Goal: Task Accomplishment & Management: Complete application form

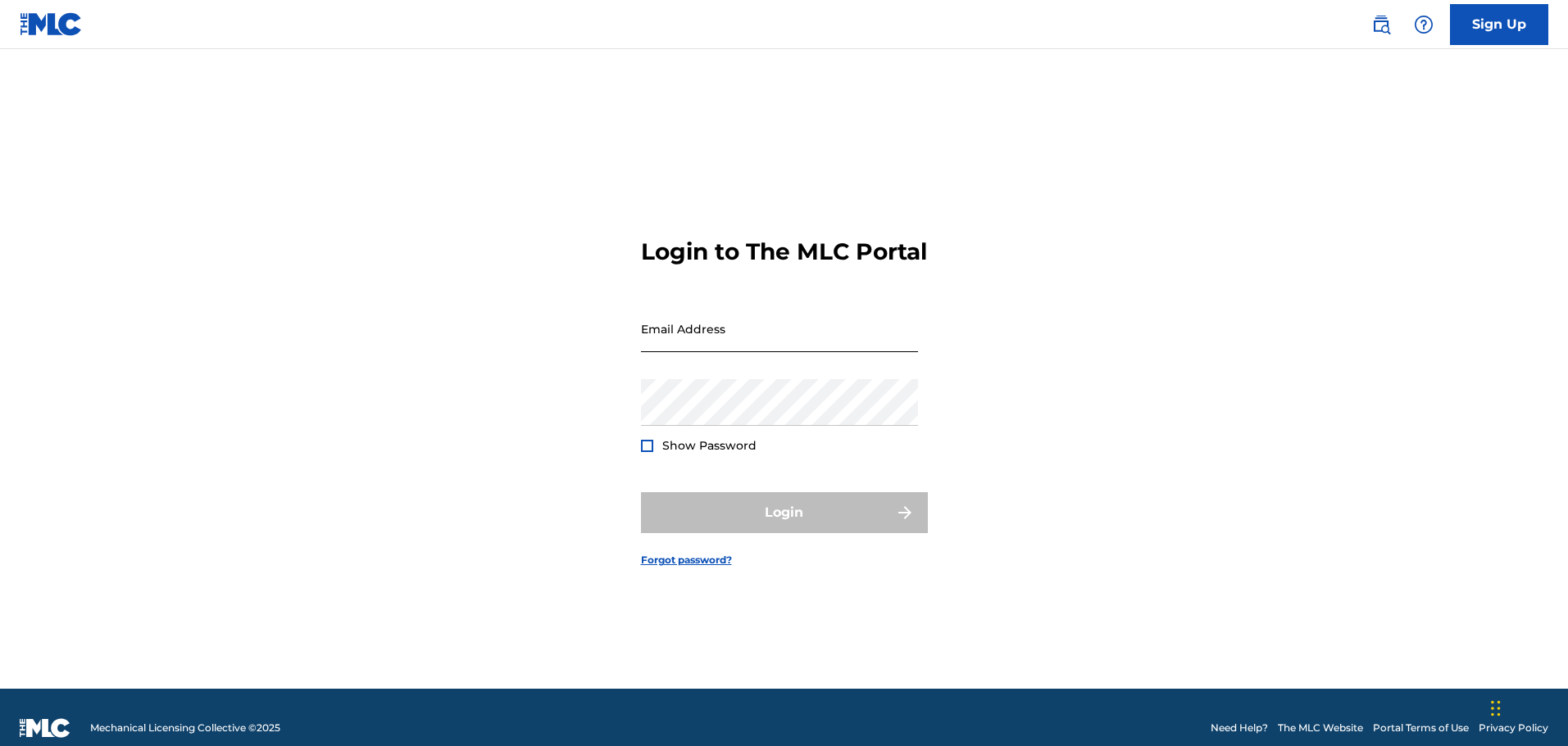
drag, startPoint x: 0, startPoint y: 0, endPoint x: 865, endPoint y: 340, distance: 929.4
click at [865, 340] on input "Email Address" at bounding box center [780, 329] width 277 height 47
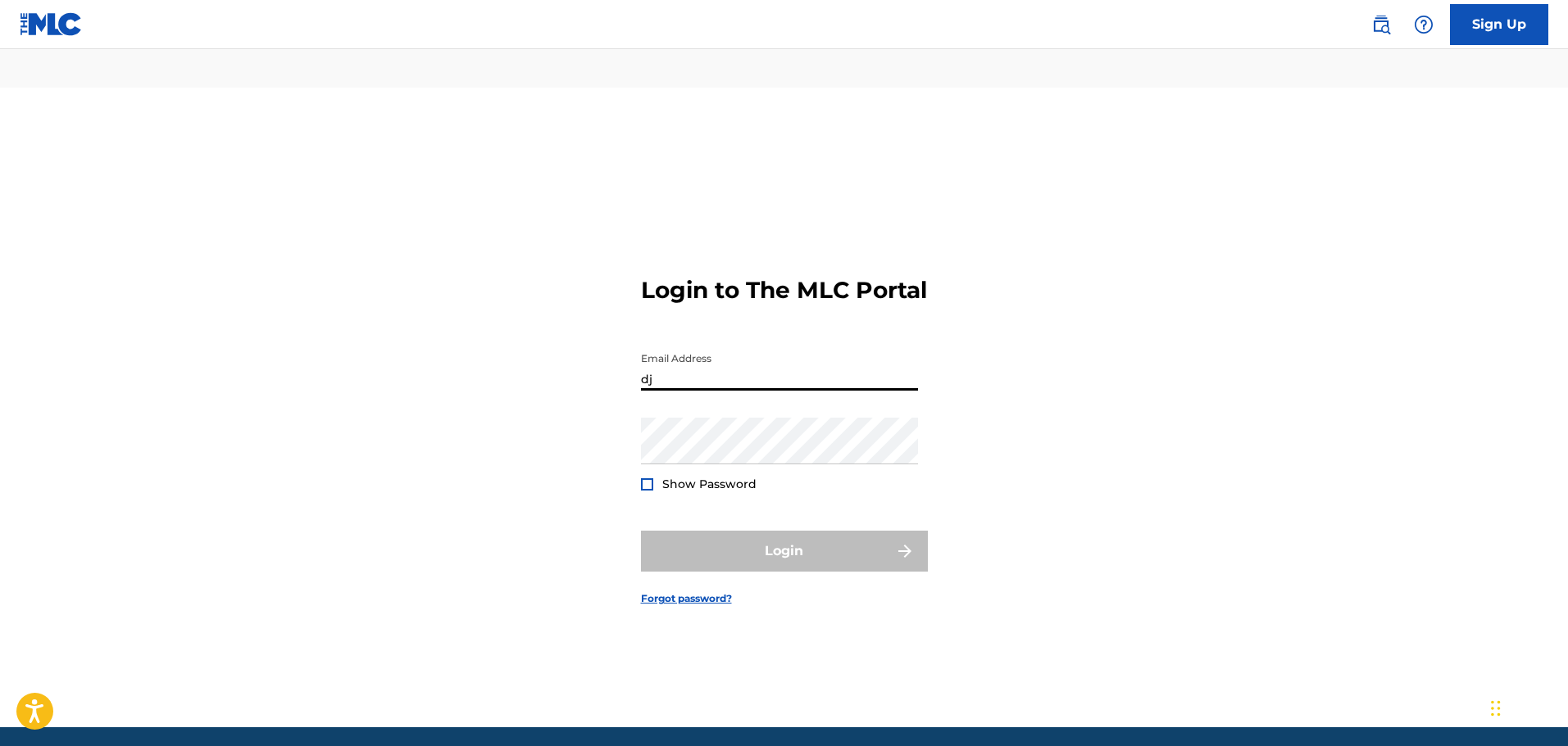
type input "[EMAIL_ADDRESS][DOMAIN_NAME]"
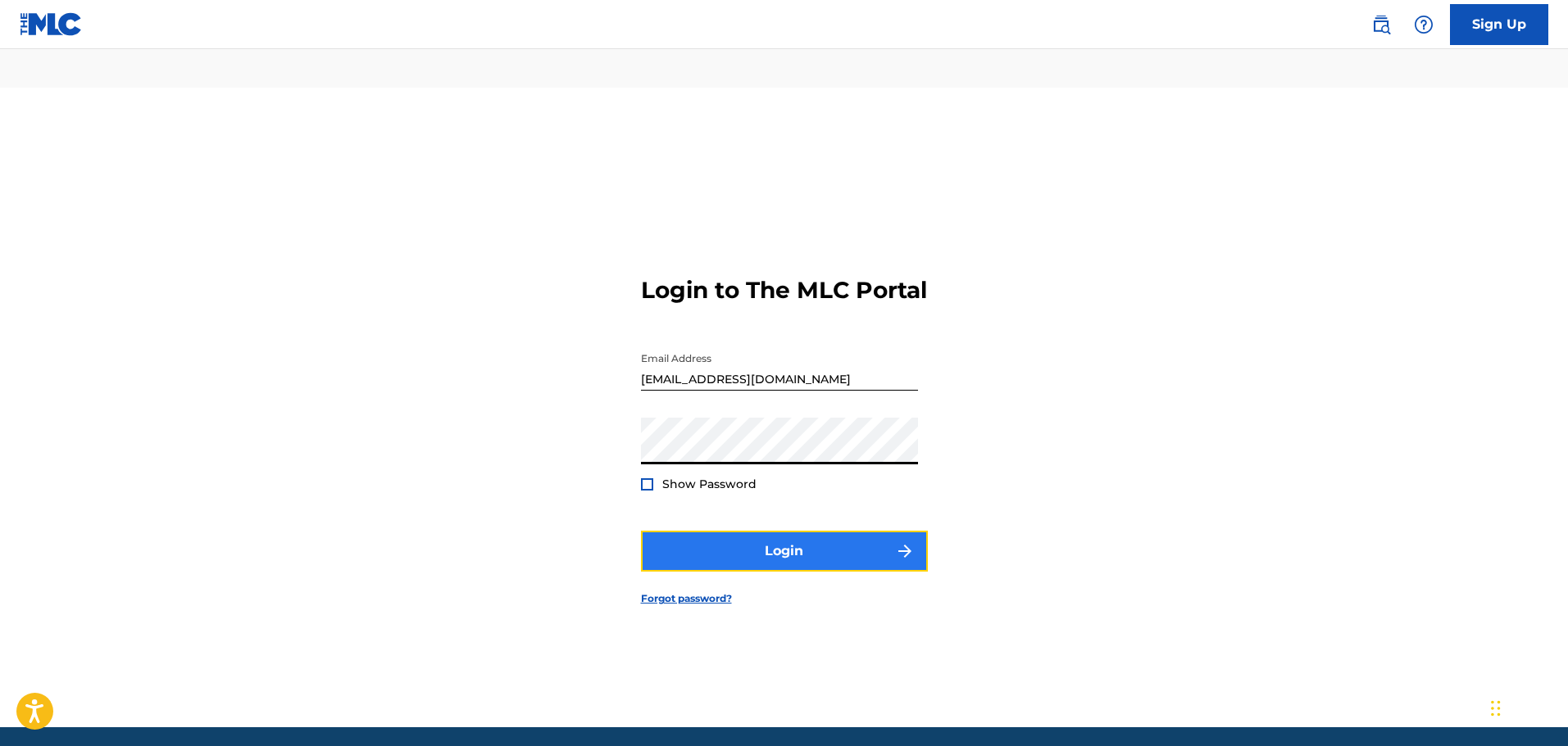
click at [792, 531] on button "Login" at bounding box center [785, 551] width 287 height 41
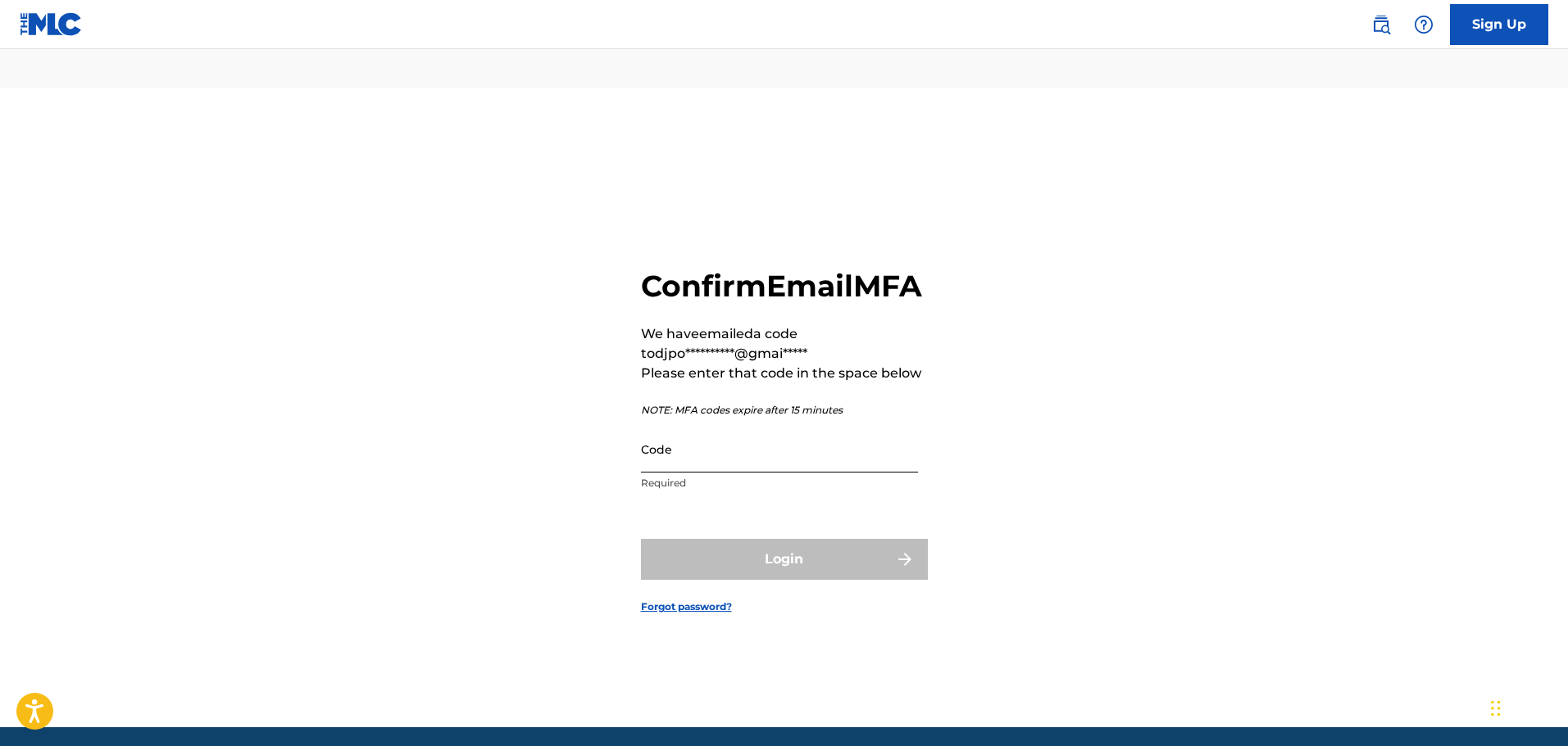
click at [873, 448] on input "Code" at bounding box center [780, 450] width 277 height 47
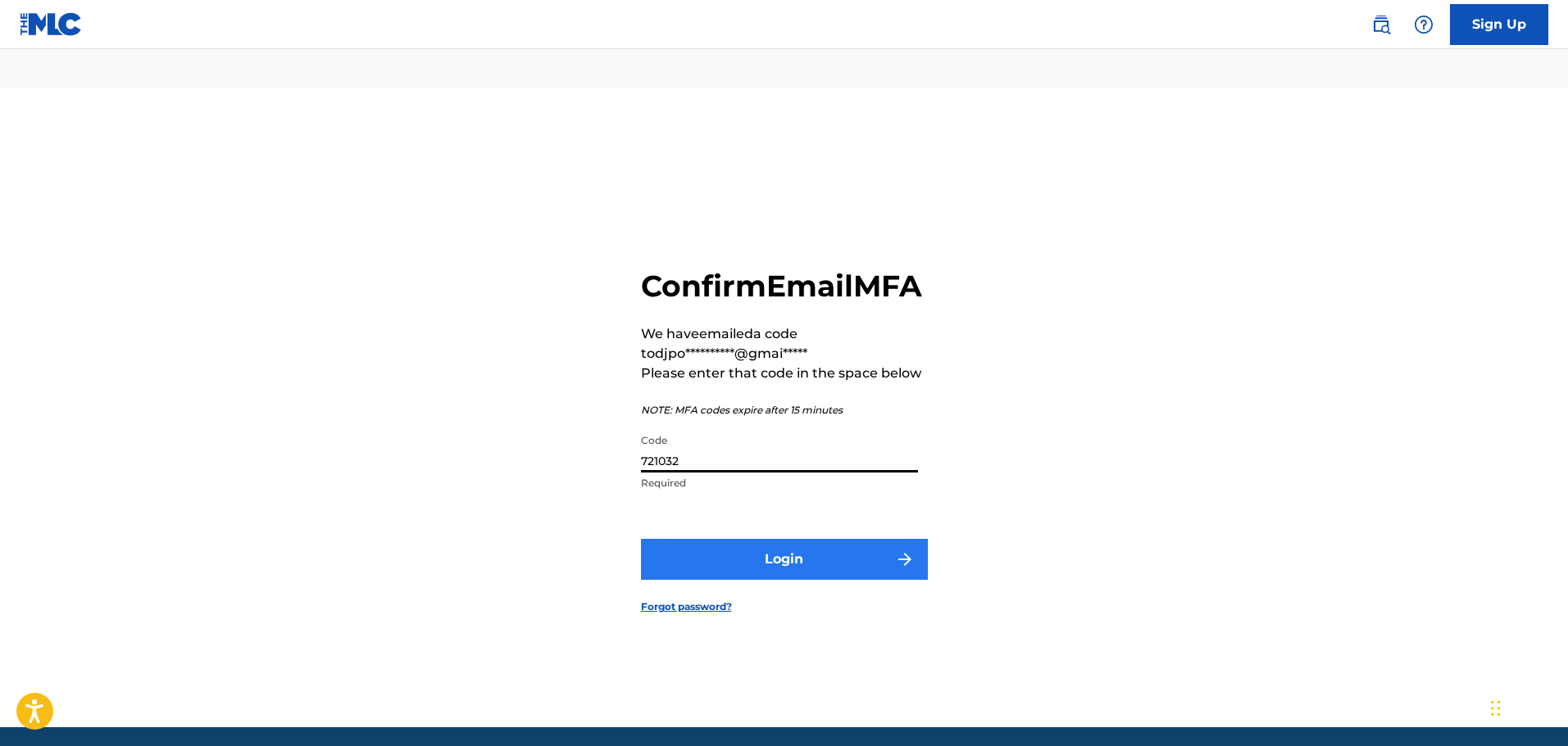
type input "721032"
click at [831, 539] on button "Login" at bounding box center [785, 559] width 287 height 41
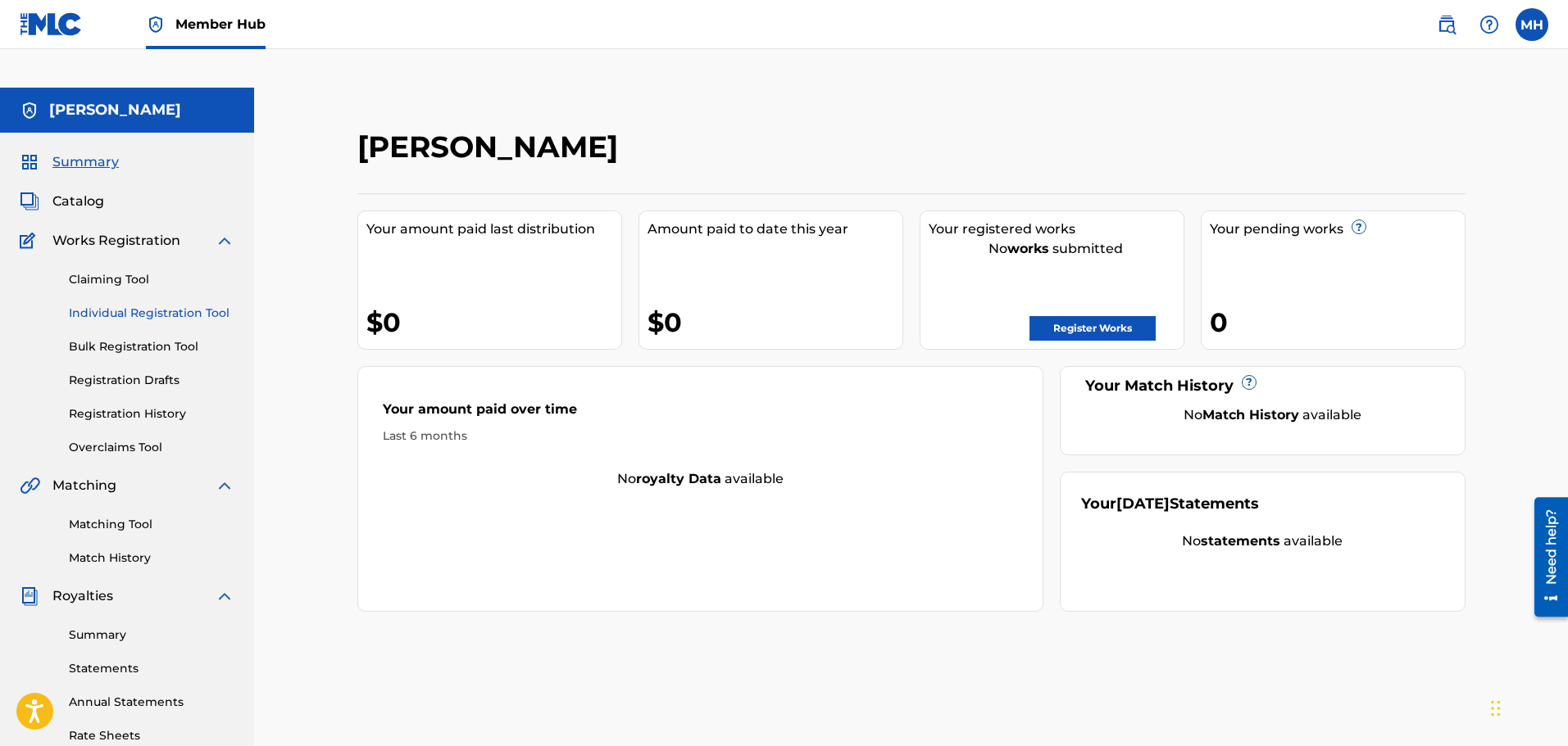
click at [172, 305] on link "Individual Registration Tool" at bounding box center [151, 313] width 165 height 18
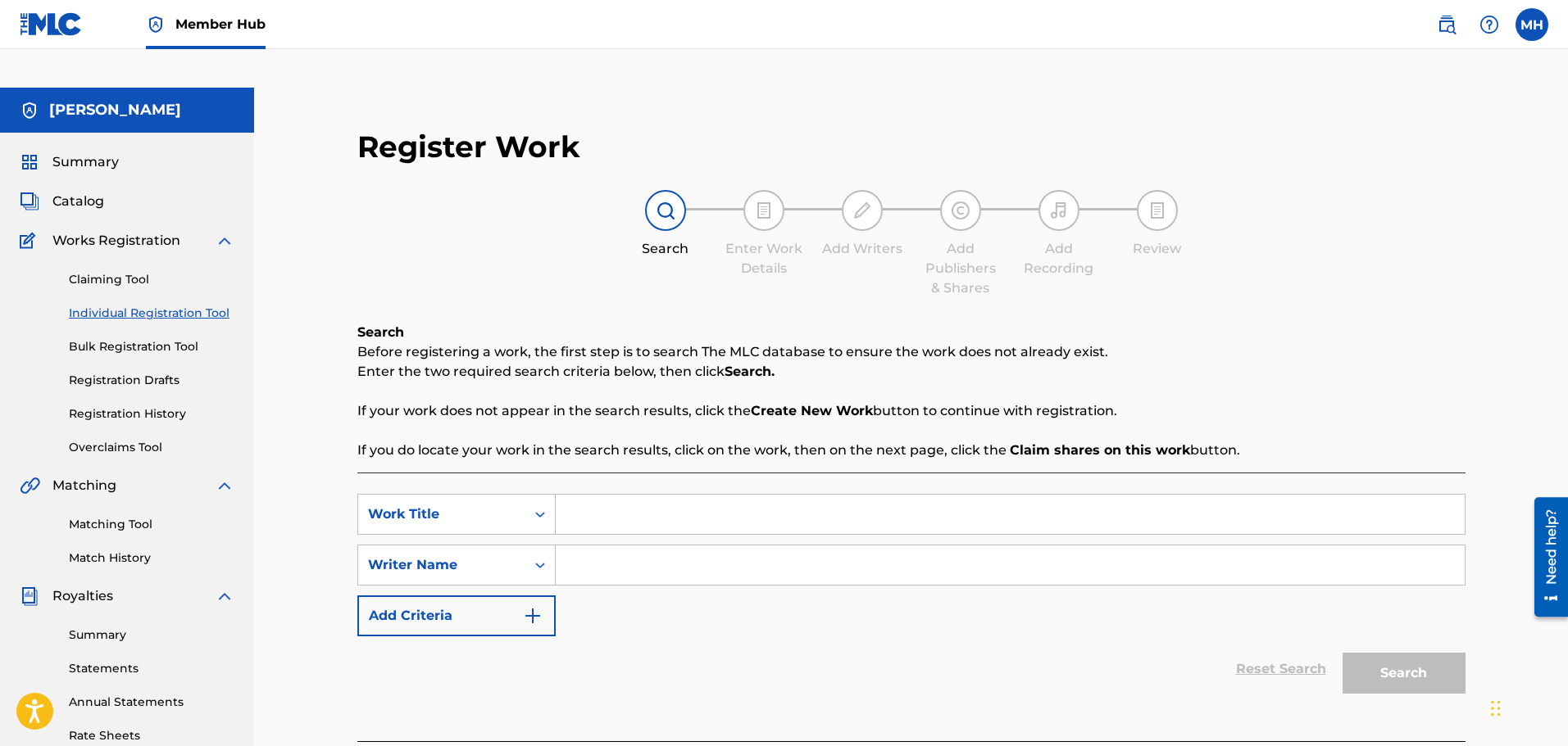
click at [599, 495] on input "Search Form" at bounding box center [1010, 514] width 909 height 39
type input "Transform"
click at [532, 596] on button "Add Criteria" at bounding box center [457, 616] width 199 height 41
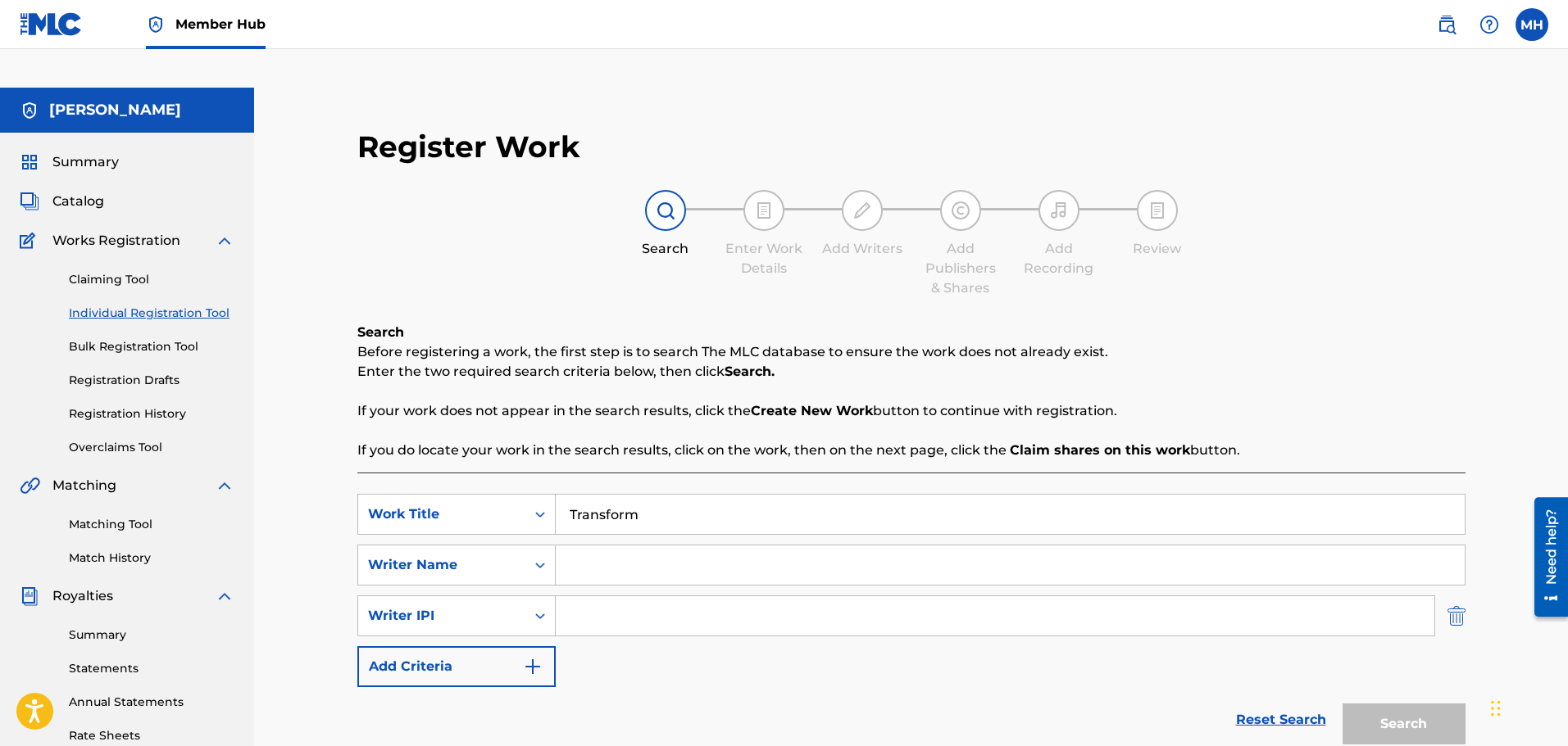
click at [1461, 596] on img "Search Form" at bounding box center [1457, 616] width 18 height 41
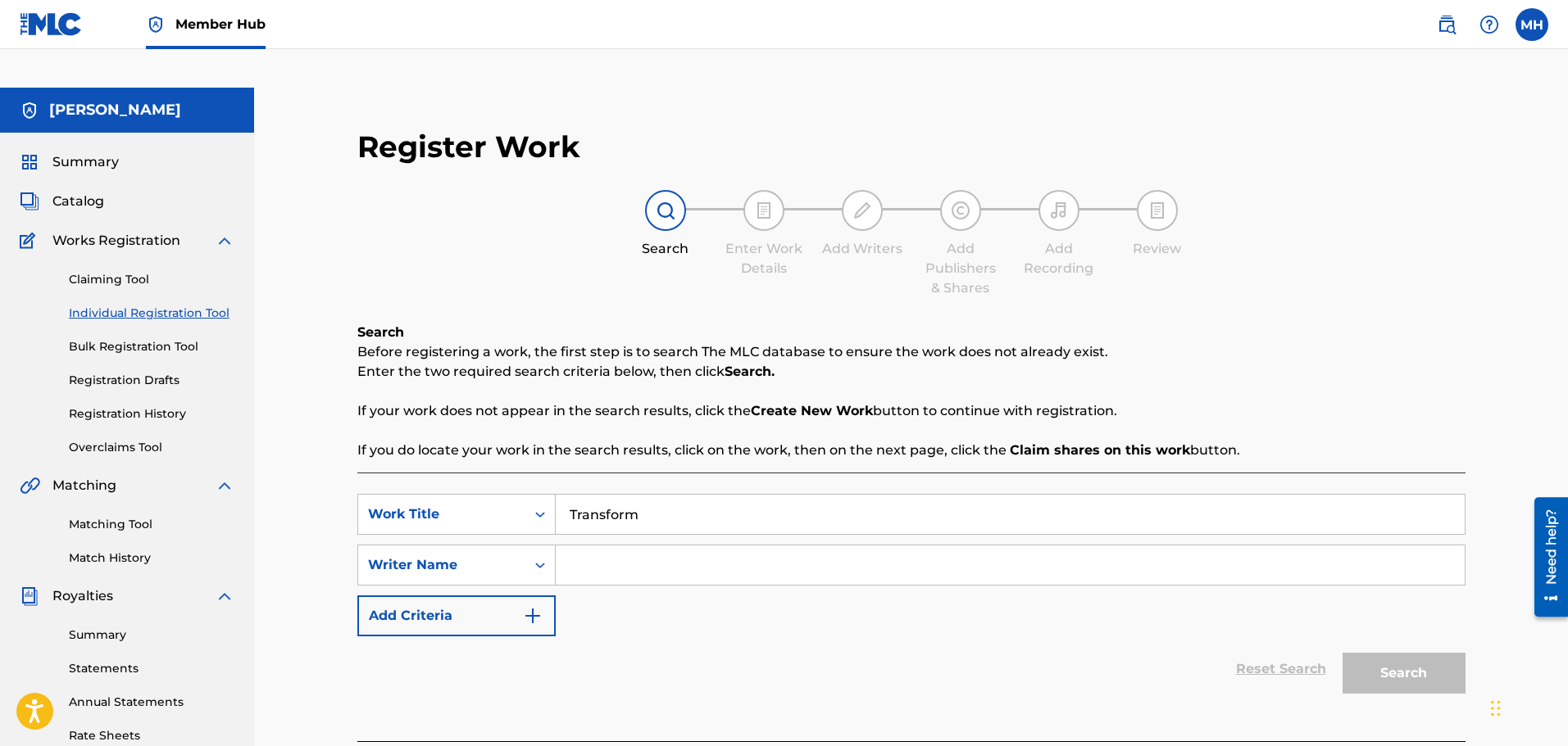
click at [1021, 546] on input "Search Form" at bounding box center [1010, 565] width 909 height 39
type input "[PERSON_NAME]"
click at [1425, 653] on button "Search" at bounding box center [1404, 673] width 123 height 41
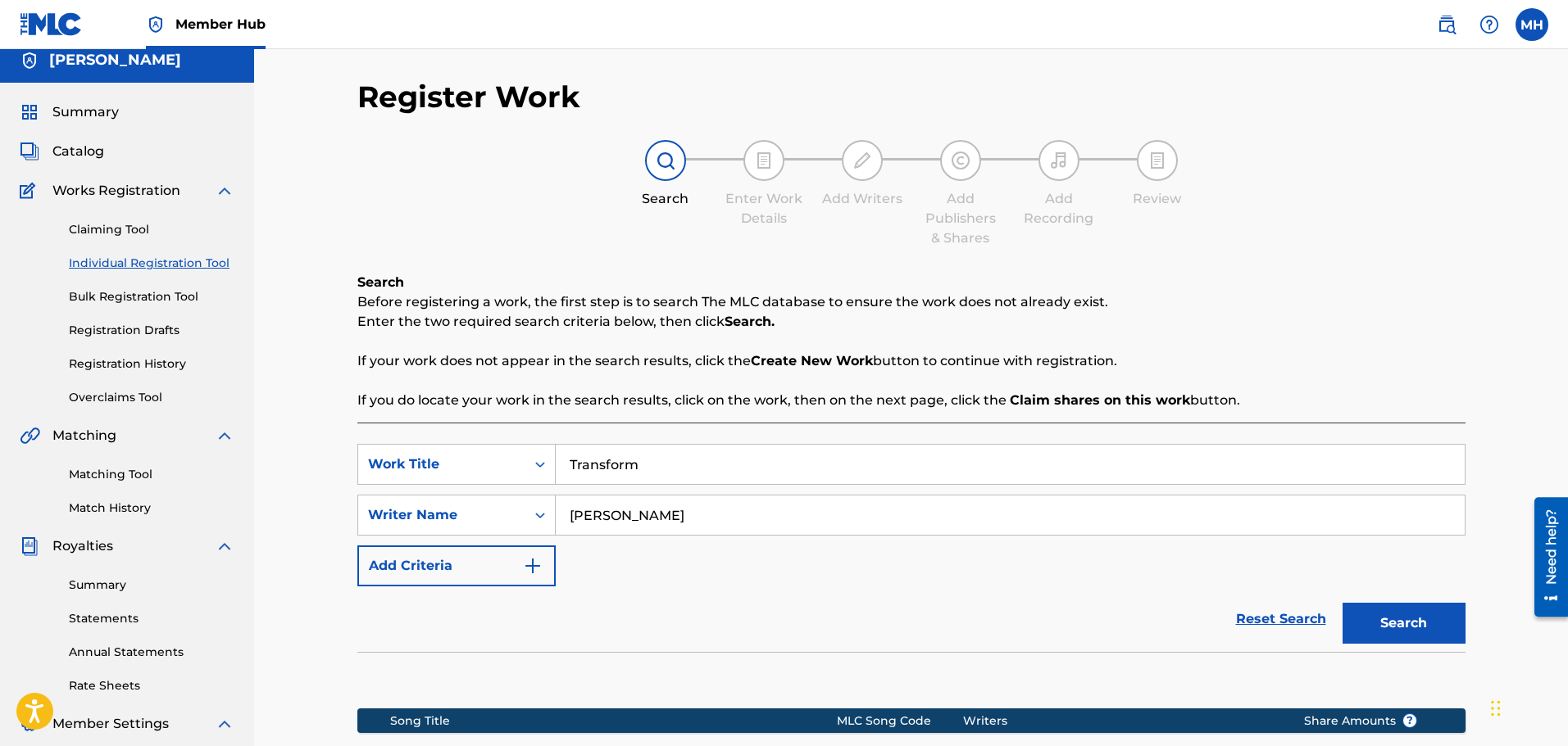
scroll to position [270, 0]
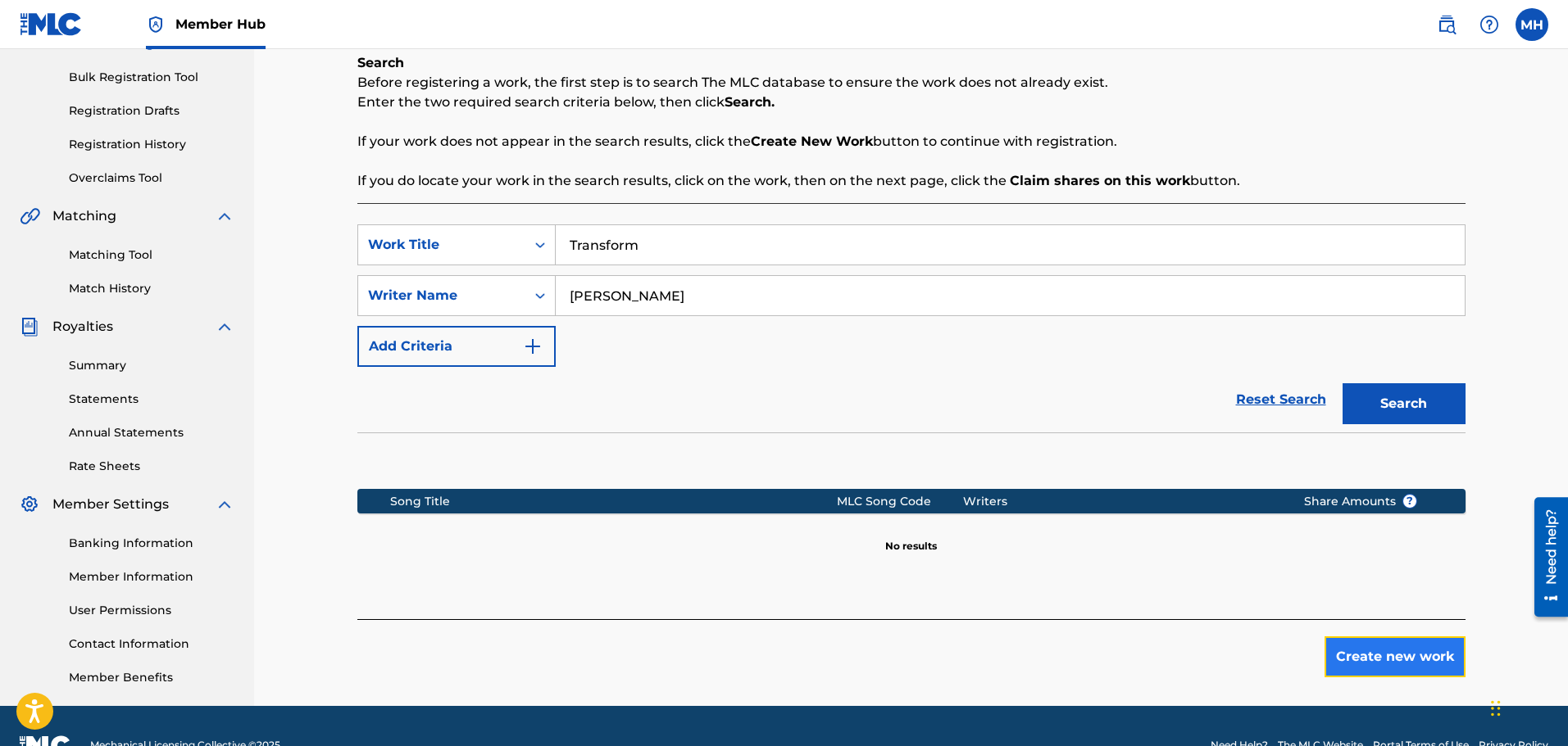
click at [1378, 637] on button "Create new work" at bounding box center [1395, 657] width 141 height 41
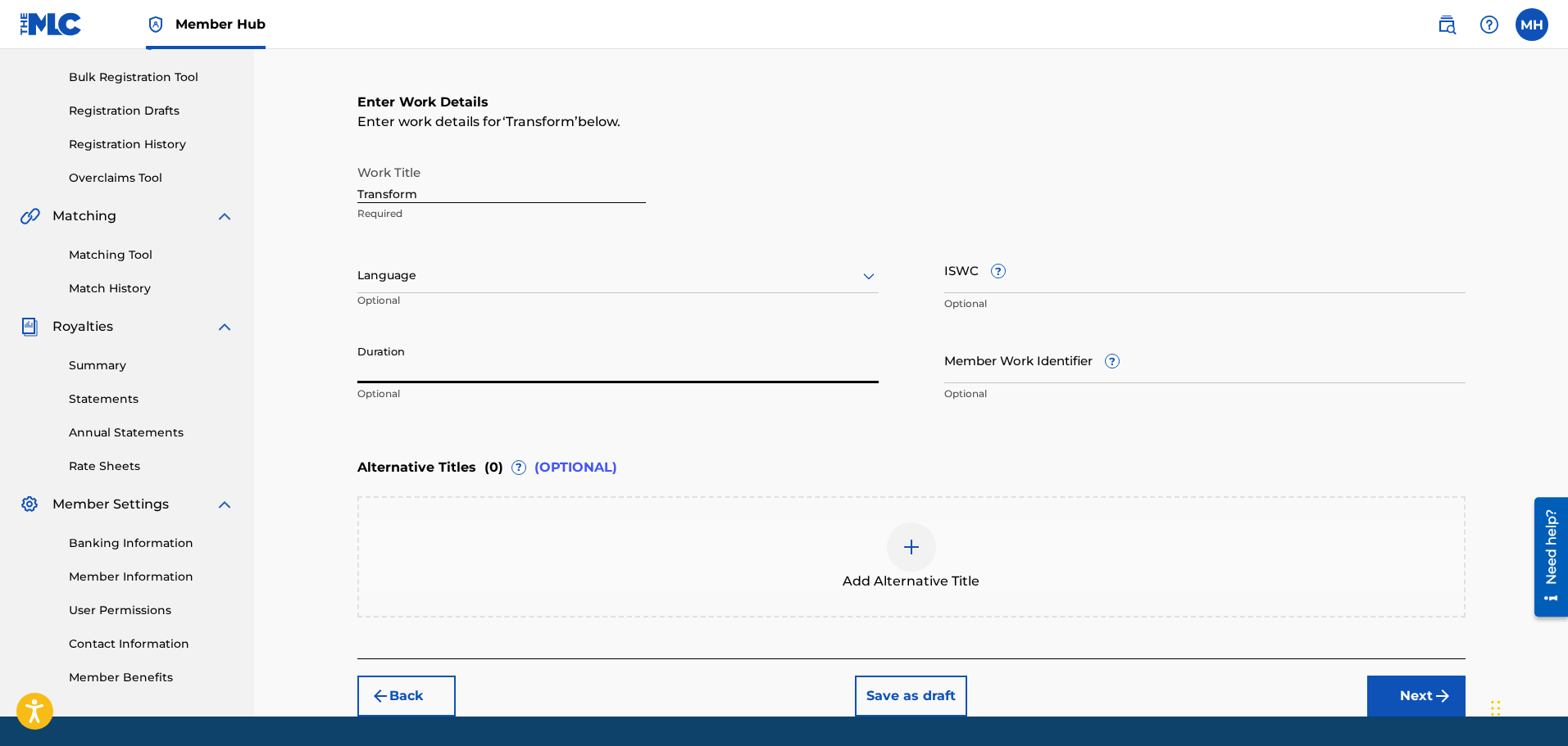
click at [635, 337] on input "Duration" at bounding box center [618, 360] width 521 height 47
click at [730, 259] on div "Language" at bounding box center [618, 275] width 521 height 34
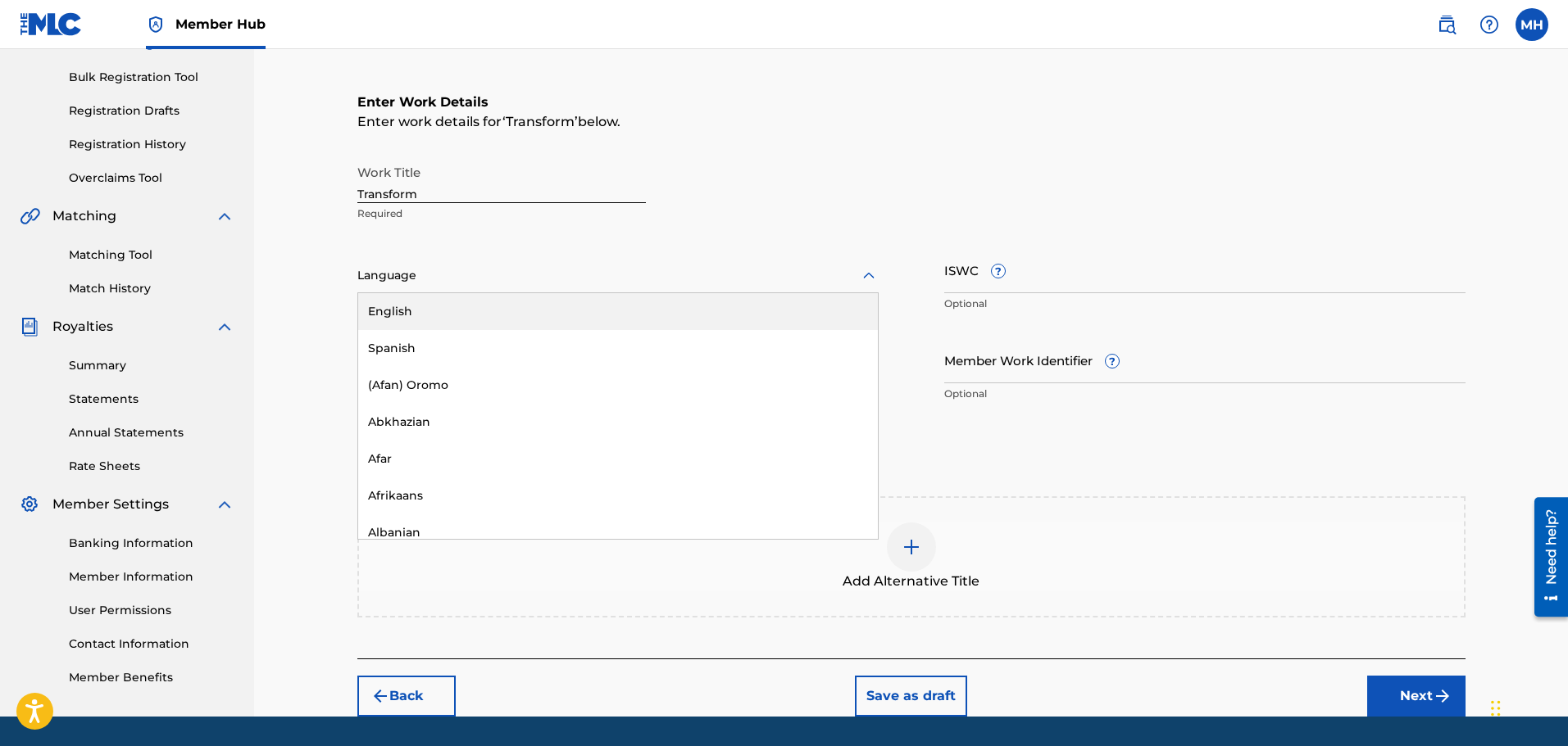
click at [640, 293] on div "English" at bounding box center [618, 311] width 519 height 37
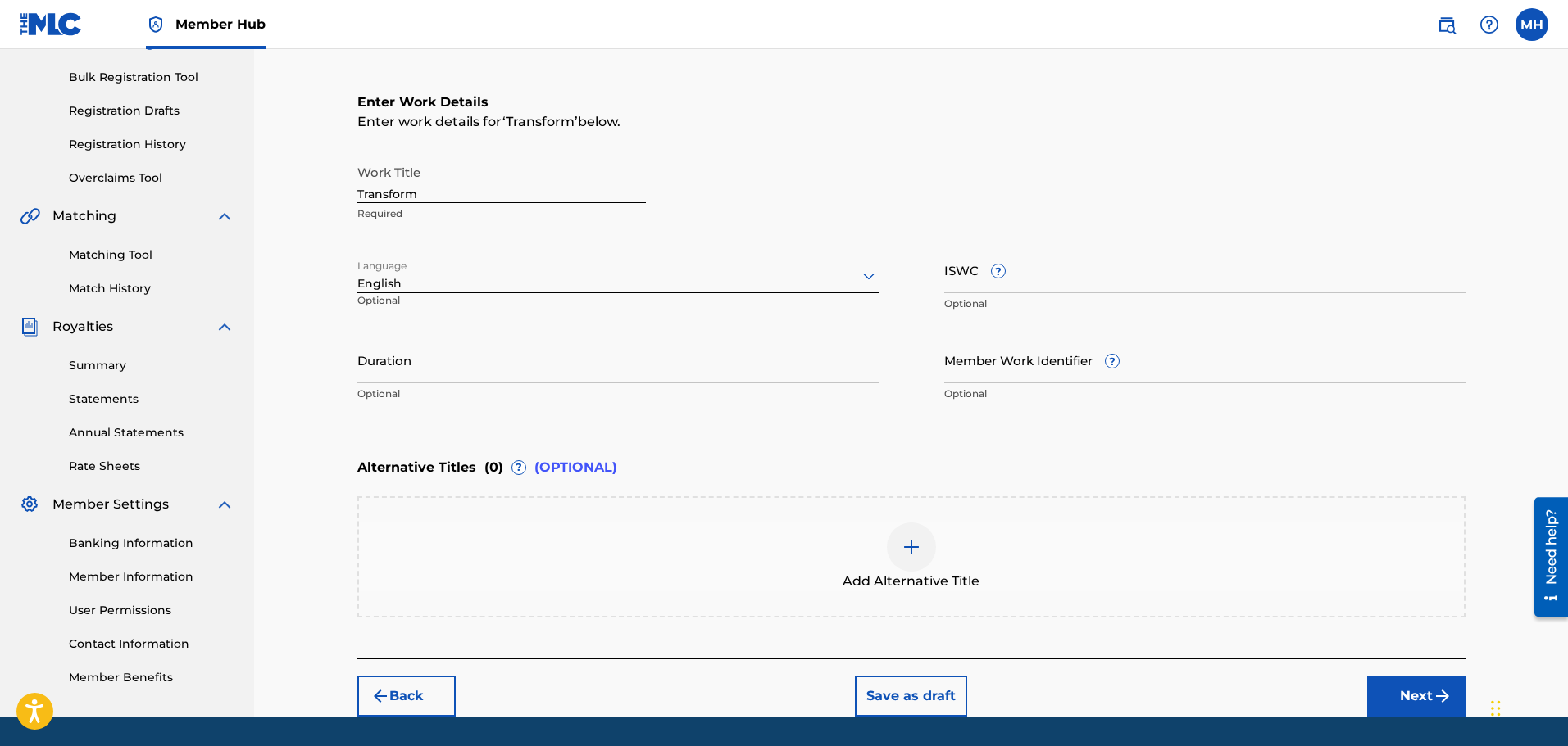
click at [559, 347] on div "Duration Optional" at bounding box center [618, 374] width 521 height 73
click at [555, 342] on input "Duration" at bounding box center [618, 360] width 521 height 47
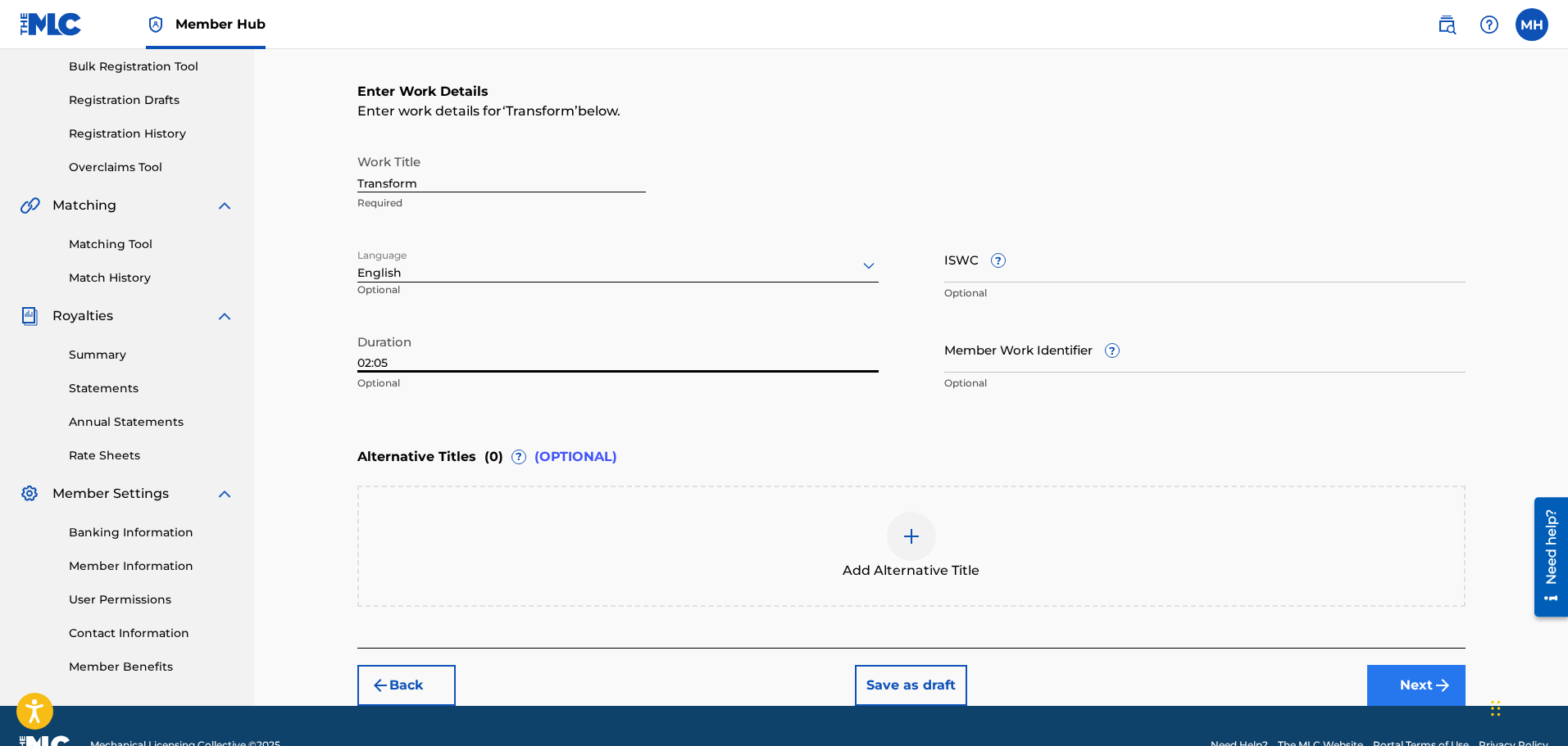
type input "02:05"
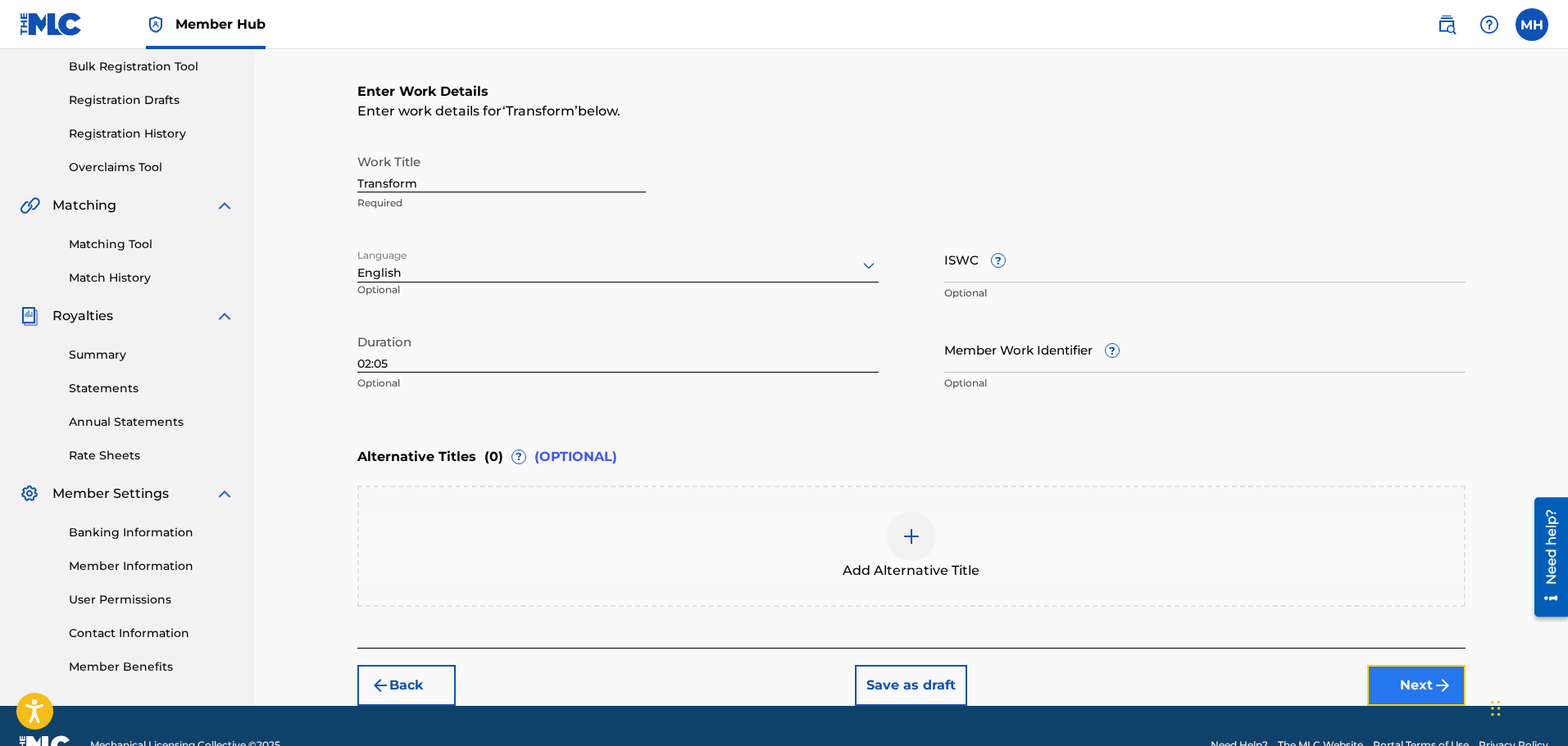
click at [1413, 665] on button "Next" at bounding box center [1417, 685] width 99 height 41
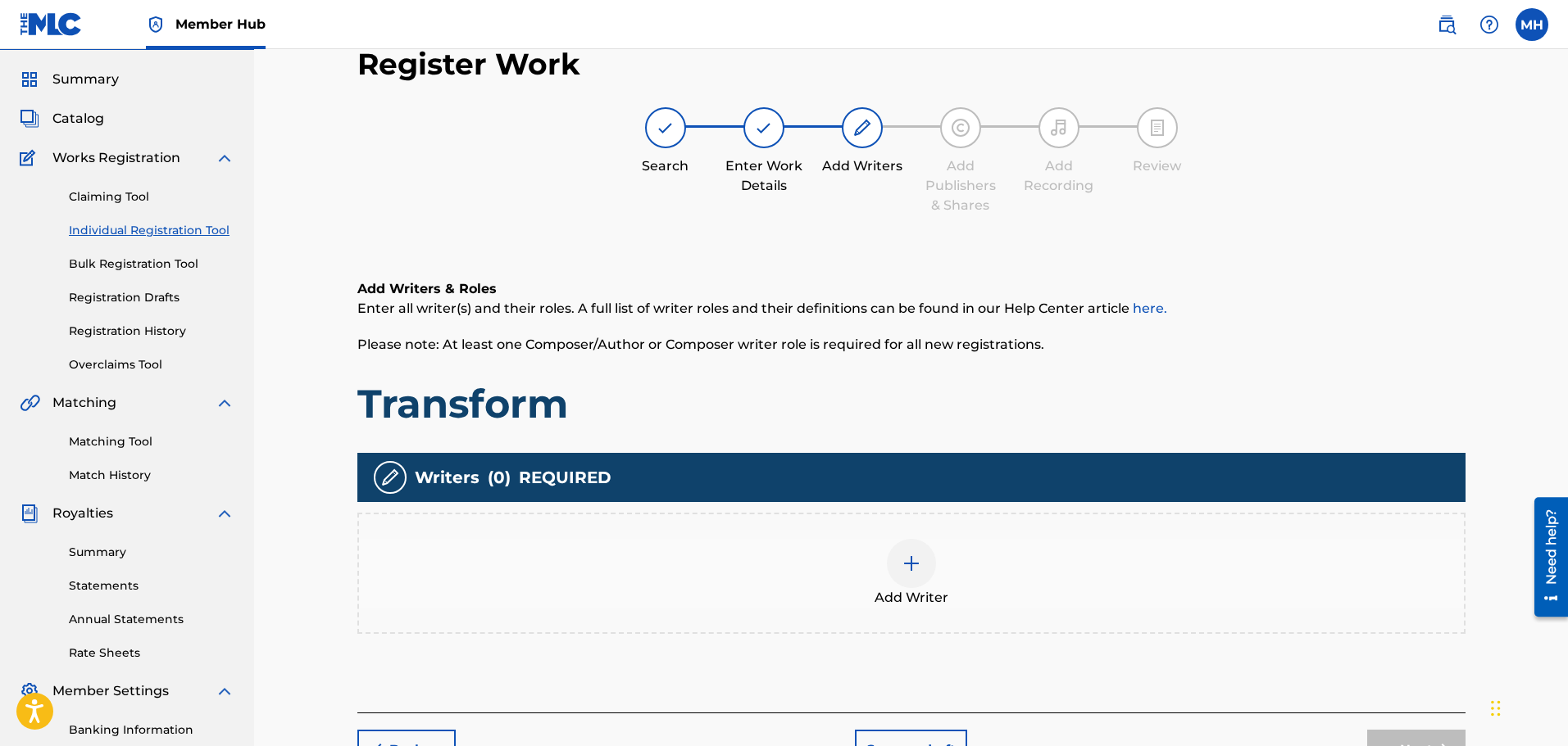
scroll to position [73, 0]
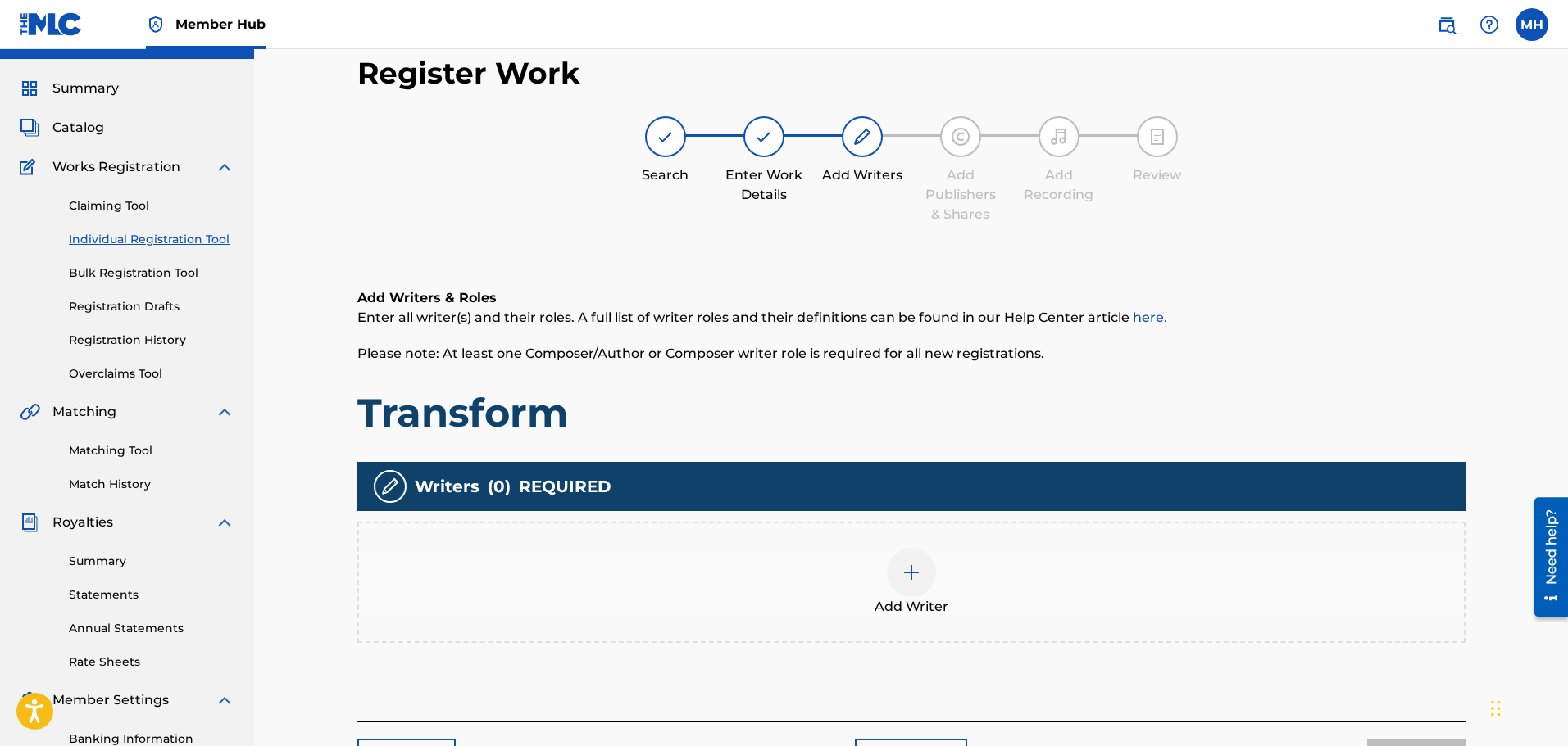
click at [905, 548] on div at bounding box center [911, 572] width 49 height 49
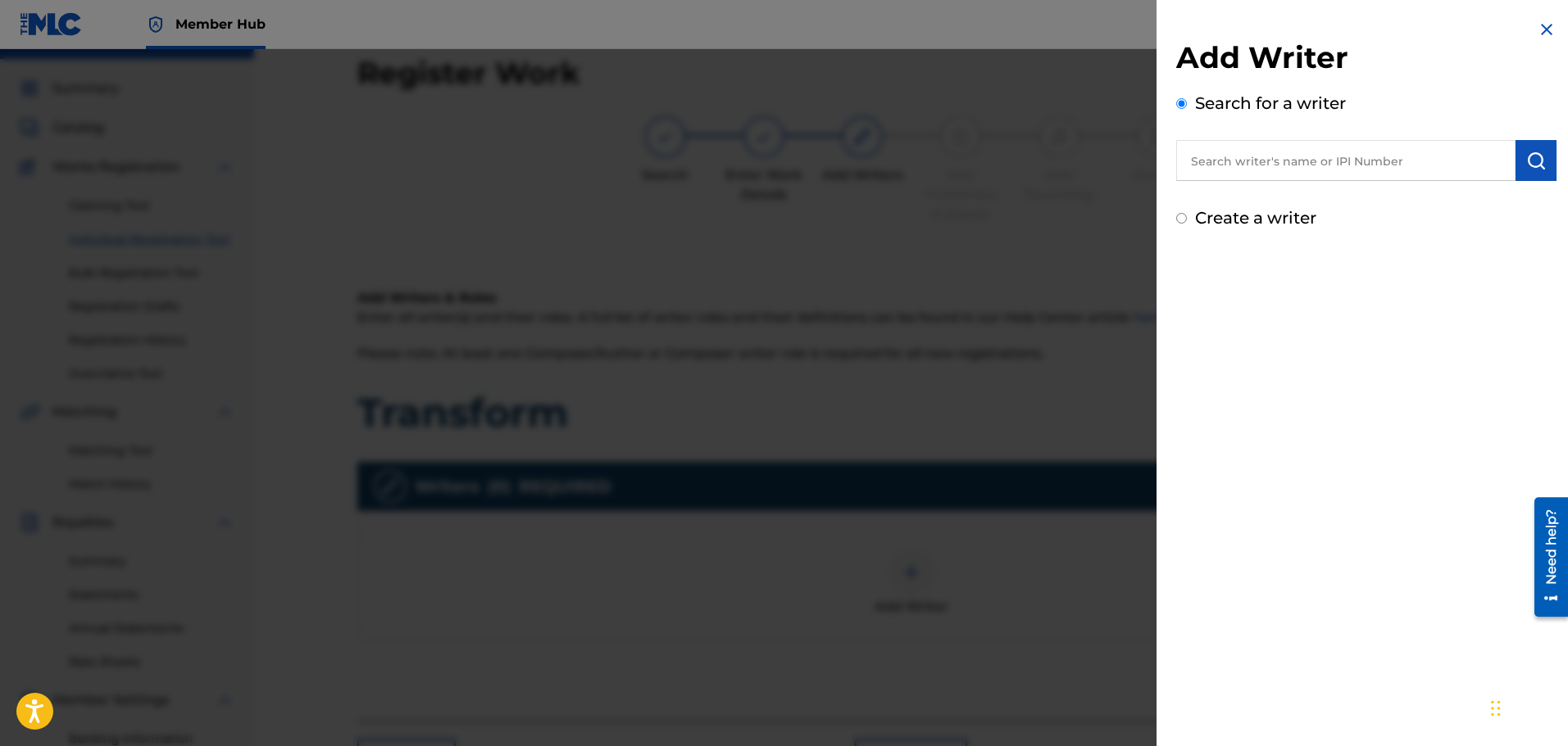
click at [1244, 166] on input "text" at bounding box center [1346, 160] width 339 height 41
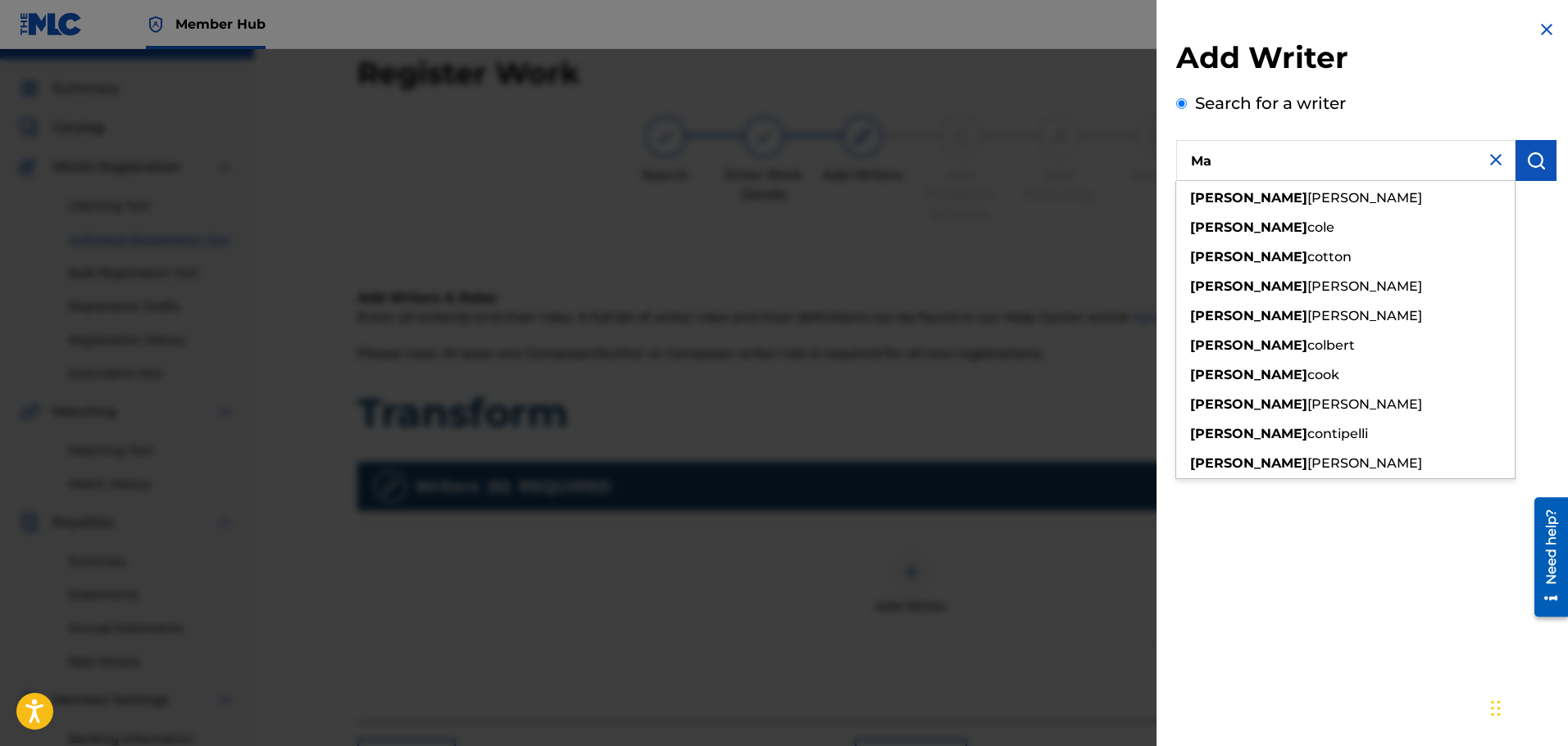
type input "M"
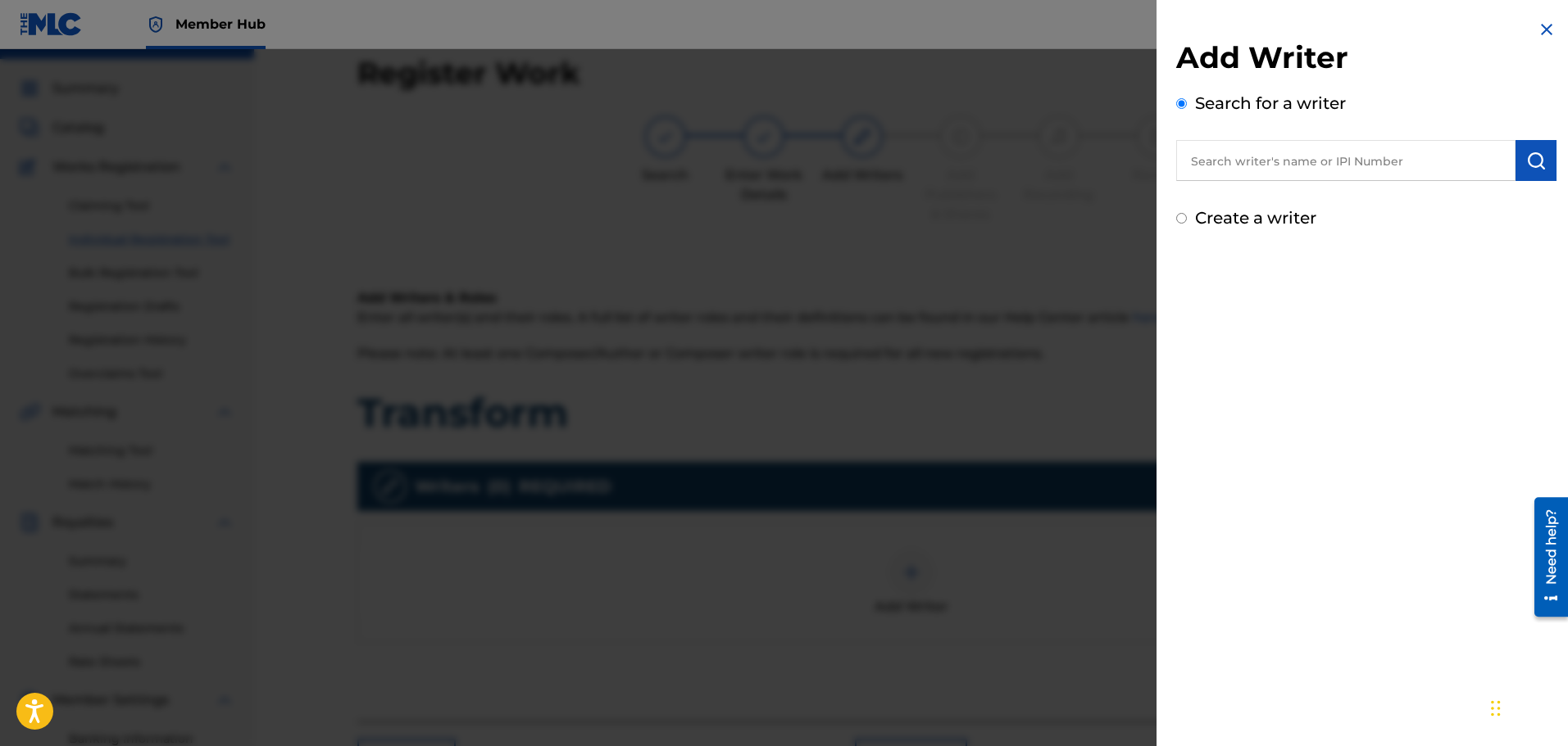
paste input "1156752837"
type input "1156752837"
click at [1528, 170] on button "submit" at bounding box center [1535, 160] width 41 height 41
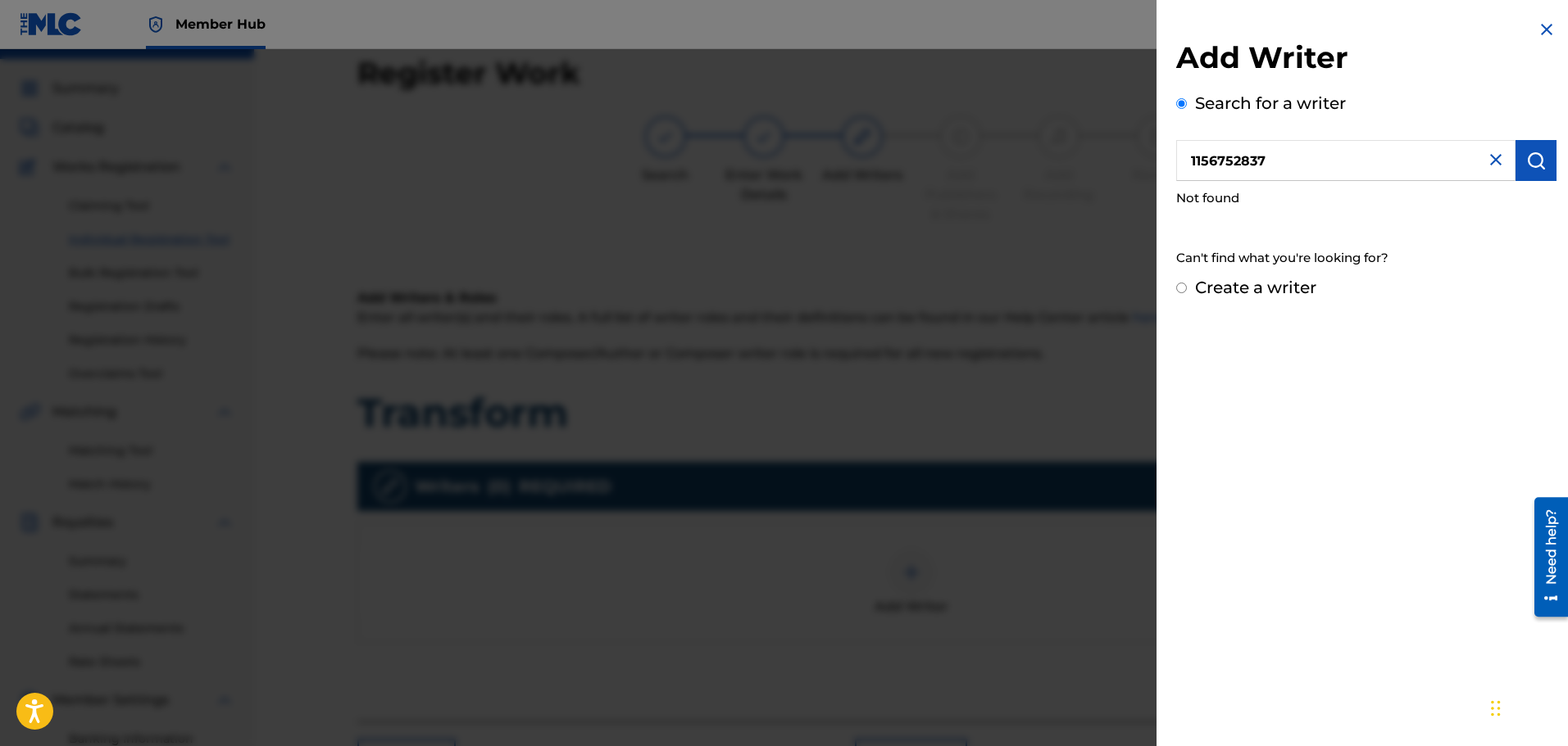
click at [1184, 283] on input "Create a writer" at bounding box center [1181, 288] width 11 height 11
radio input "false"
radio input "true"
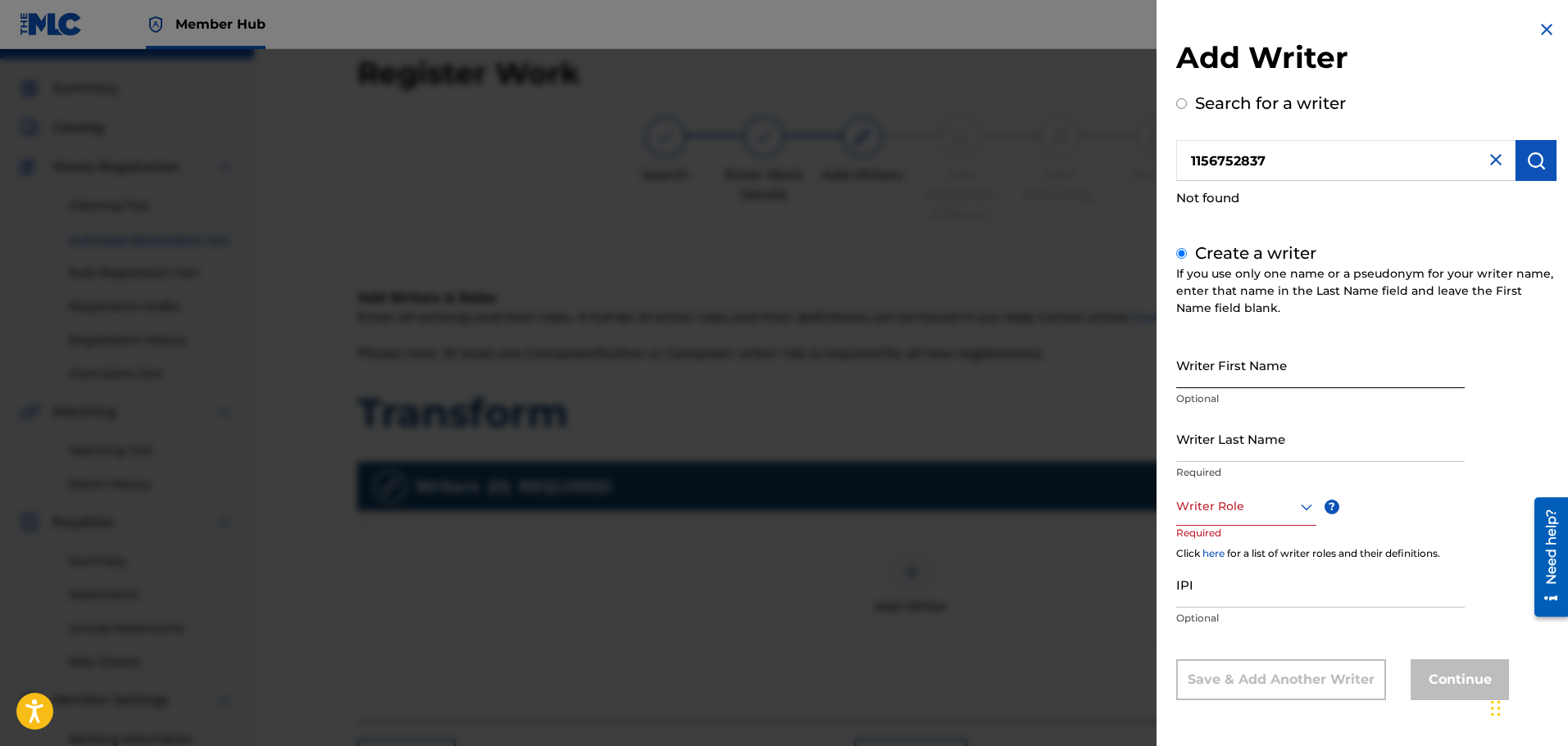
click at [1244, 366] on input "Writer First Name" at bounding box center [1321, 365] width 289 height 47
type input "[PERSON_NAME]"
click at [1184, 505] on div at bounding box center [1247, 507] width 140 height 21
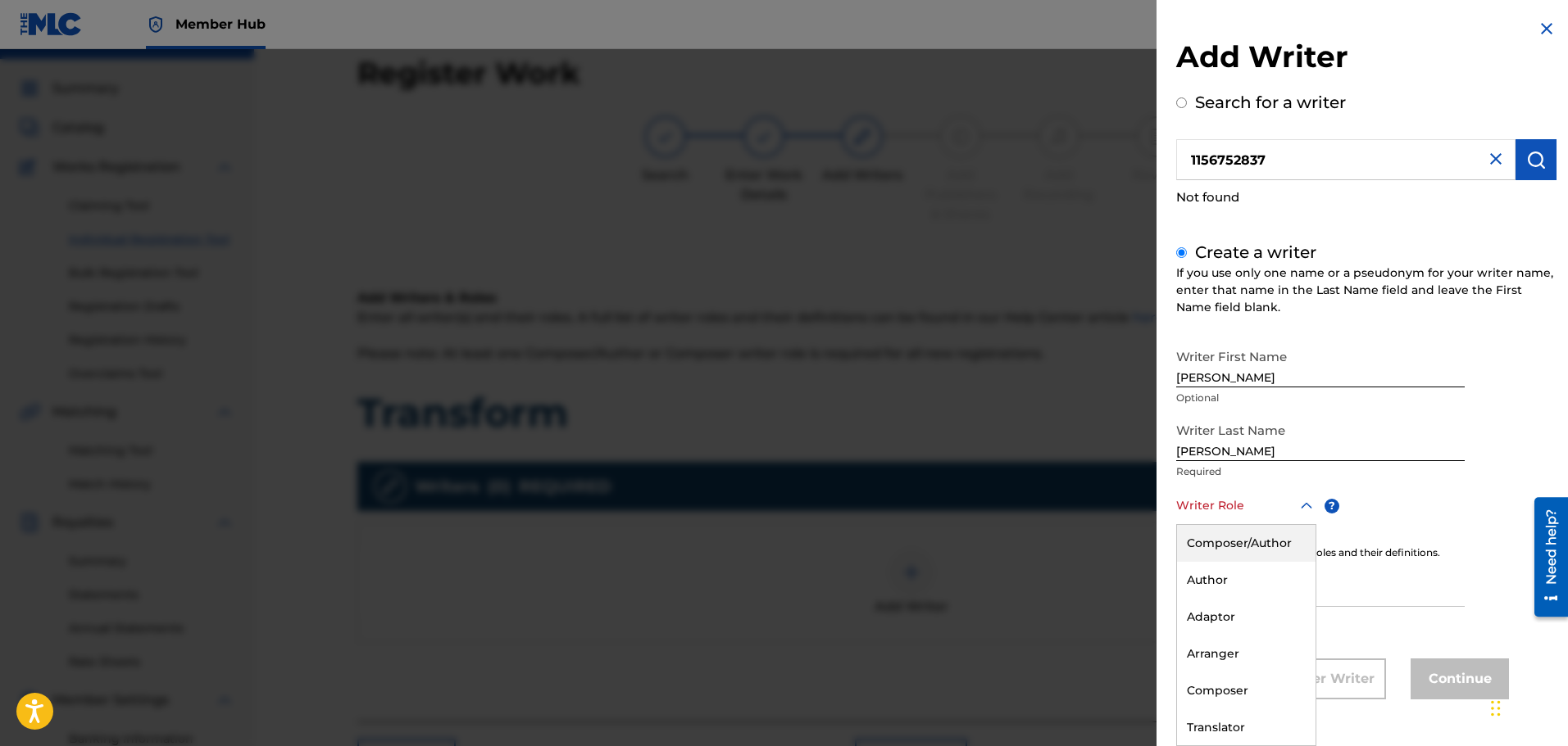
click at [1209, 541] on div "Composer/Author" at bounding box center [1247, 543] width 139 height 37
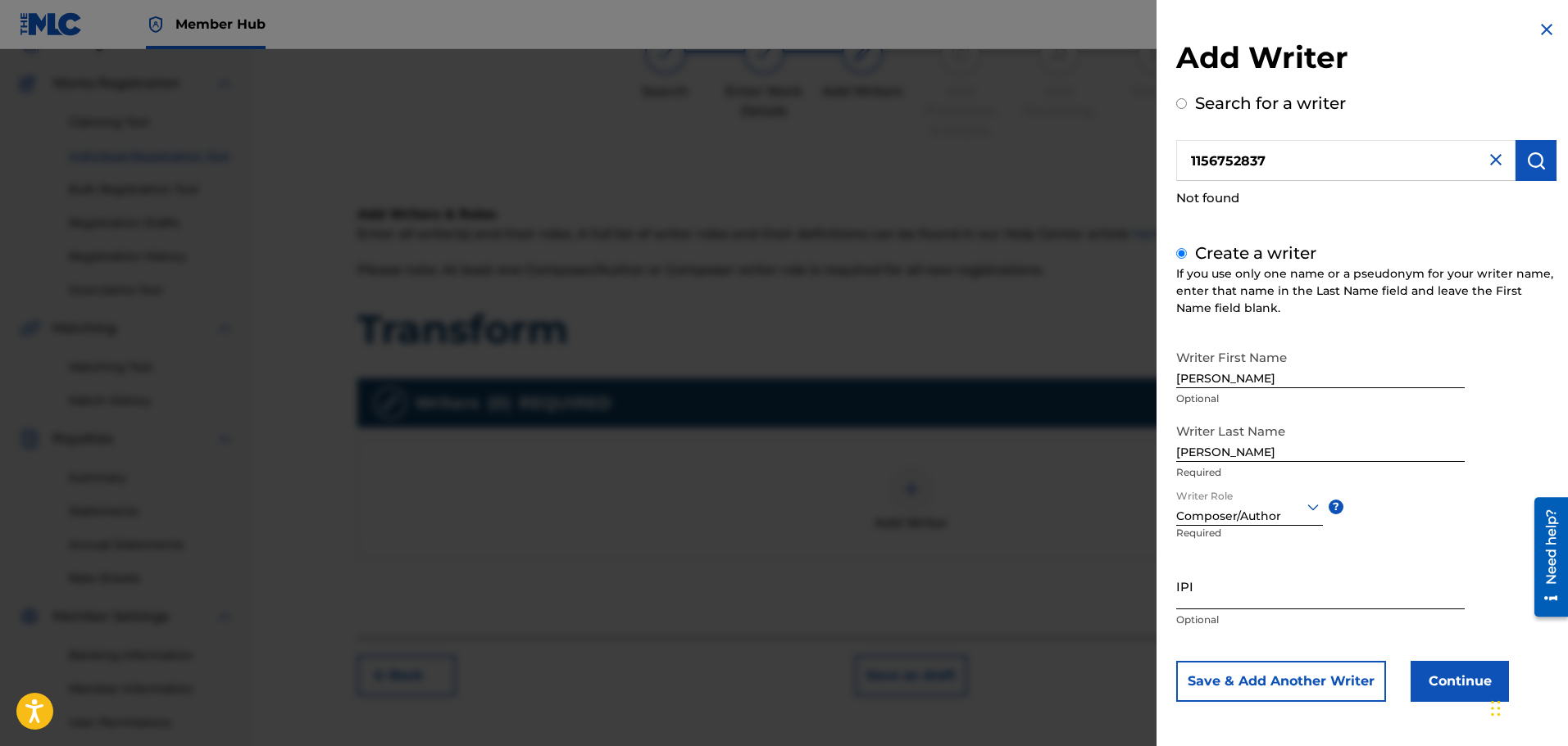
scroll to position [159, 0]
click at [1224, 592] on input "IPI" at bounding box center [1321, 587] width 289 height 47
paste input "1156752837"
drag, startPoint x: 1224, startPoint y: 592, endPoint x: 1338, endPoint y: 638, distance: 122.9
click at [1338, 638] on div "Writer First Name [PERSON_NAME] Optional Writer Last Name [PERSON_NAME] Require…" at bounding box center [1367, 522] width 381 height 360
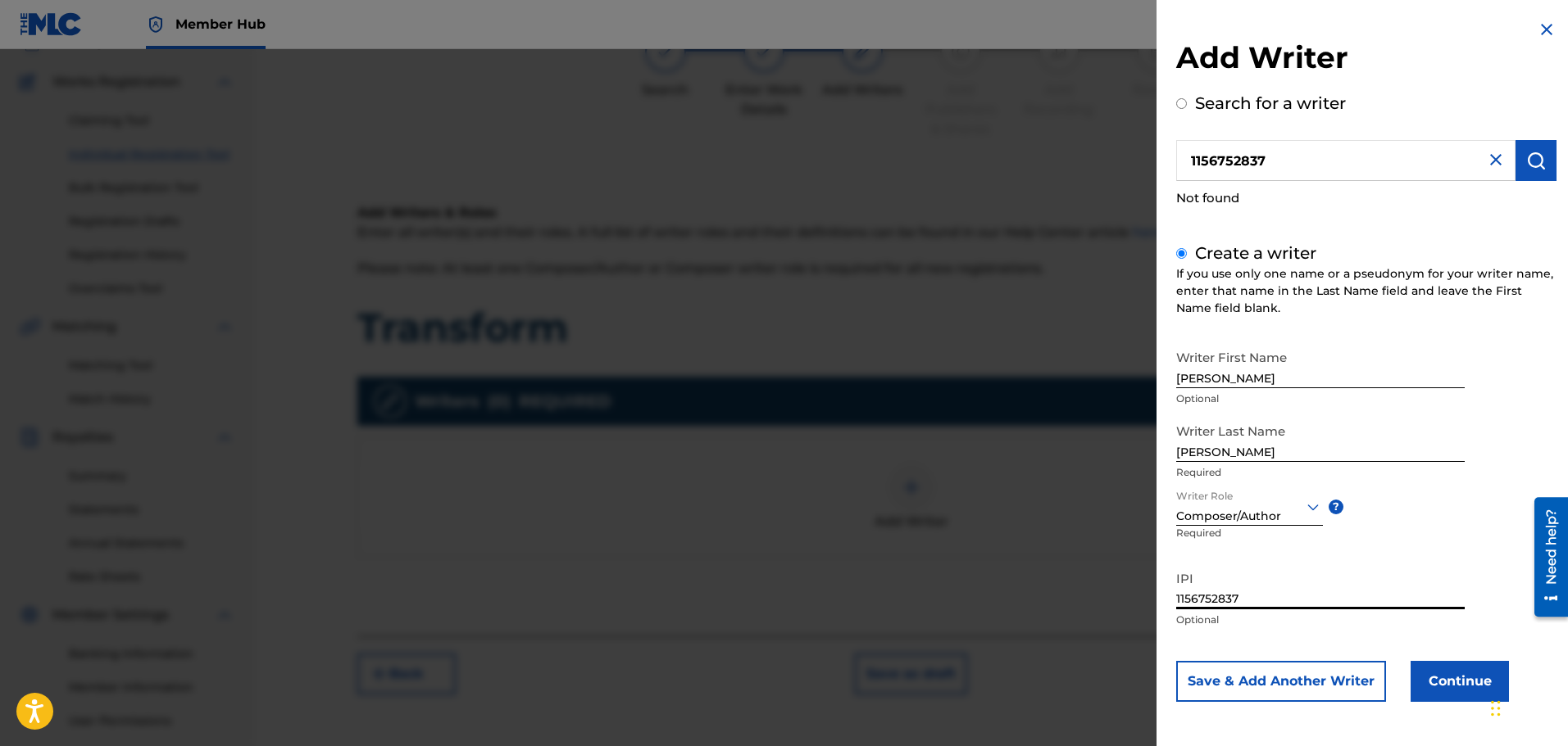
type input "1156752837"
click at [1338, 638] on div "Writer First Name [PERSON_NAME] Optional Writer Last Name [PERSON_NAME] Require…" at bounding box center [1367, 522] width 381 height 360
click at [1448, 679] on button "Continue" at bounding box center [1460, 681] width 99 height 41
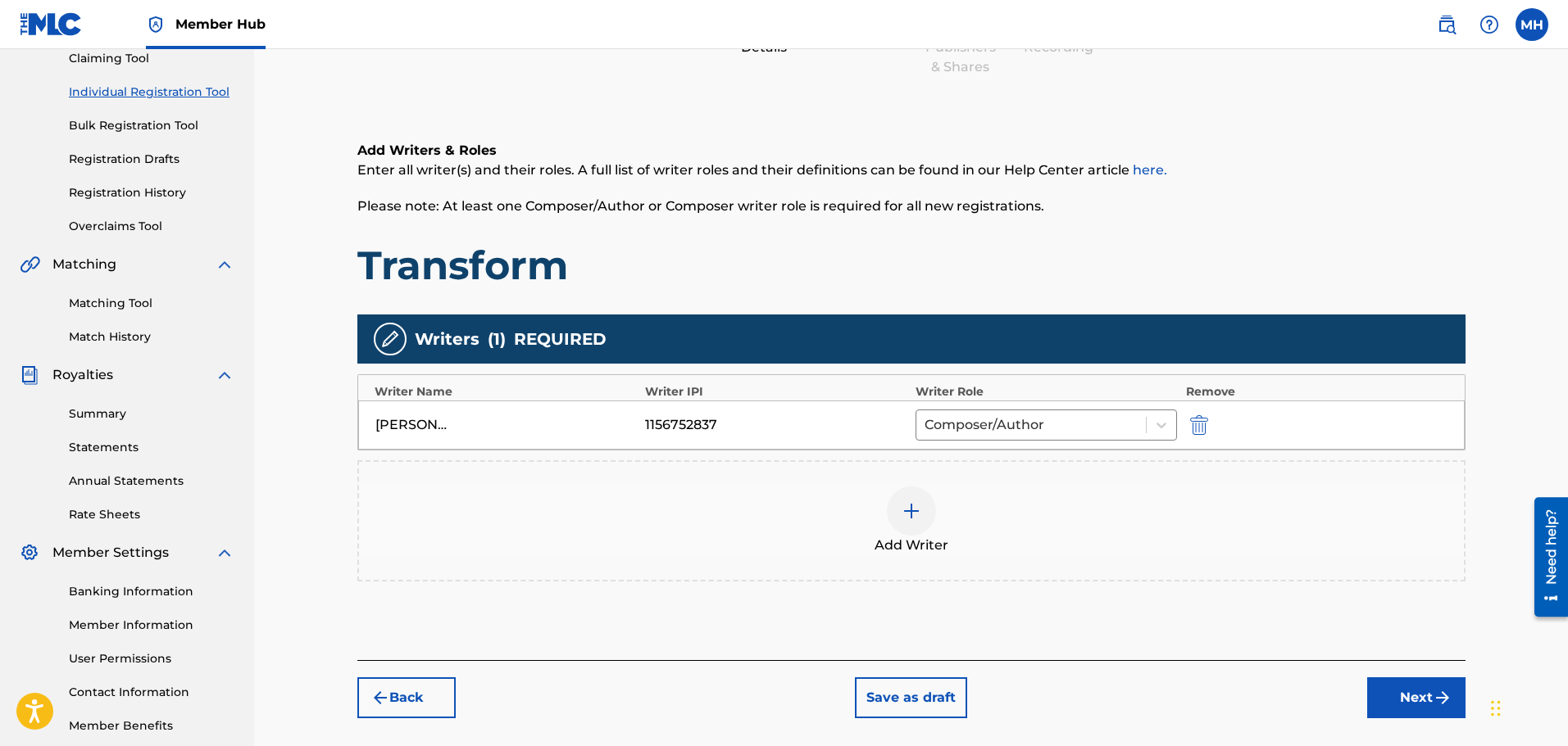
scroll to position [232, 0]
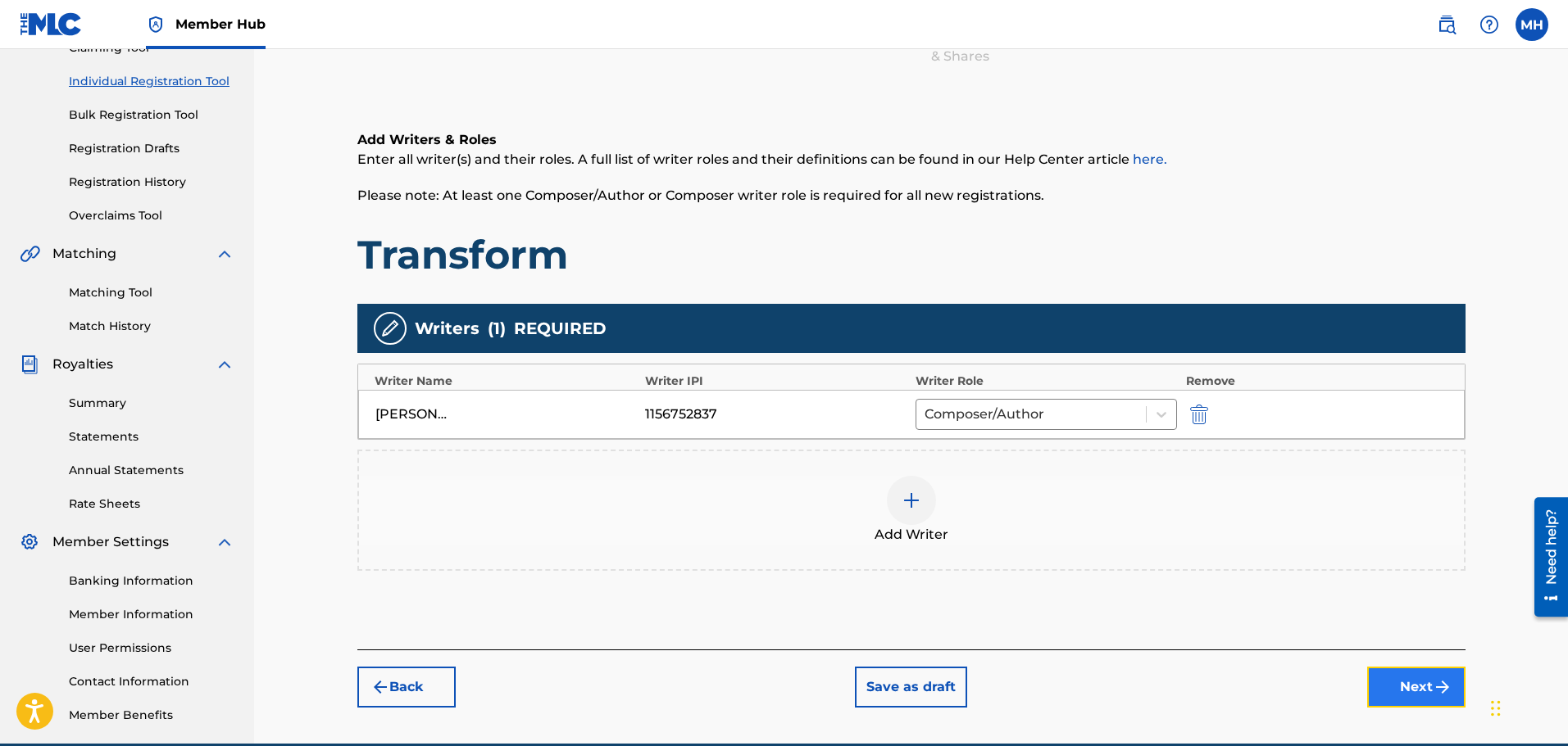
click at [1393, 667] on button "Next" at bounding box center [1417, 687] width 99 height 41
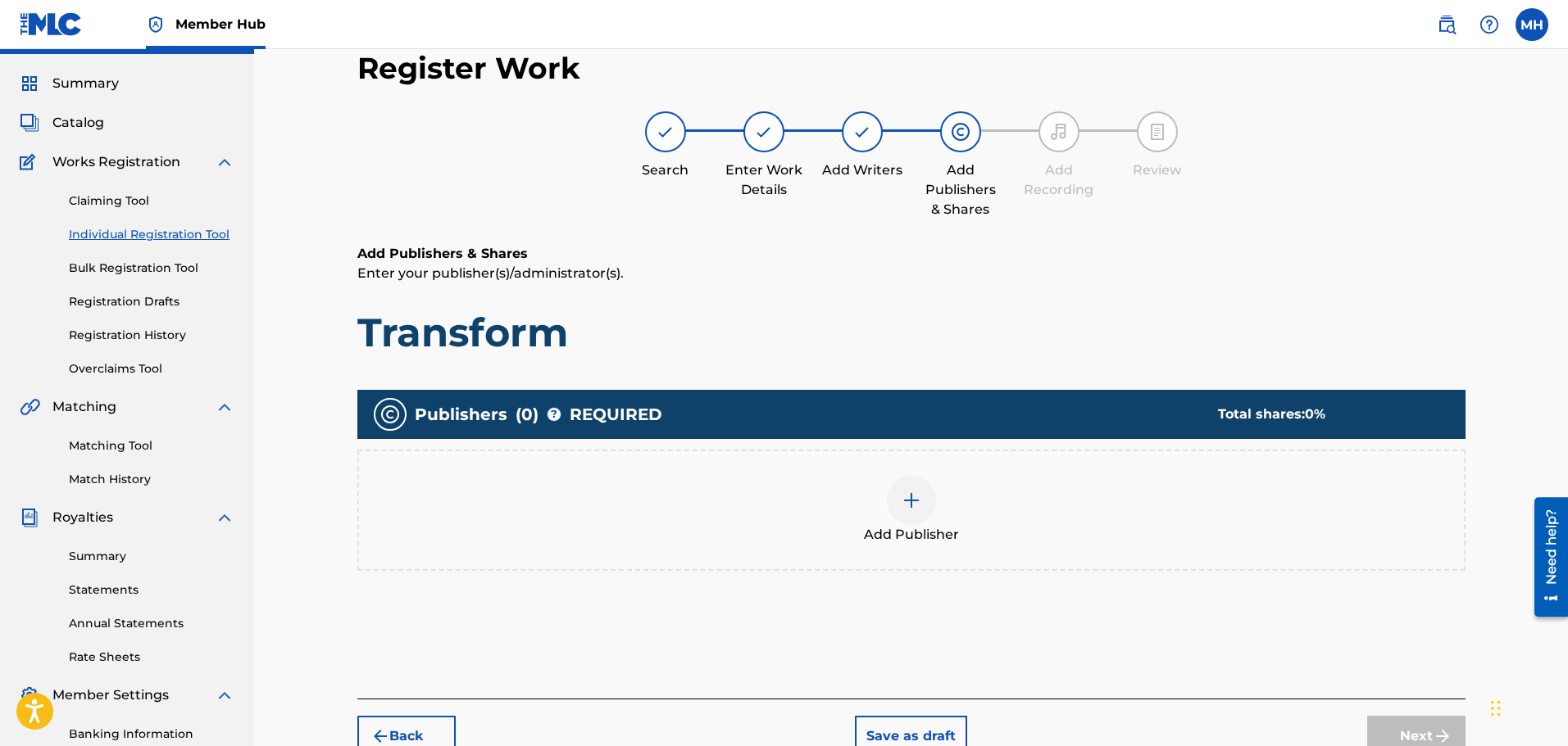
scroll to position [73, 0]
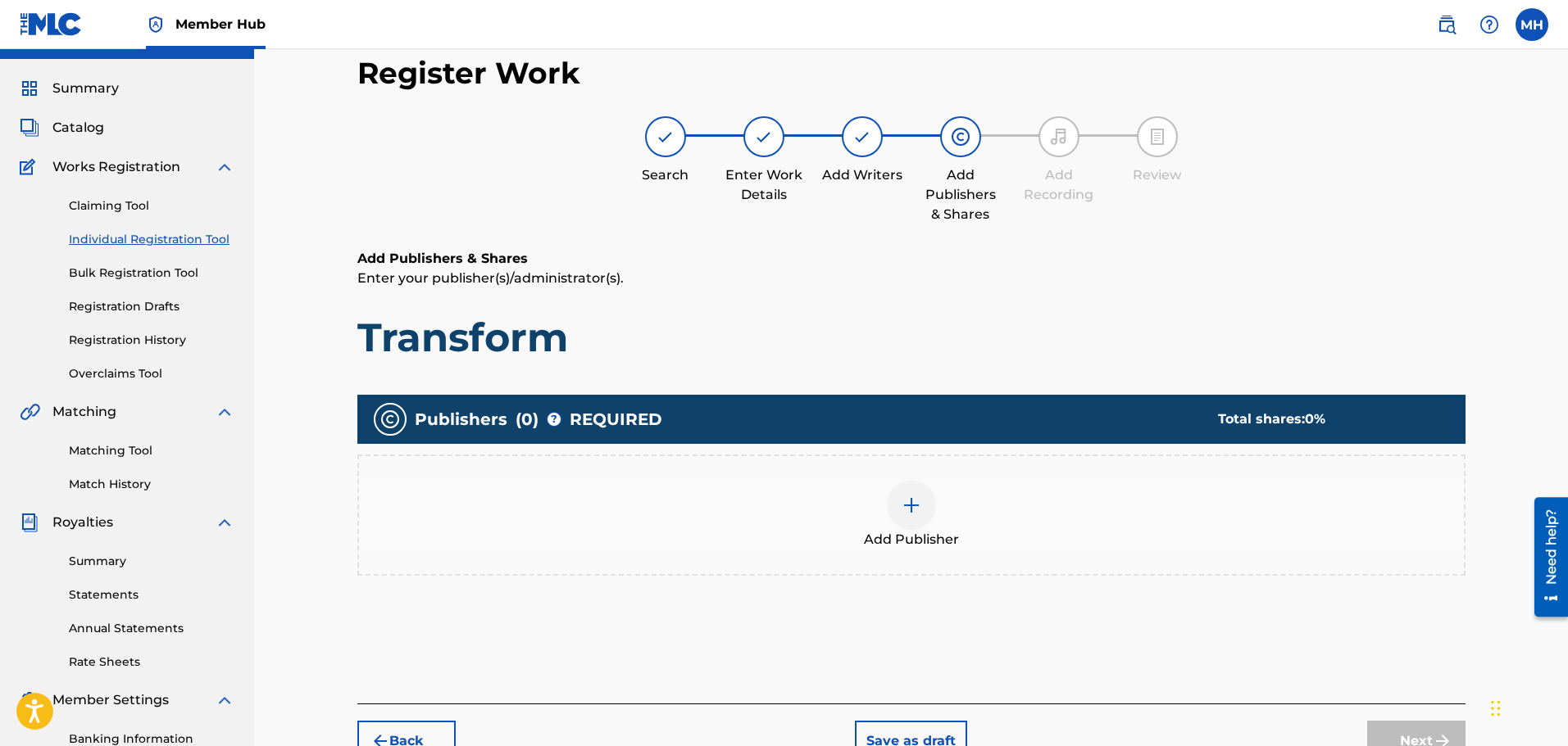
click at [928, 481] on div at bounding box center [911, 505] width 49 height 49
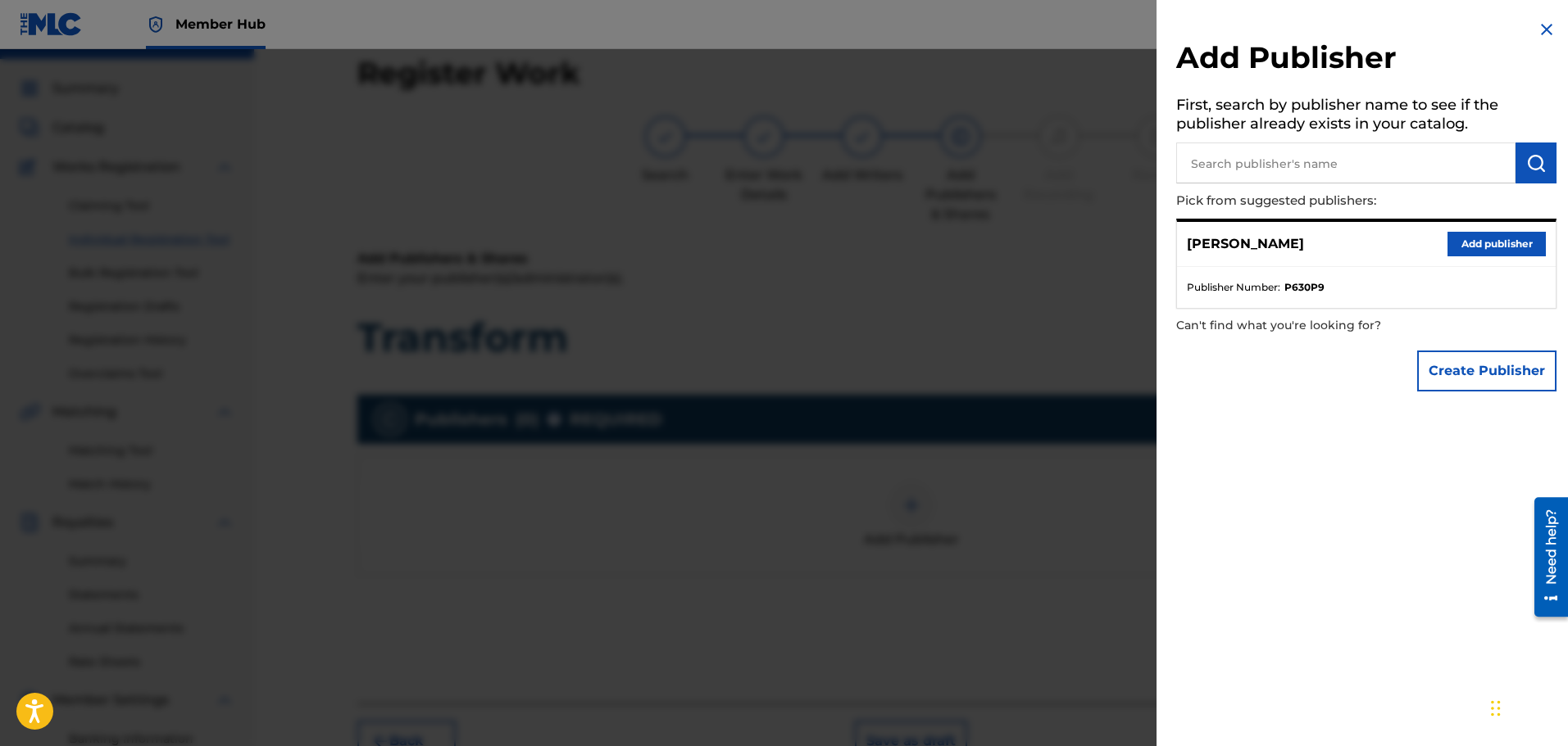
click at [1274, 165] on input "text" at bounding box center [1346, 163] width 339 height 41
type input "[PERSON_NAME]"
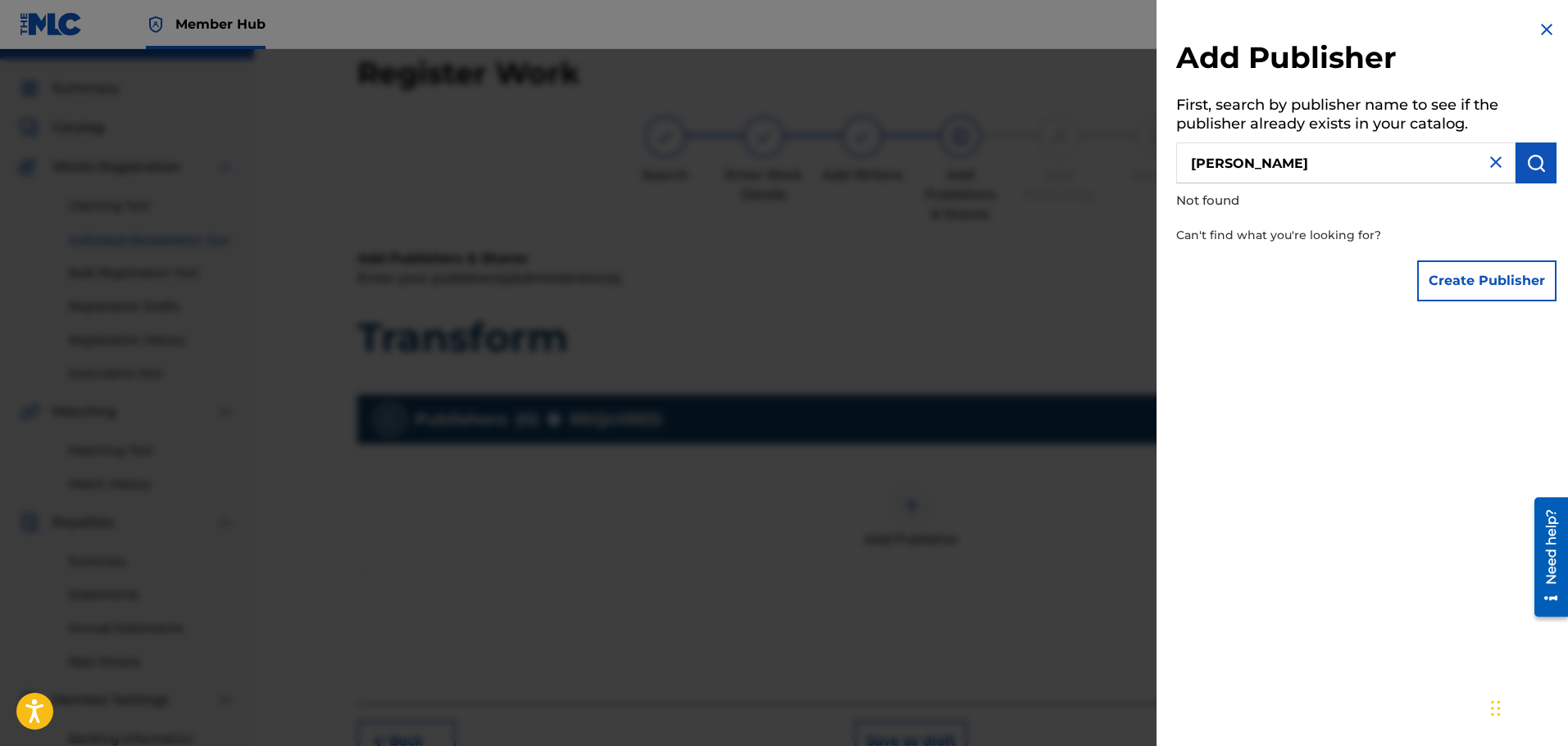
click at [1491, 164] on img at bounding box center [1496, 163] width 20 height 20
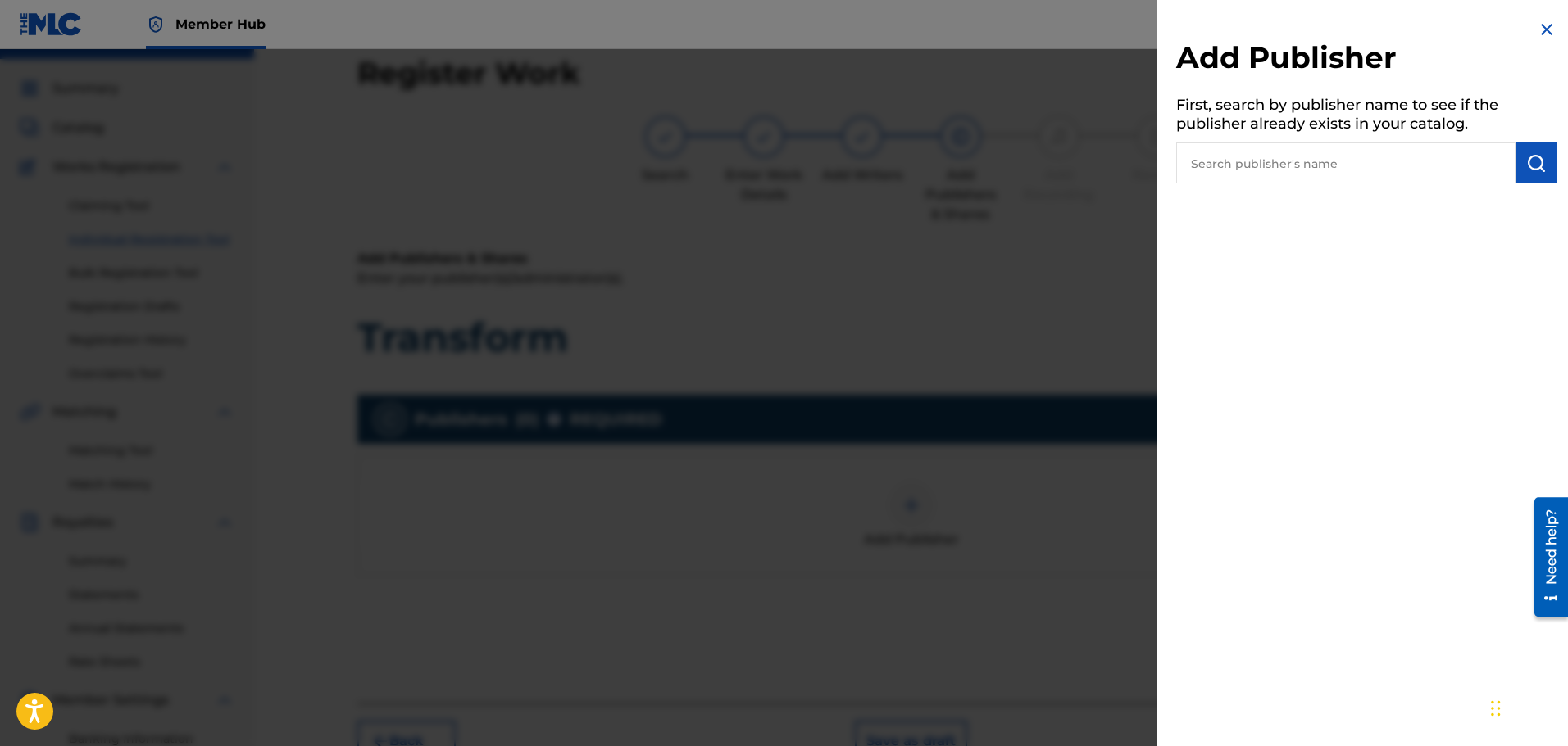
click at [1349, 152] on input "text" at bounding box center [1346, 163] width 339 height 41
type input "Transform U Entertainment"
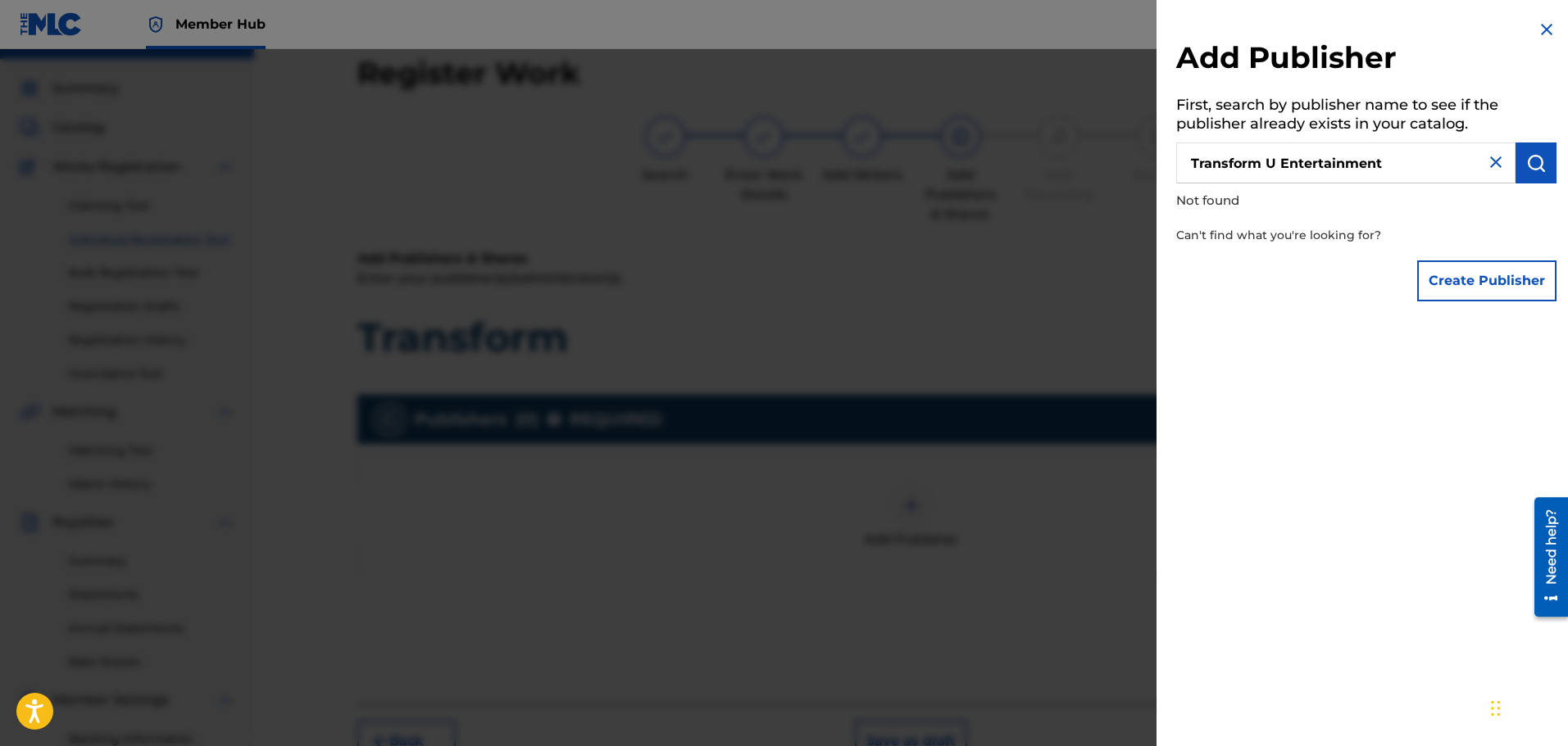
click at [1349, 152] on input "Transform U Entertainment" at bounding box center [1346, 163] width 339 height 41
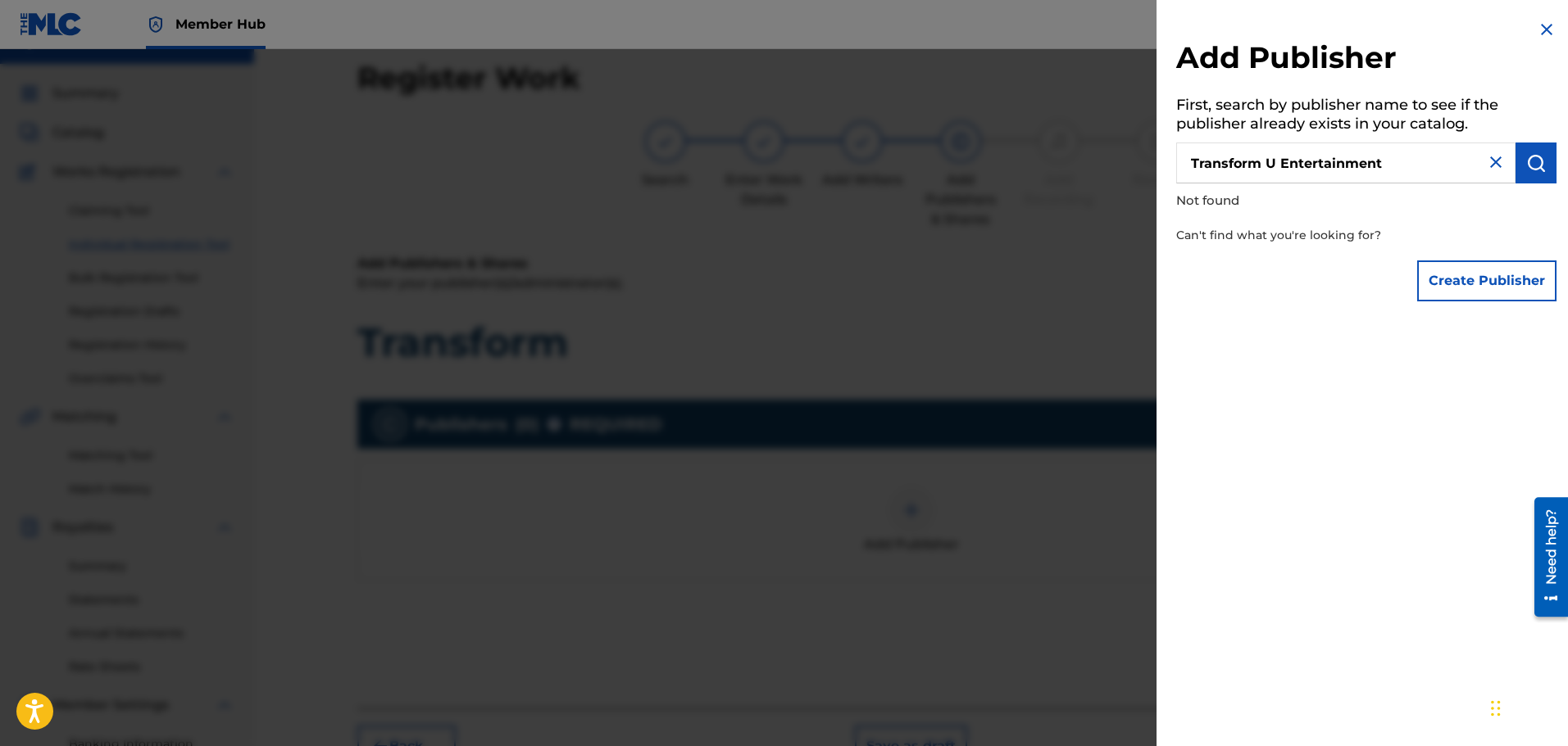
click at [1487, 159] on img at bounding box center [1496, 163] width 20 height 20
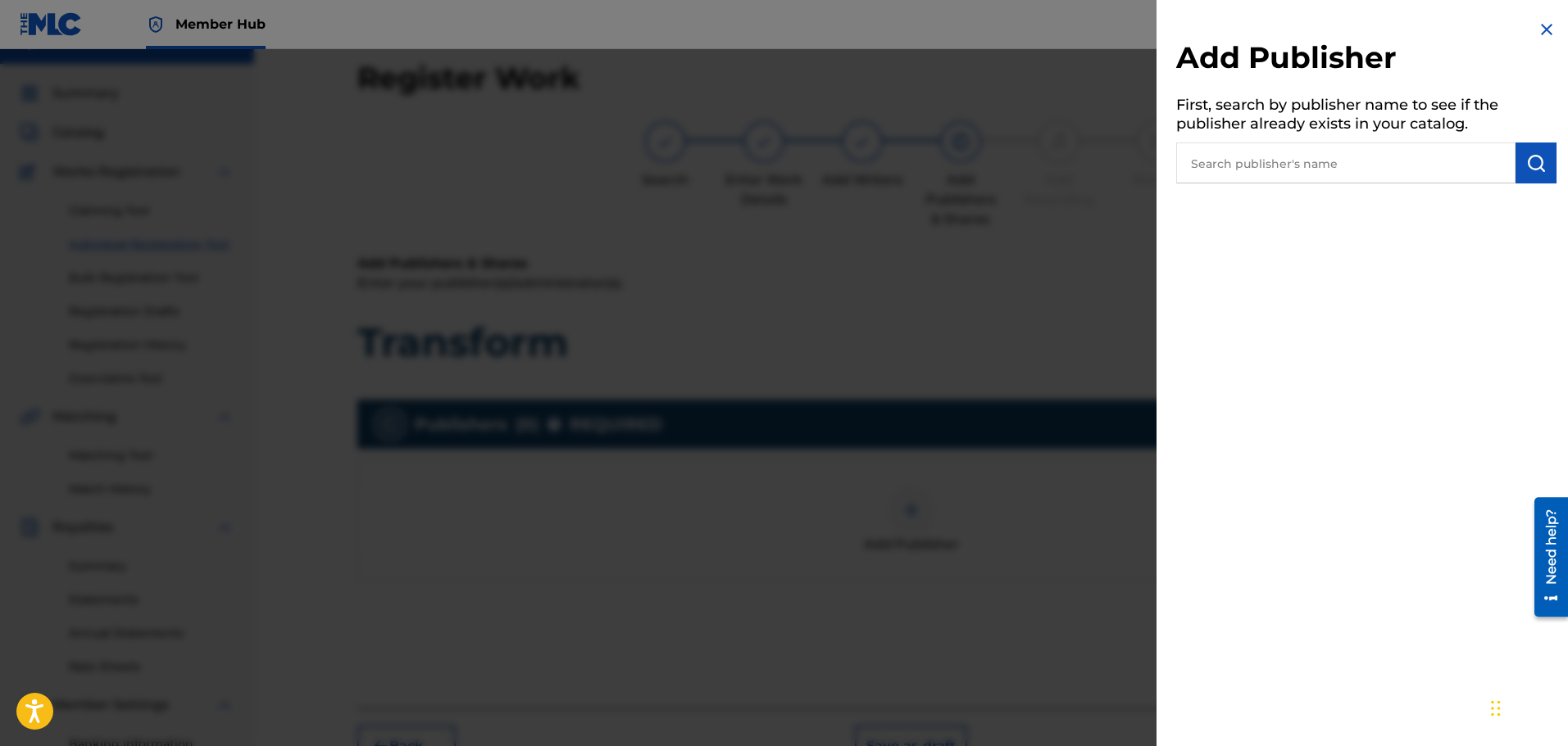
click at [1249, 164] on input "text" at bounding box center [1346, 163] width 339 height 41
paste input "Modern-Day Pharaoh Publishing"
type input "Modern-Day Pharaoh Publishing"
click at [1538, 172] on img "submit" at bounding box center [1536, 164] width 20 height 20
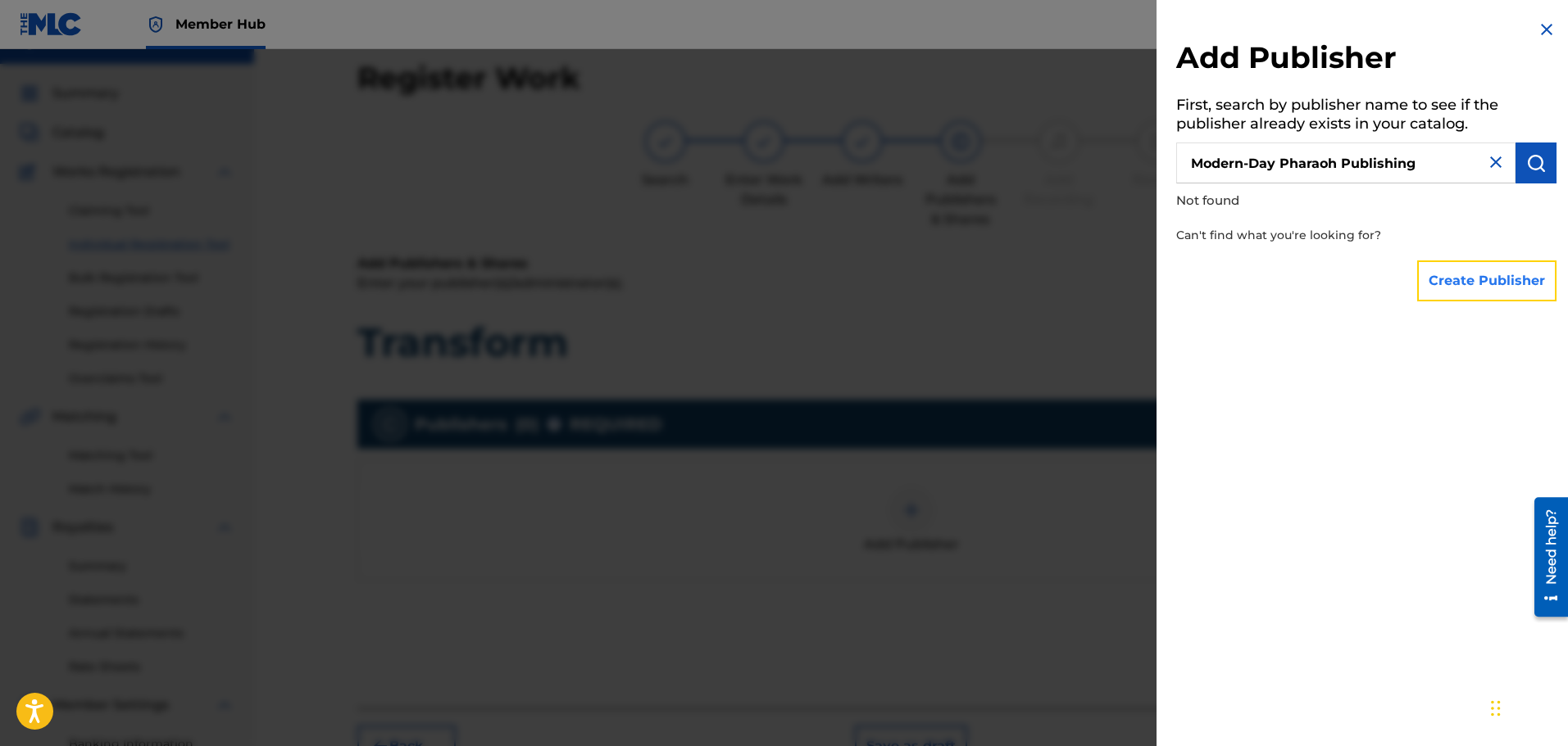
click at [1461, 288] on button "Create Publisher" at bounding box center [1487, 280] width 139 height 41
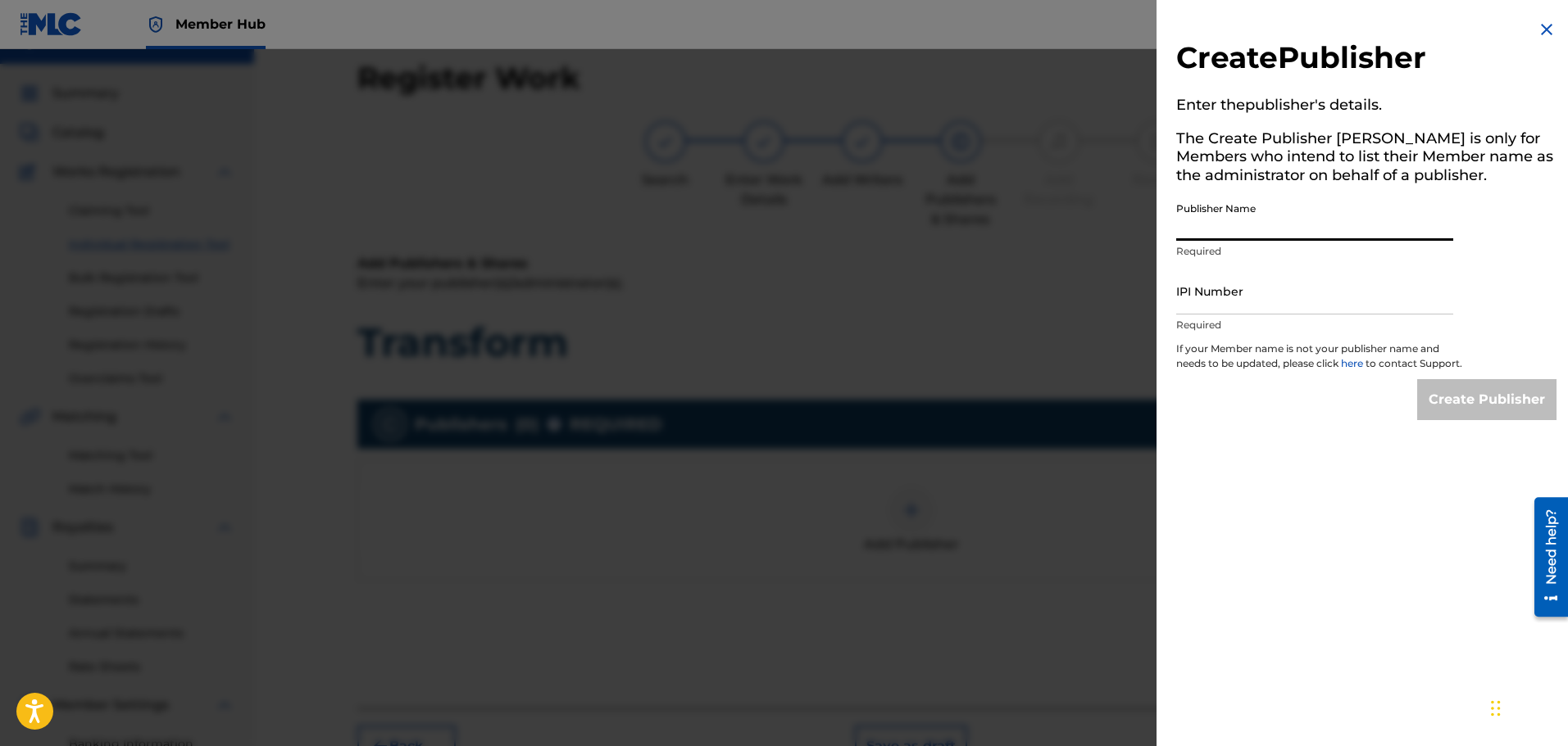
click at [1198, 224] on input "Publisher Name" at bounding box center [1315, 218] width 277 height 47
type input "T"
type input "[PERSON_NAME]"
paste input "1156752837"
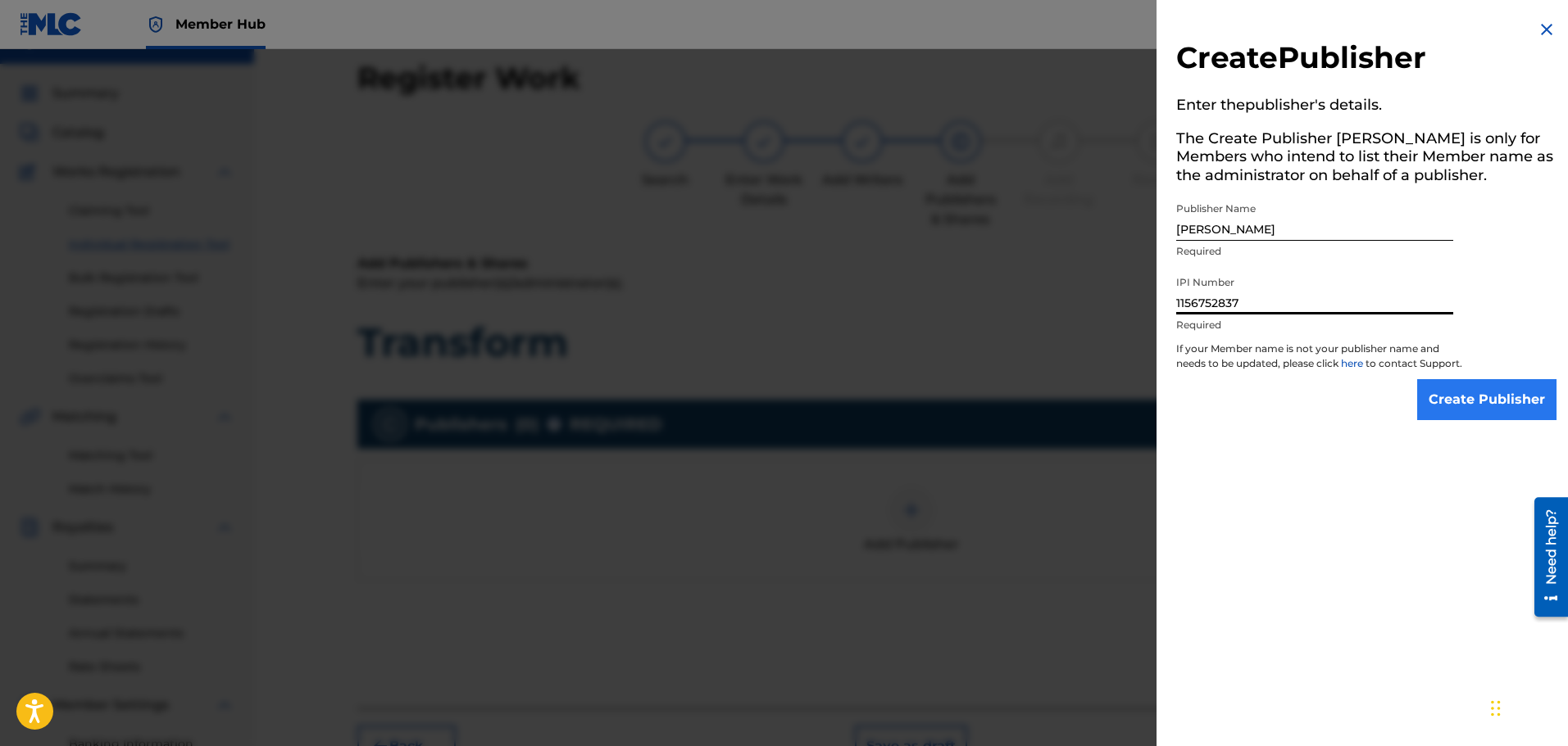
type input "1156752837"
click at [1441, 401] on input "Create Publisher" at bounding box center [1487, 400] width 139 height 41
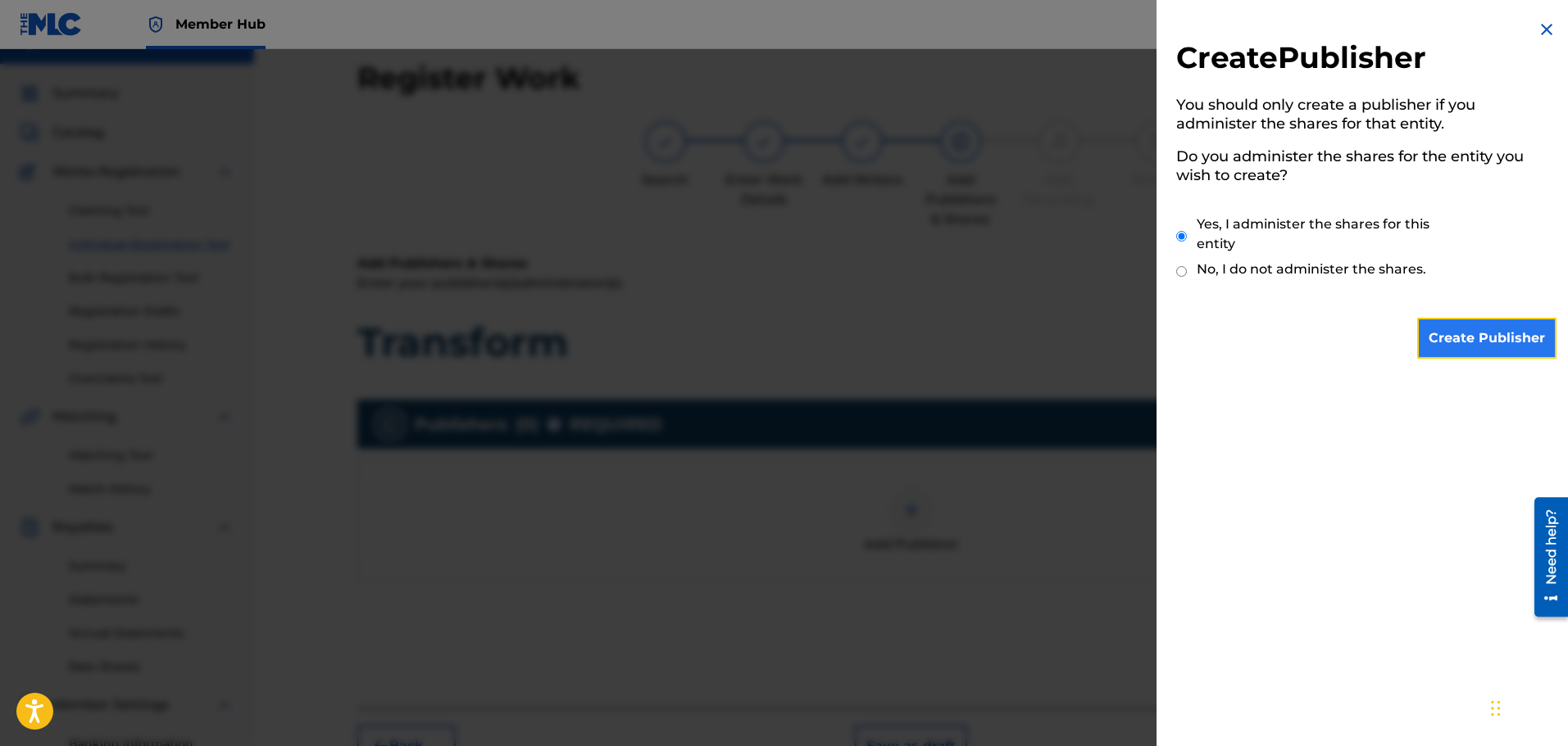
click at [1459, 342] on input "Create Publisher" at bounding box center [1487, 338] width 139 height 41
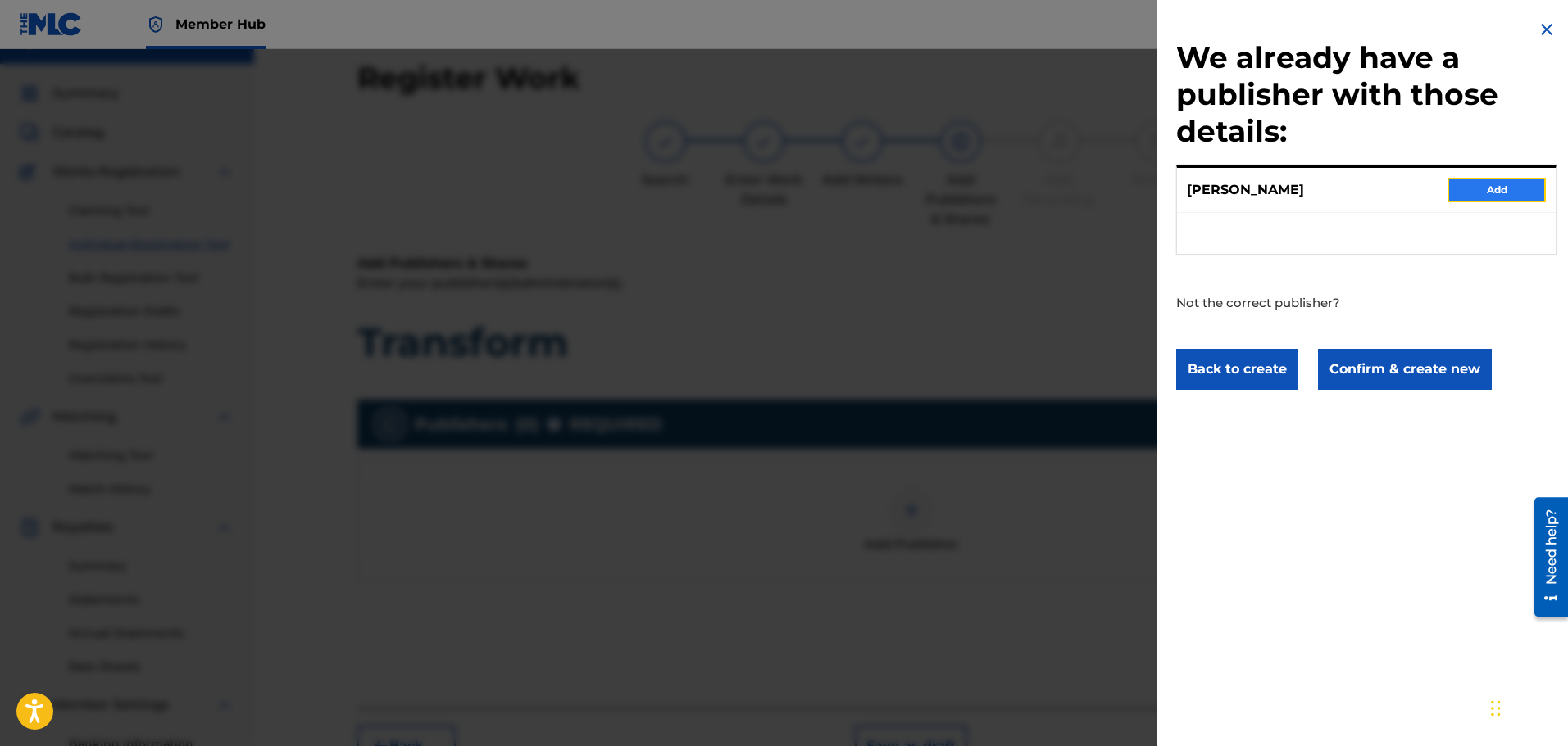
click at [1464, 187] on button "Add" at bounding box center [1497, 189] width 99 height 24
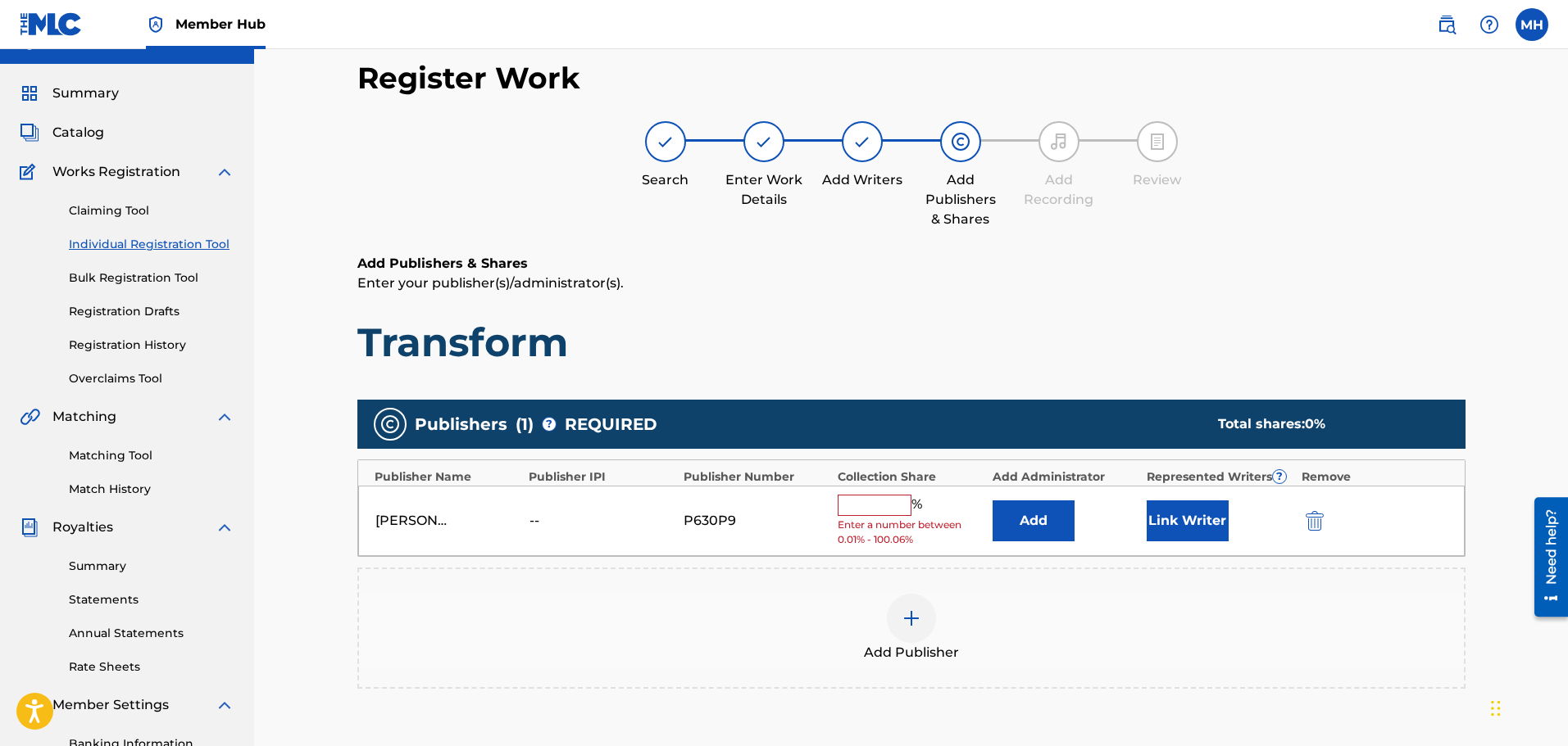
click at [858, 495] on input "text" at bounding box center [874, 506] width 73 height 22
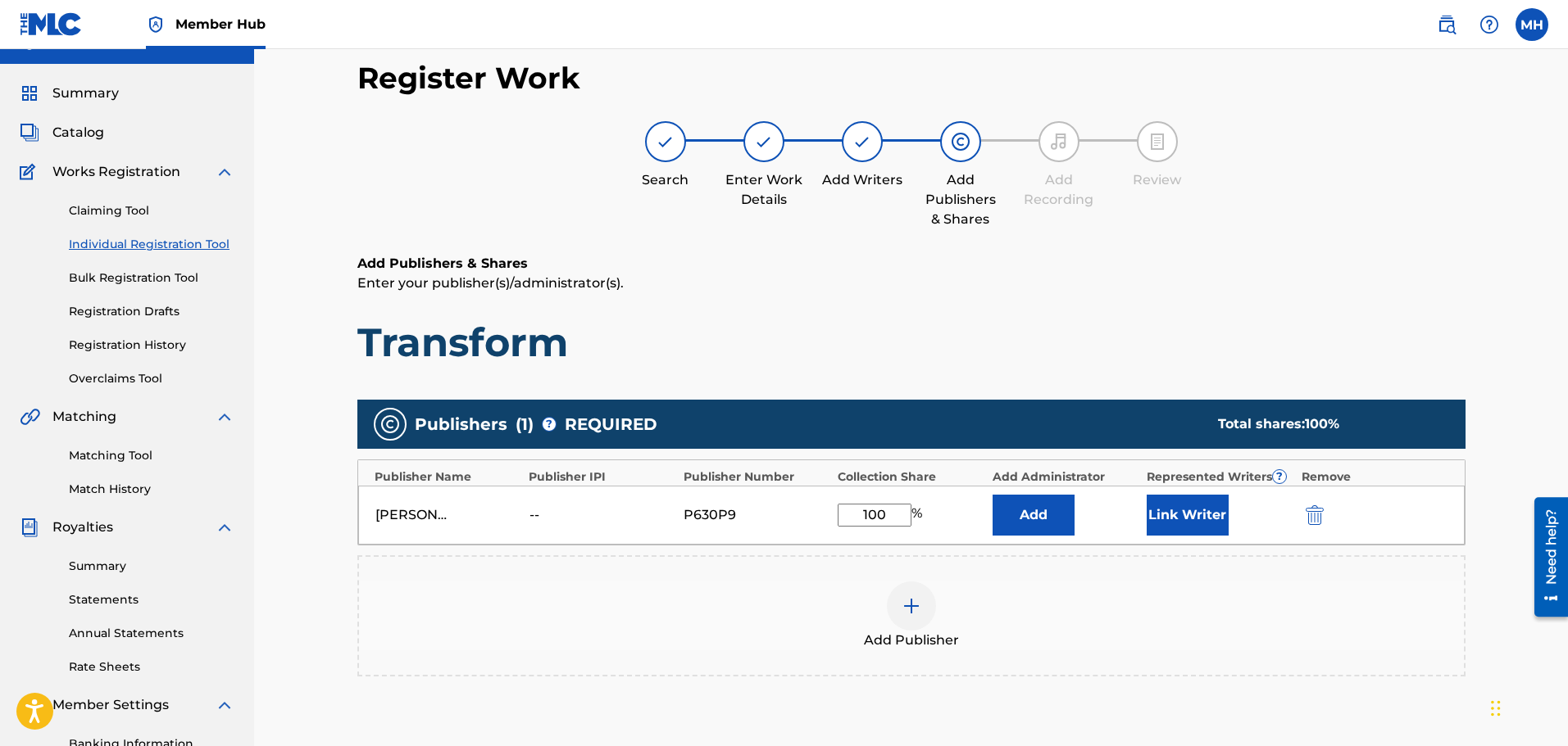
type input "100"
click at [750, 583] on div "Add Publisher" at bounding box center [911, 616] width 1105 height 68
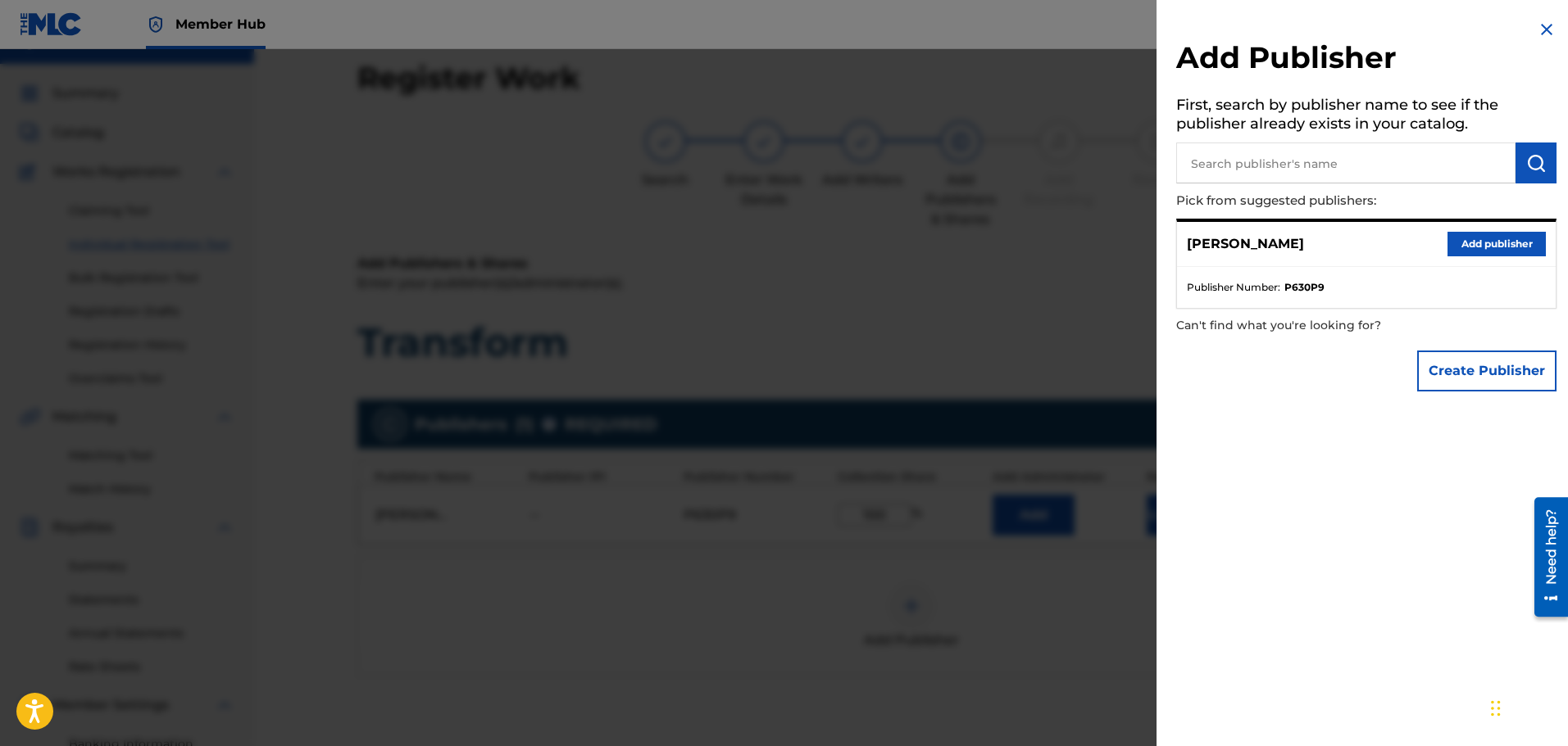
click at [1542, 36] on img at bounding box center [1547, 30] width 20 height 20
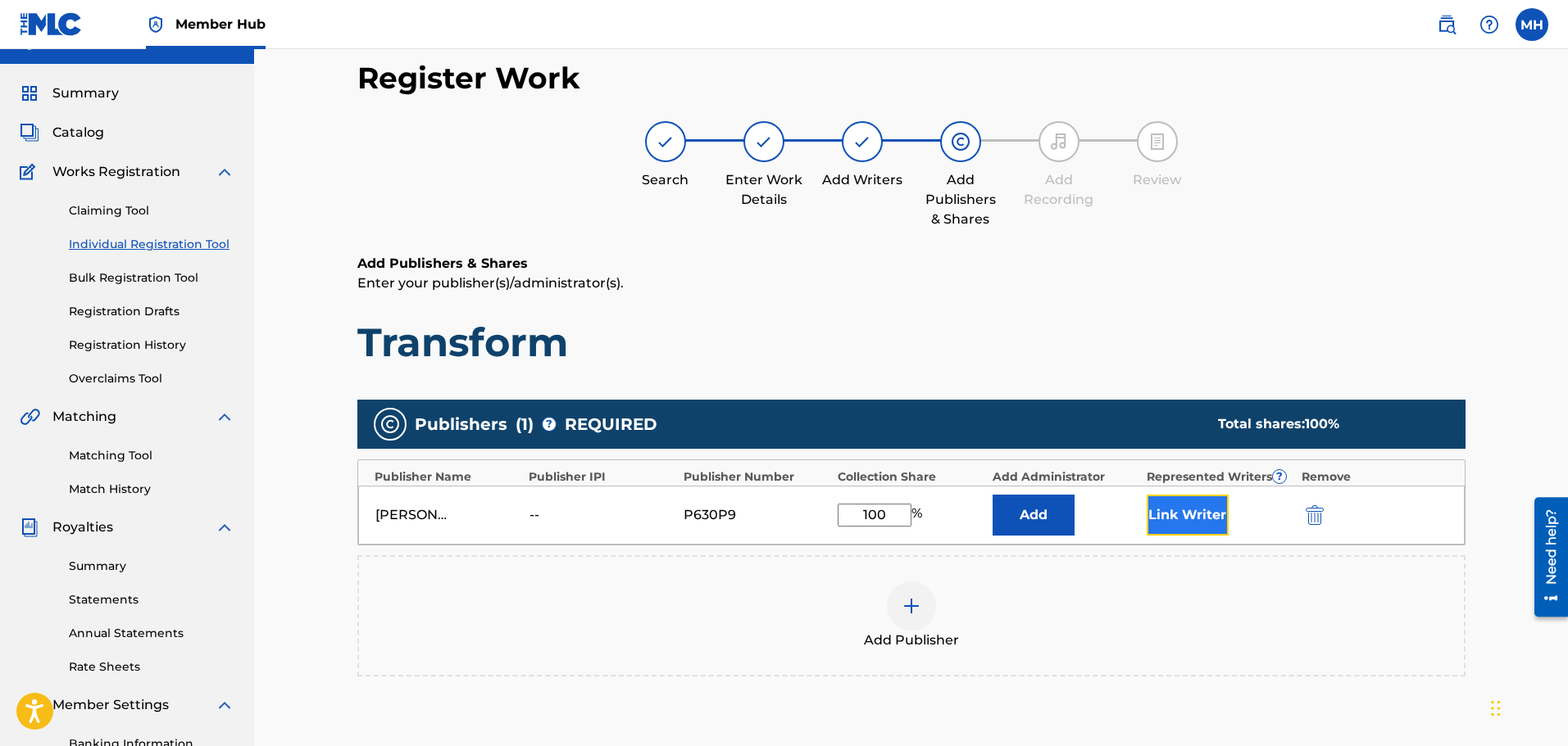
click at [1219, 495] on button "Link Writer" at bounding box center [1188, 515] width 82 height 41
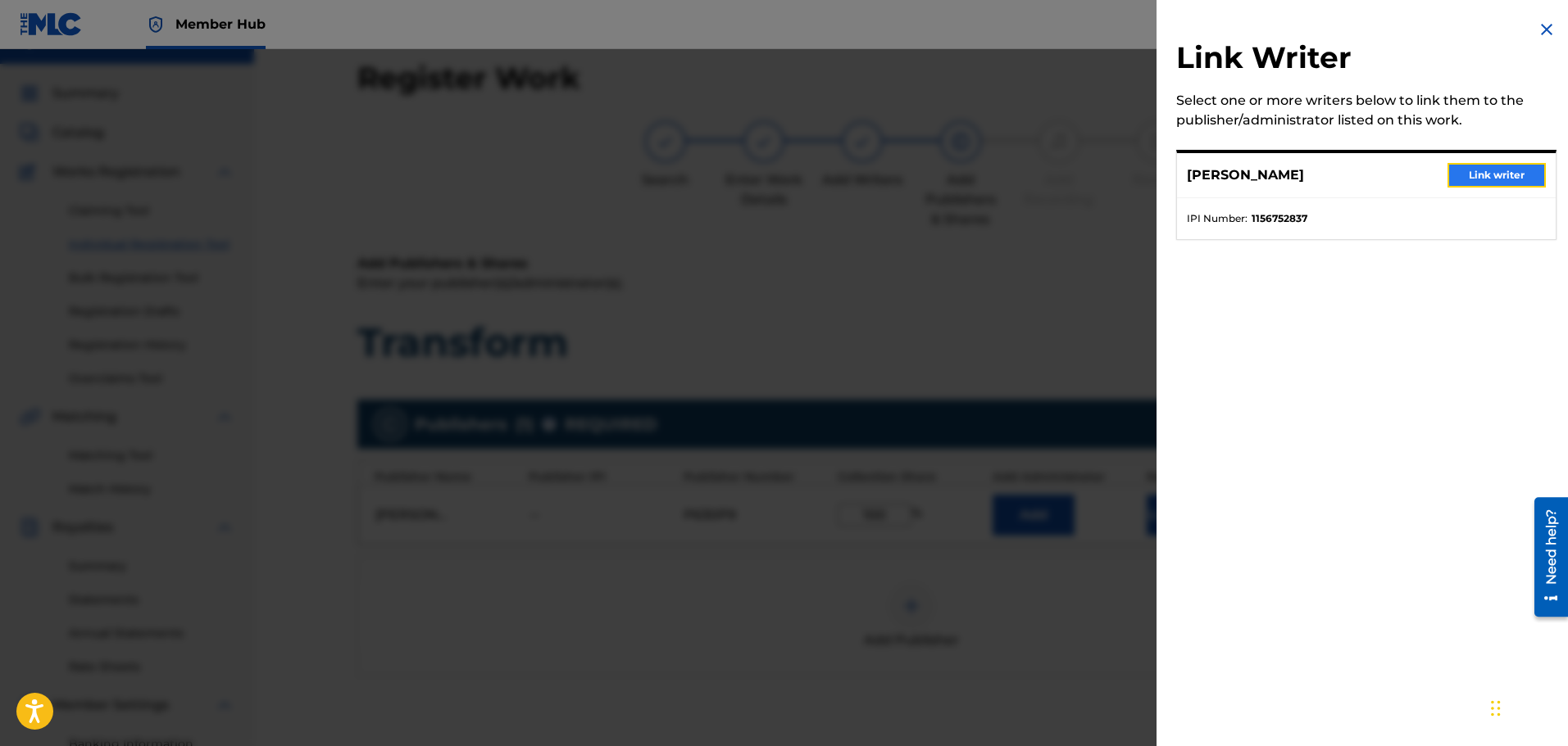
click at [1466, 175] on button "Link writer" at bounding box center [1497, 174] width 99 height 24
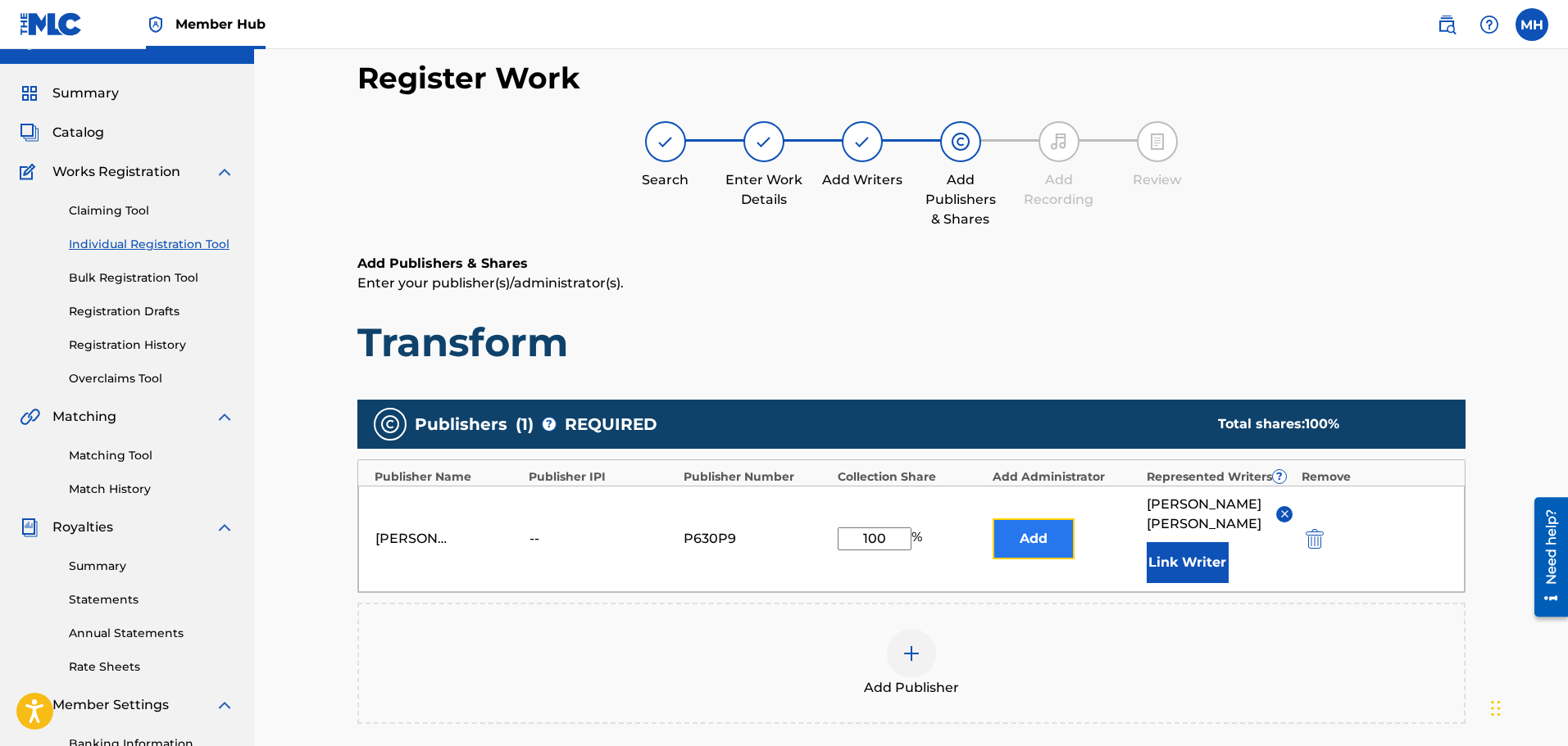
click at [1041, 518] on button "Add" at bounding box center [1034, 538] width 82 height 41
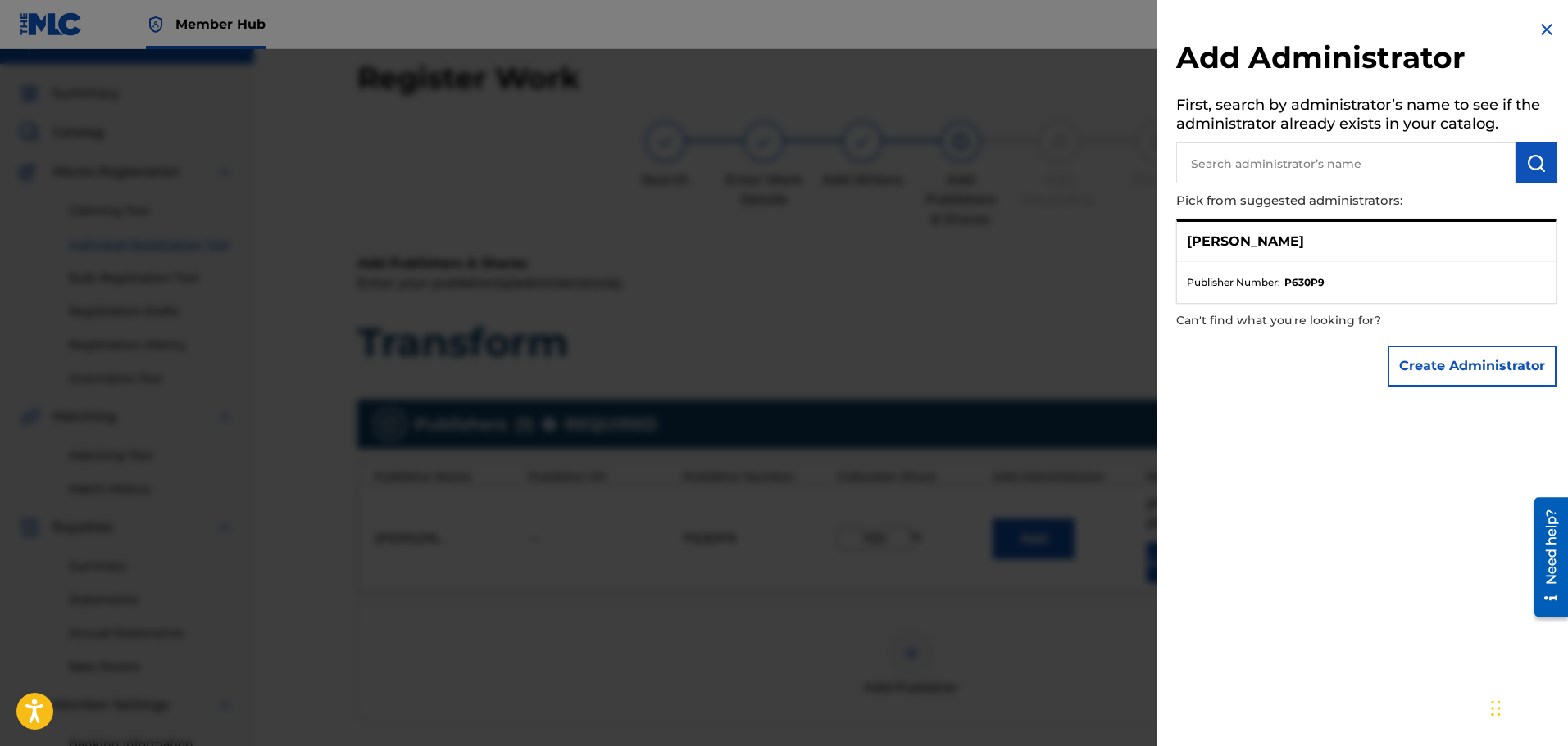
click at [1262, 242] on p "[PERSON_NAME]" at bounding box center [1246, 242] width 117 height 20
click at [1276, 279] on span "Publisher Number :" at bounding box center [1234, 283] width 94 height 15
click at [1540, 42] on h2 "Add Administrator" at bounding box center [1367, 60] width 381 height 42
click at [1540, 25] on img at bounding box center [1547, 30] width 20 height 20
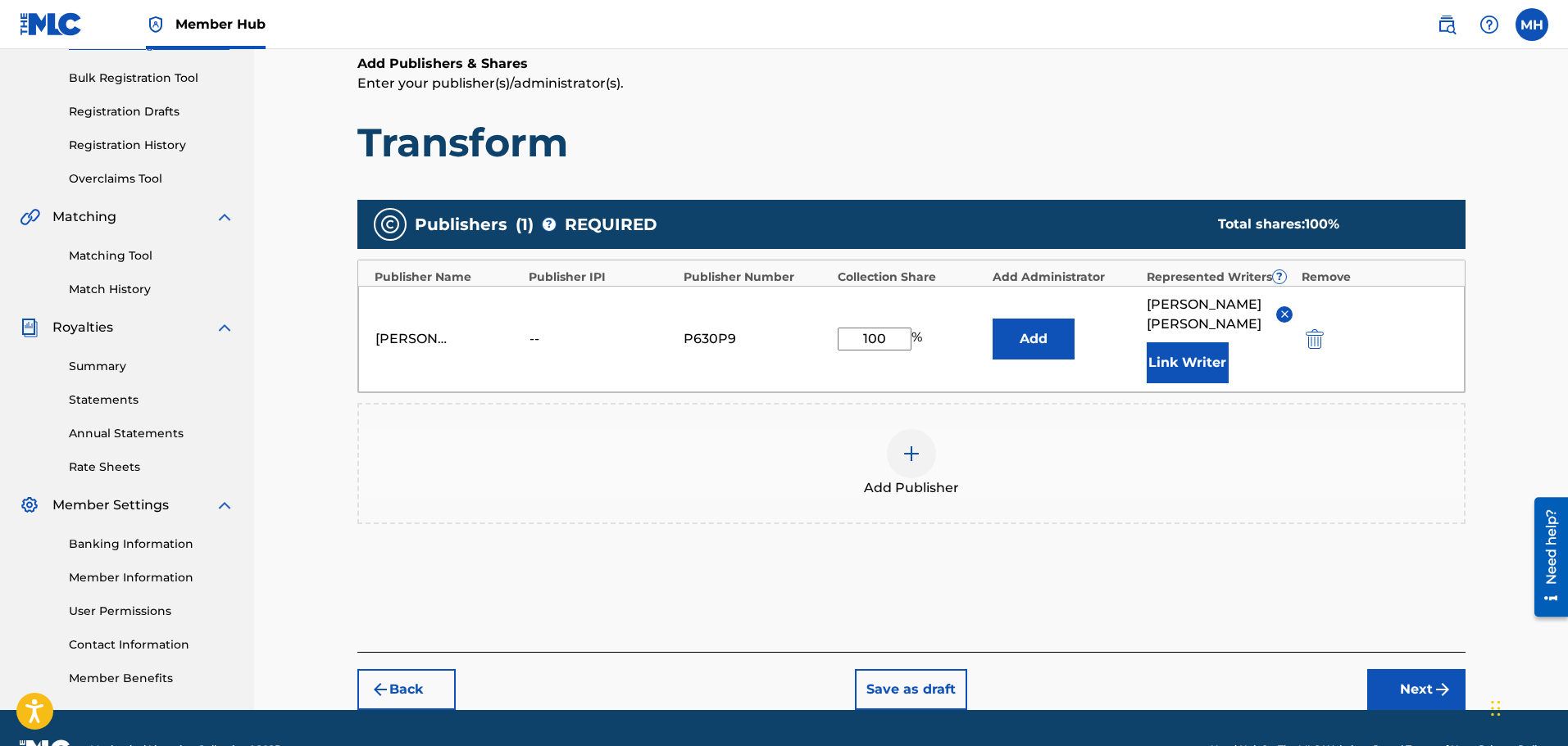
scroll to position [270, 0]
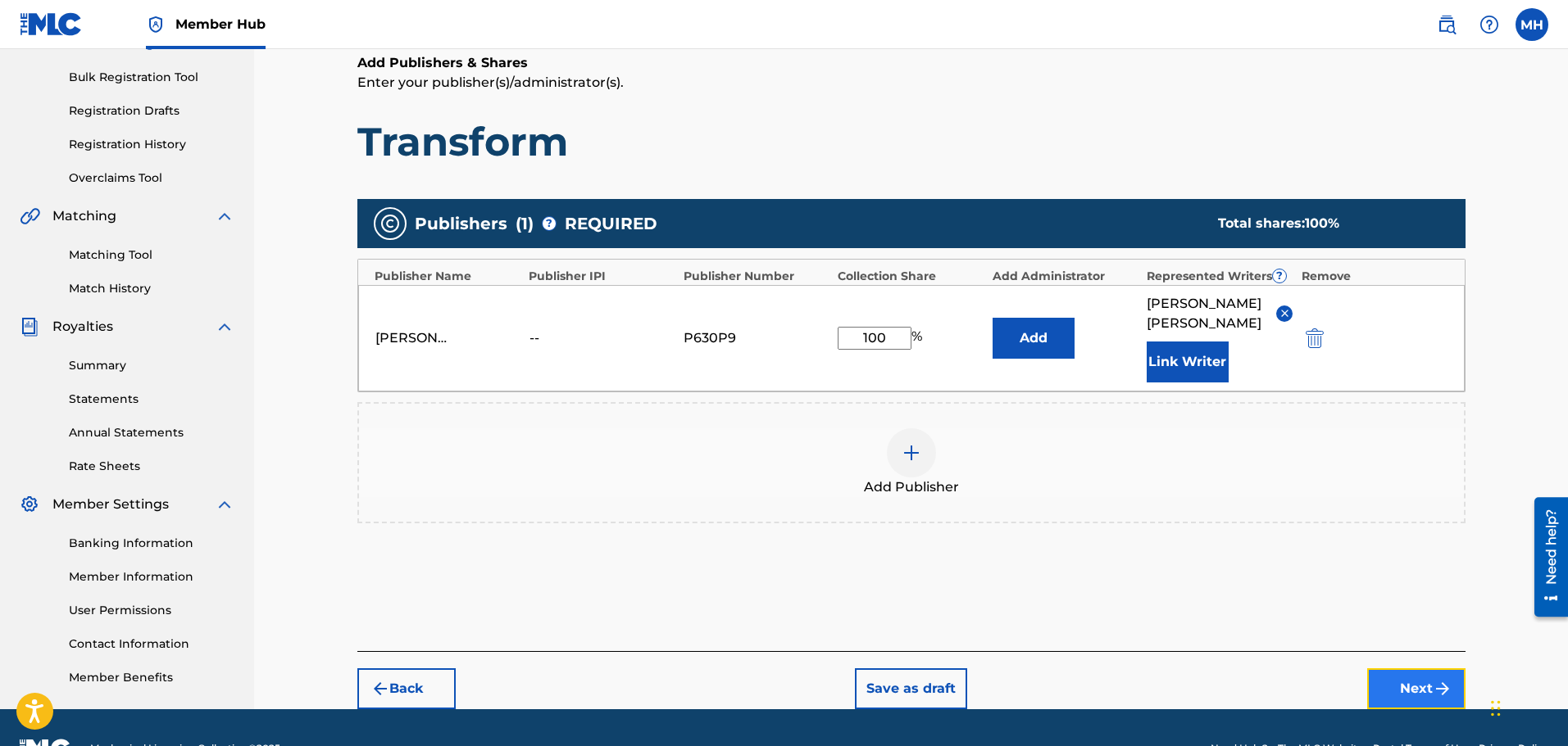
click at [1388, 668] on button "Next" at bounding box center [1417, 688] width 99 height 41
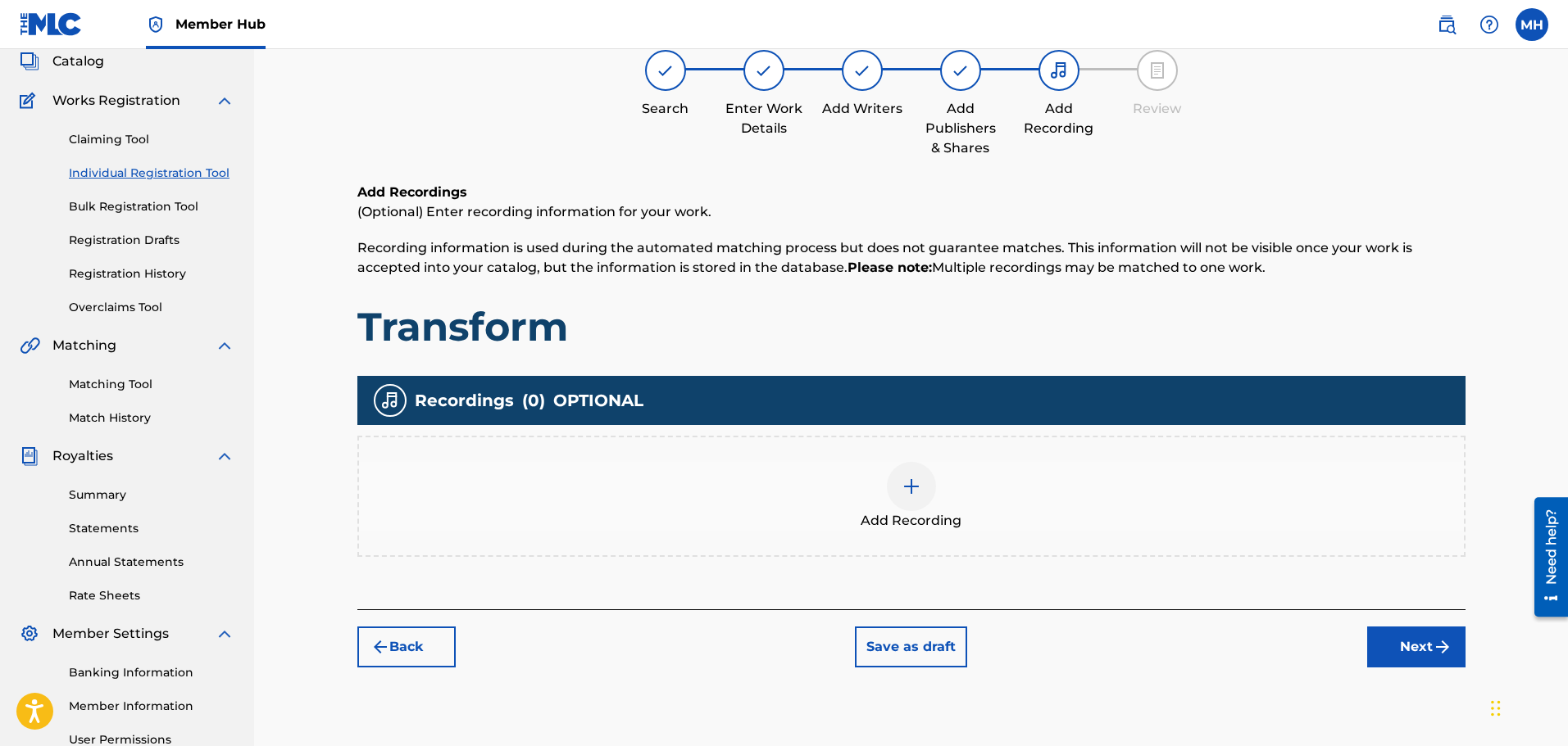
scroll to position [141, 0]
click at [913, 461] on div at bounding box center [911, 486] width 49 height 49
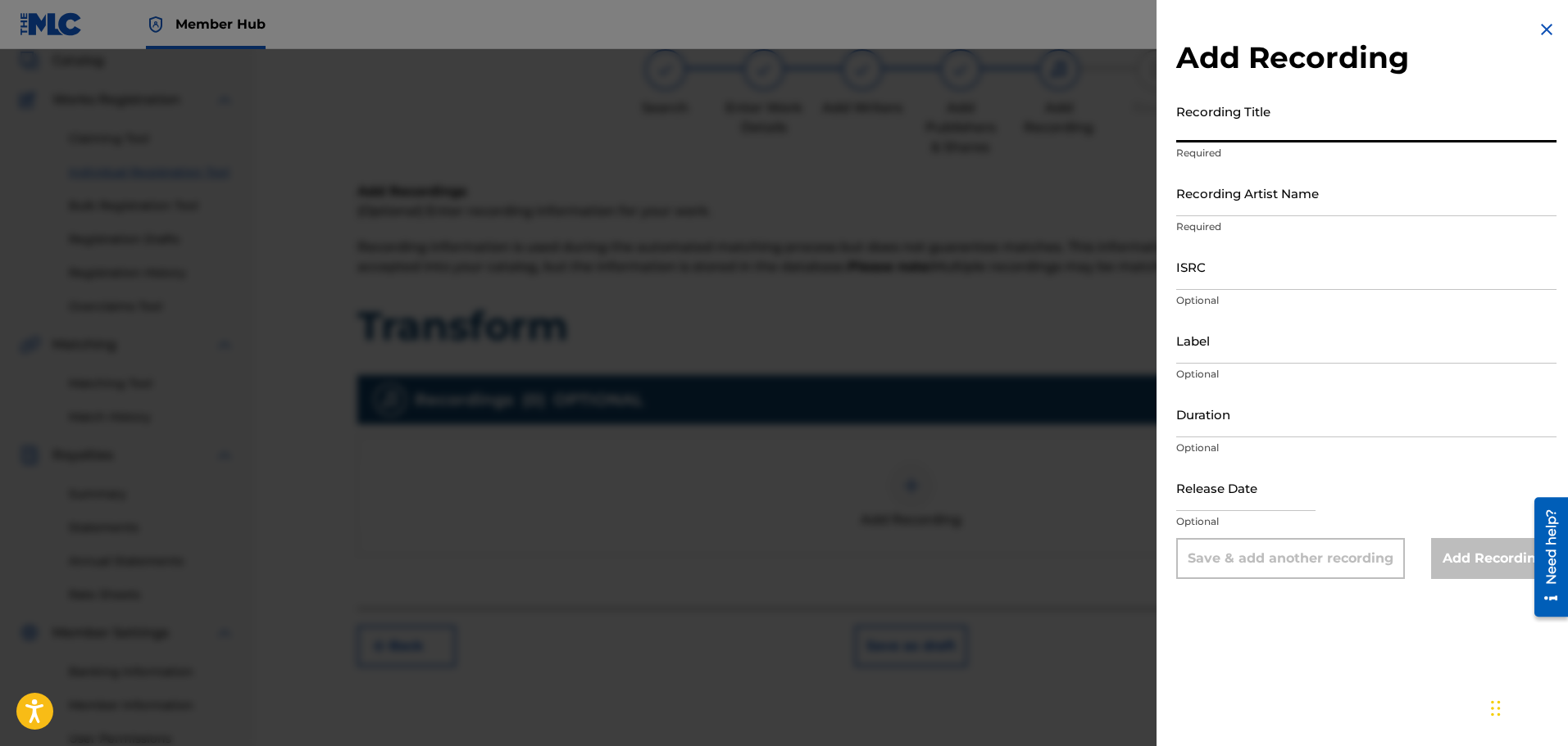
click at [1252, 119] on input "Recording Title" at bounding box center [1367, 119] width 381 height 47
type input "Transform"
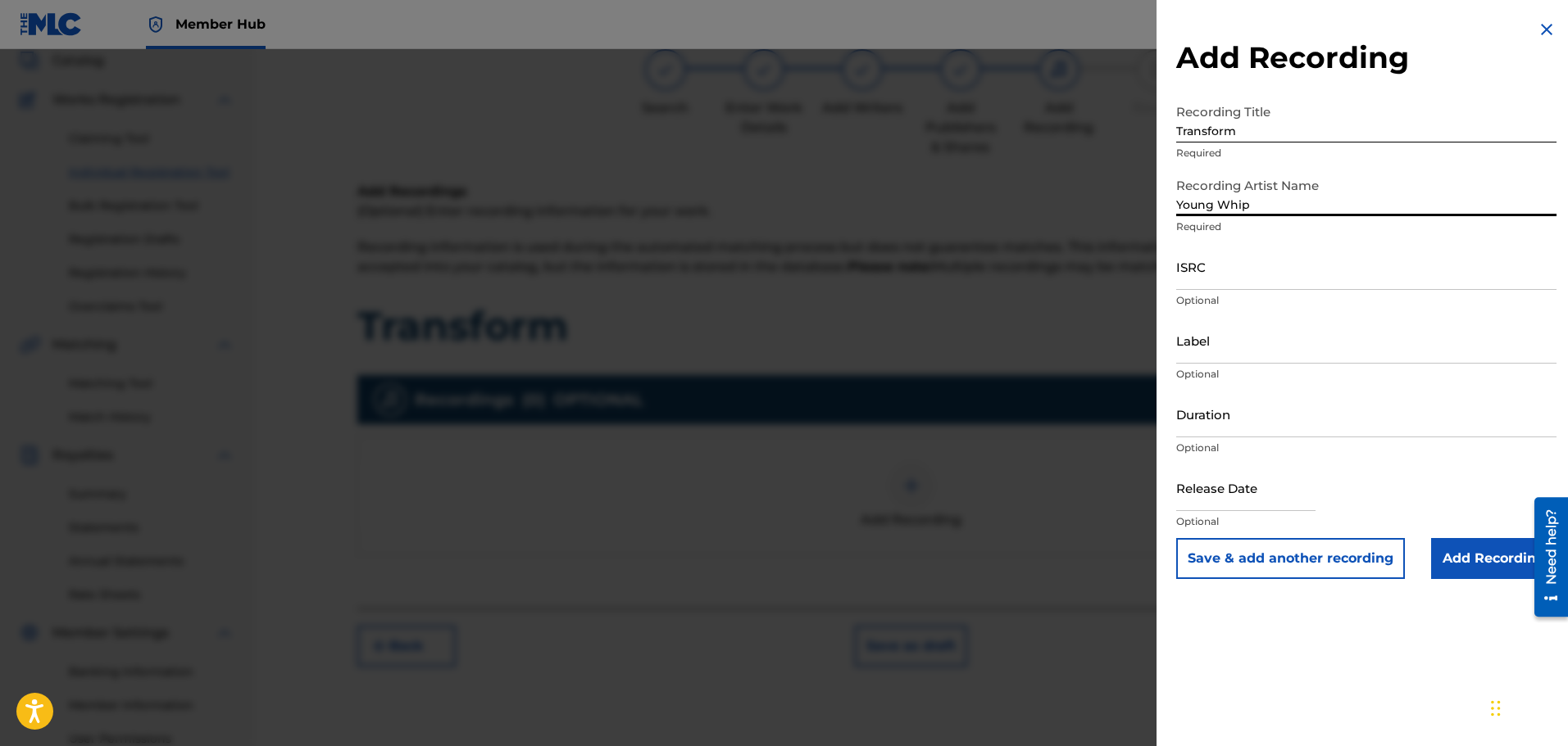
type input "Young Whip"
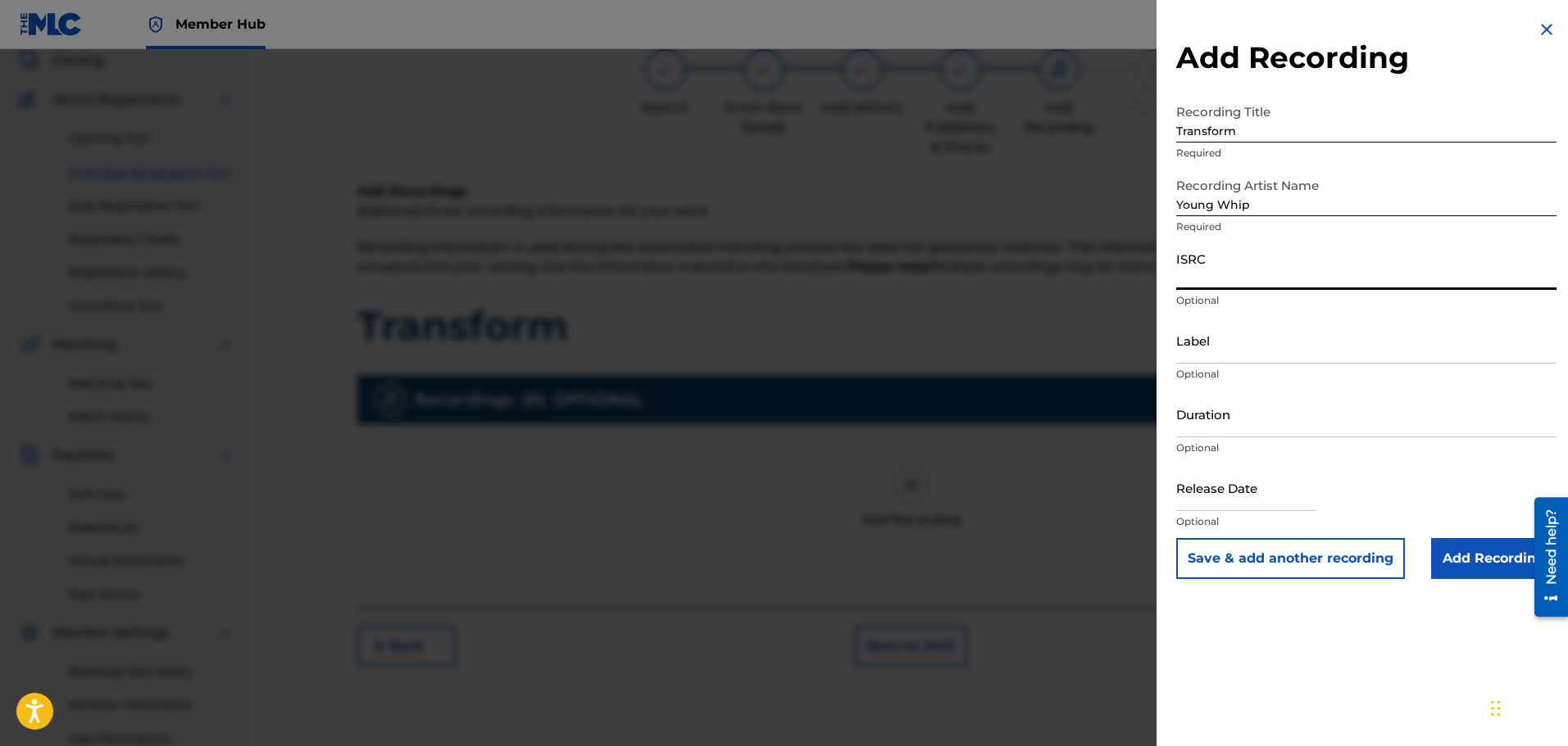
paste input "USHM92593831"
type input "USHM92593831"
click at [1211, 352] on input "Label" at bounding box center [1367, 340] width 381 height 47
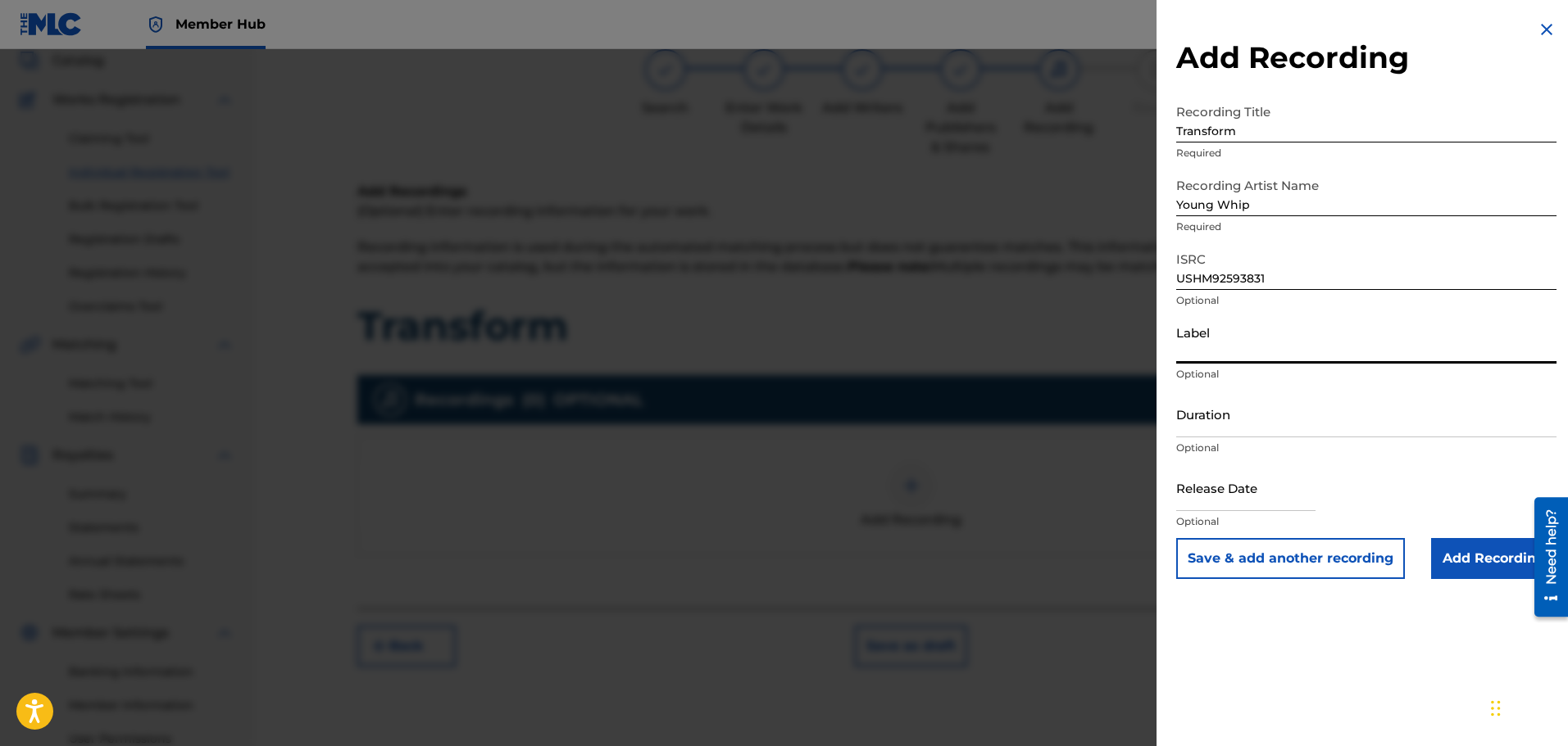
paste input "Modern-Day Pharaoh Entertainment"
type input "Modern-Day Pharaoh Entertainment"
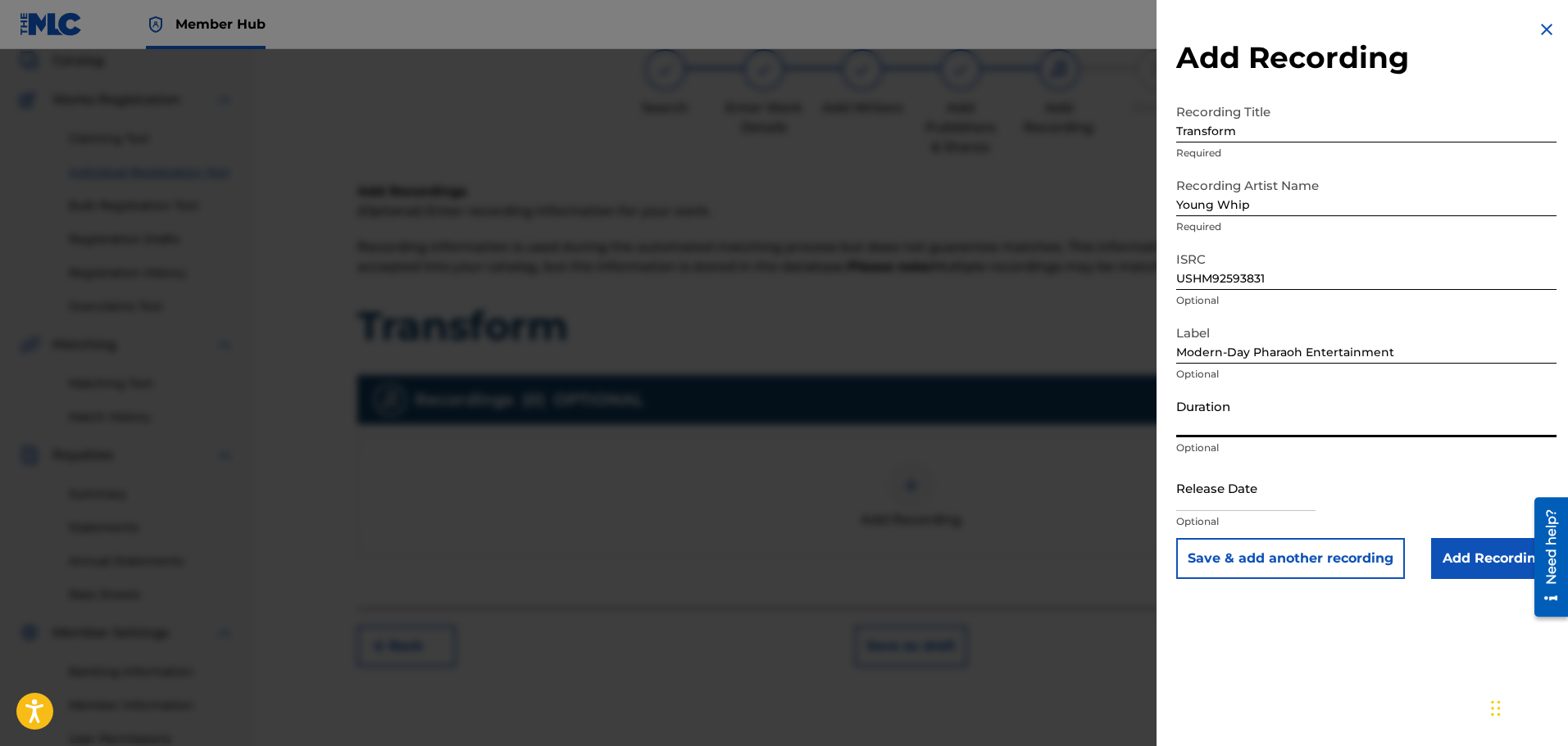
click at [1207, 426] on input "Duration" at bounding box center [1367, 414] width 381 height 47
type input "02:05"
click at [1217, 489] on input "text" at bounding box center [1246, 488] width 139 height 47
select select "8"
select select "2025"
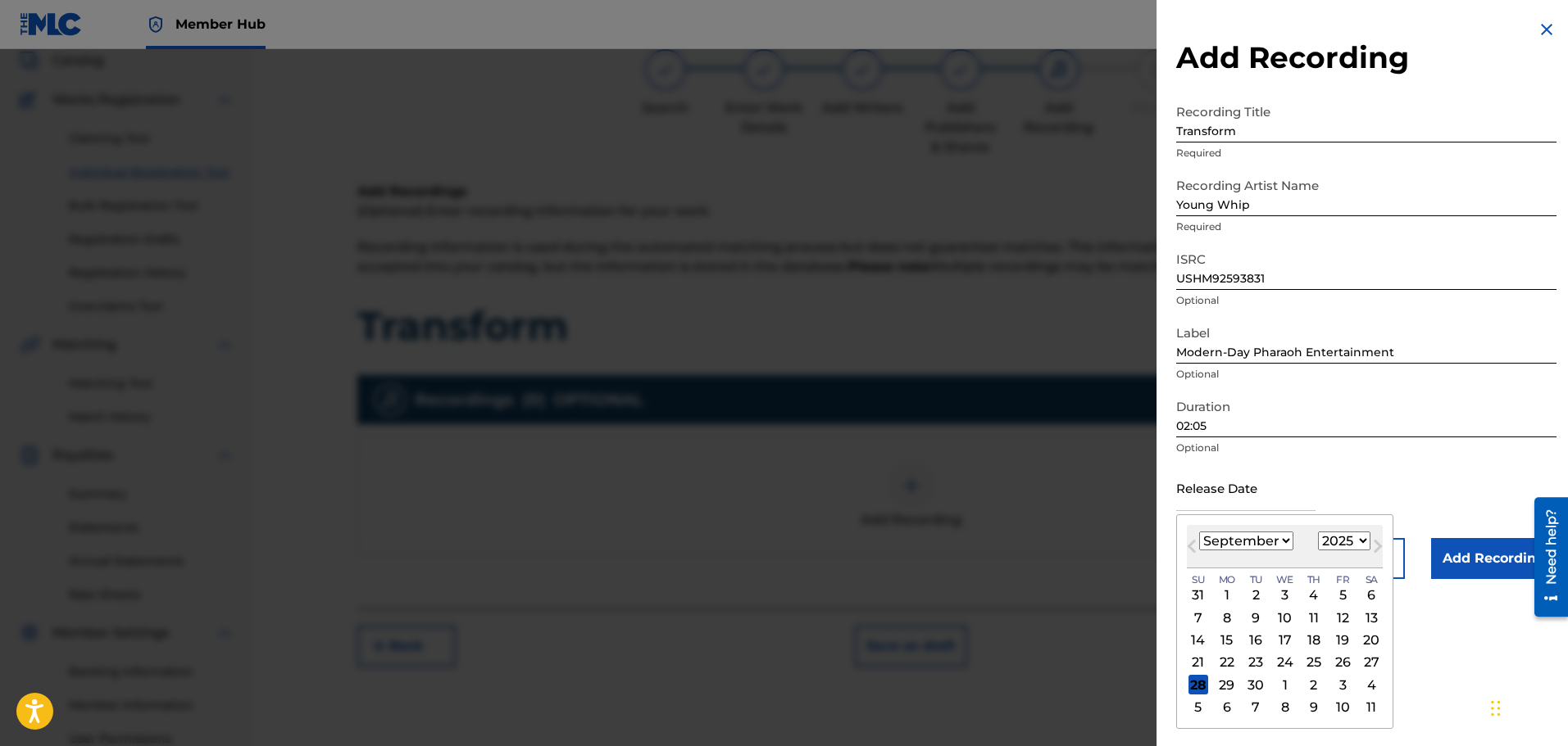
click at [1270, 546] on select "January February March April May June July August September October November De…" at bounding box center [1246, 541] width 94 height 19
select select "6"
click at [1199, 532] on select "January February March April May June July August September October November De…" at bounding box center [1246, 541] width 94 height 19
click at [1316, 638] on div "17" at bounding box center [1314, 641] width 20 height 20
type input "[DATE]"
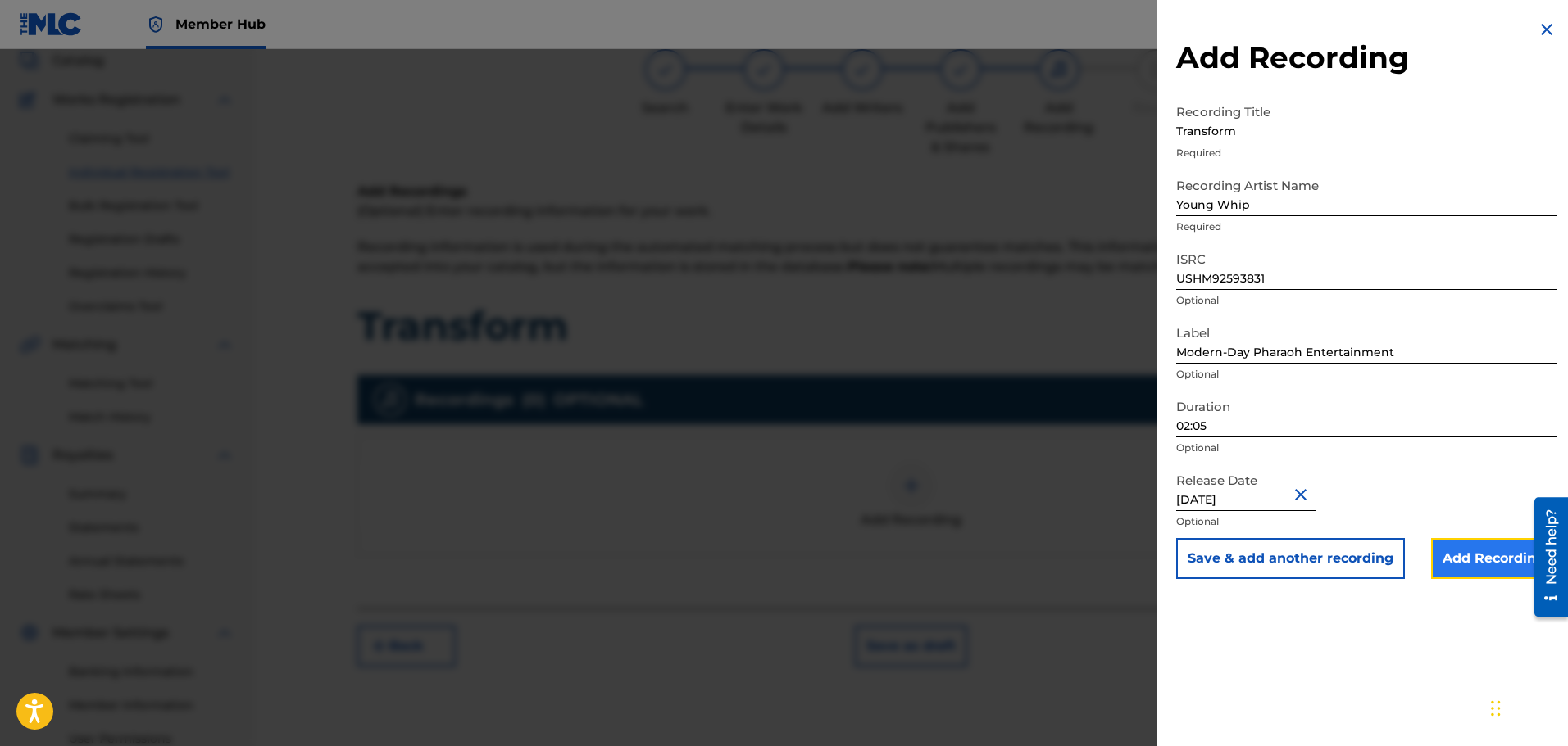
click at [1469, 555] on input "Add Recording" at bounding box center [1494, 558] width 125 height 41
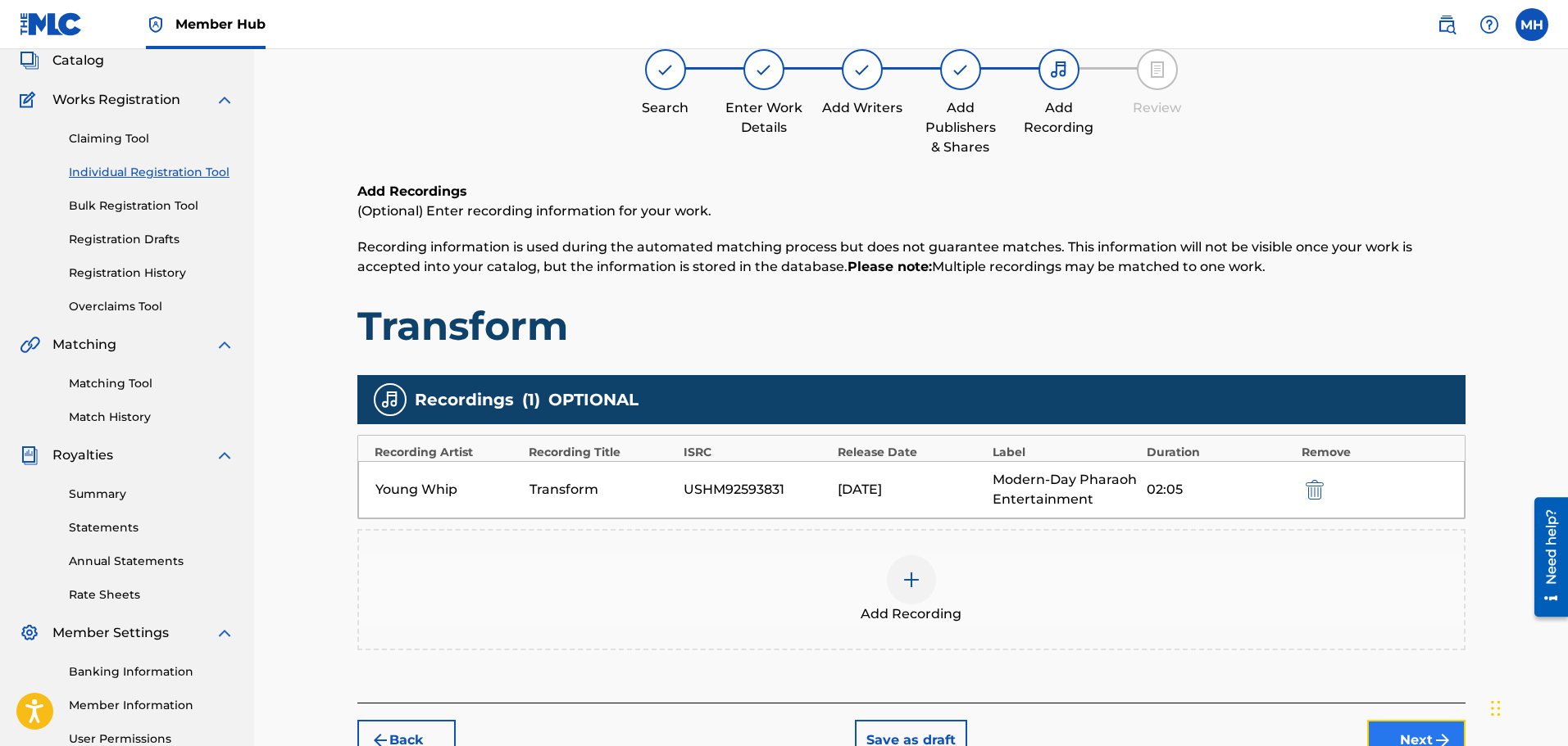
click at [1387, 720] on button "Next" at bounding box center [1417, 740] width 99 height 41
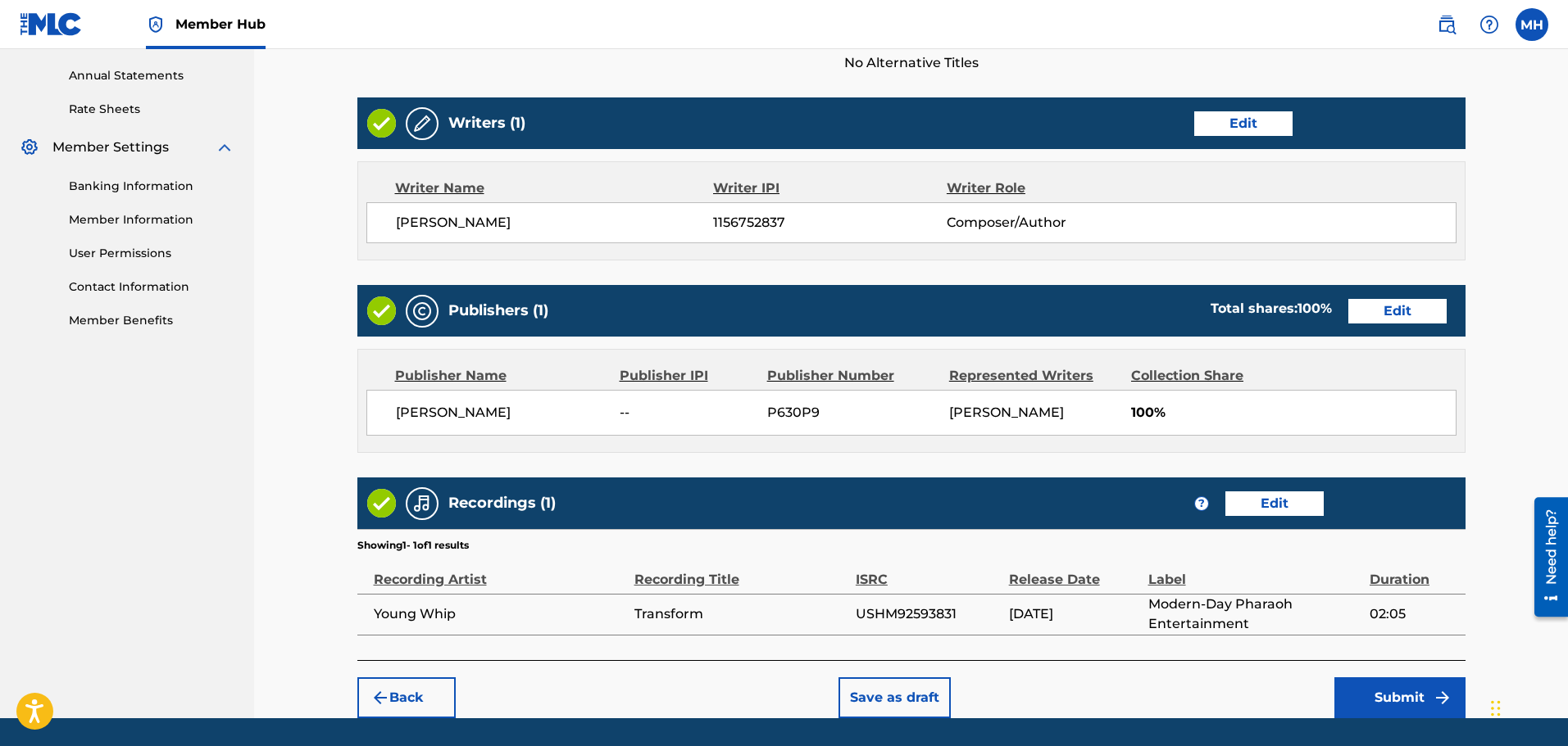
scroll to position [639, 0]
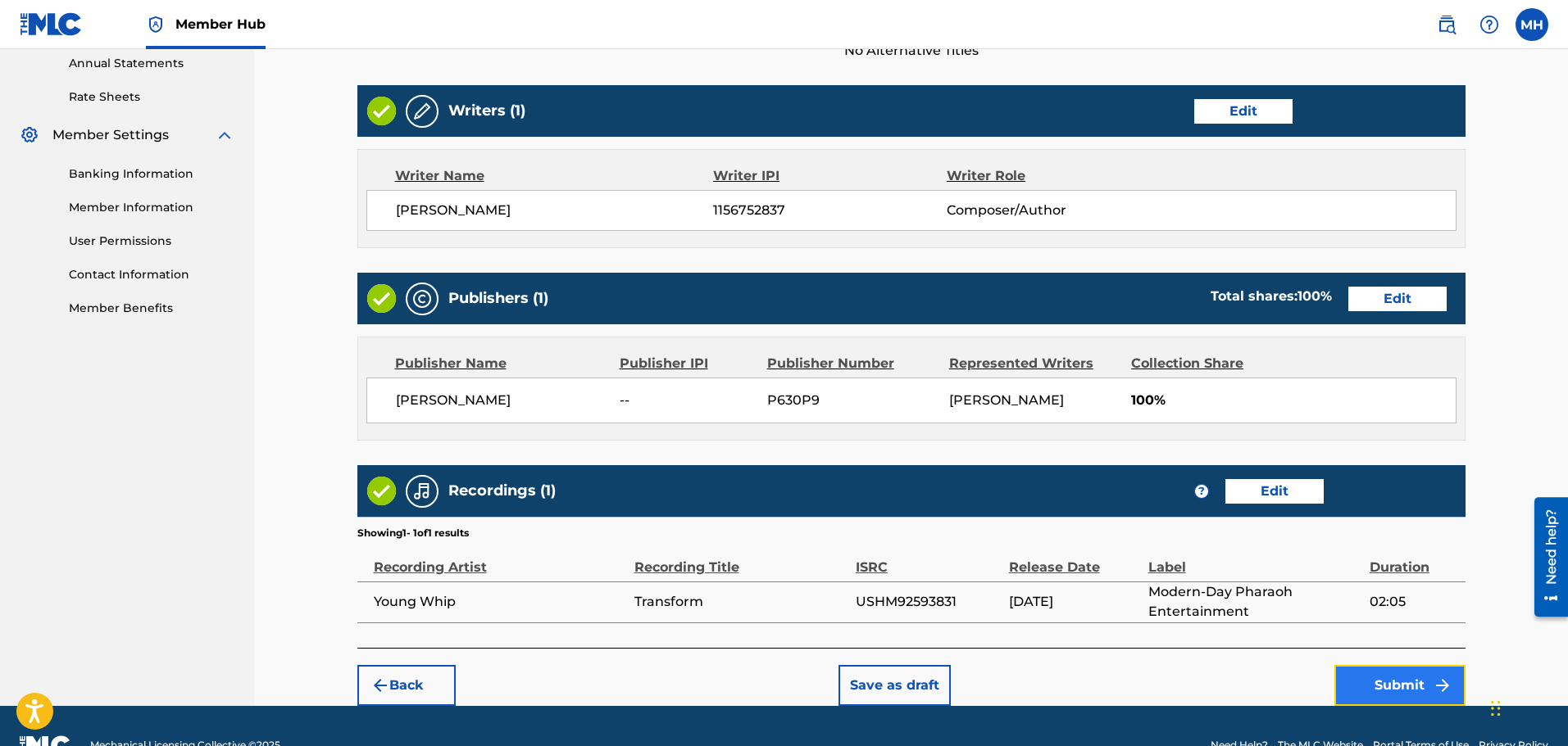
click at [1389, 665] on button "Submit" at bounding box center [1399, 685] width 131 height 41
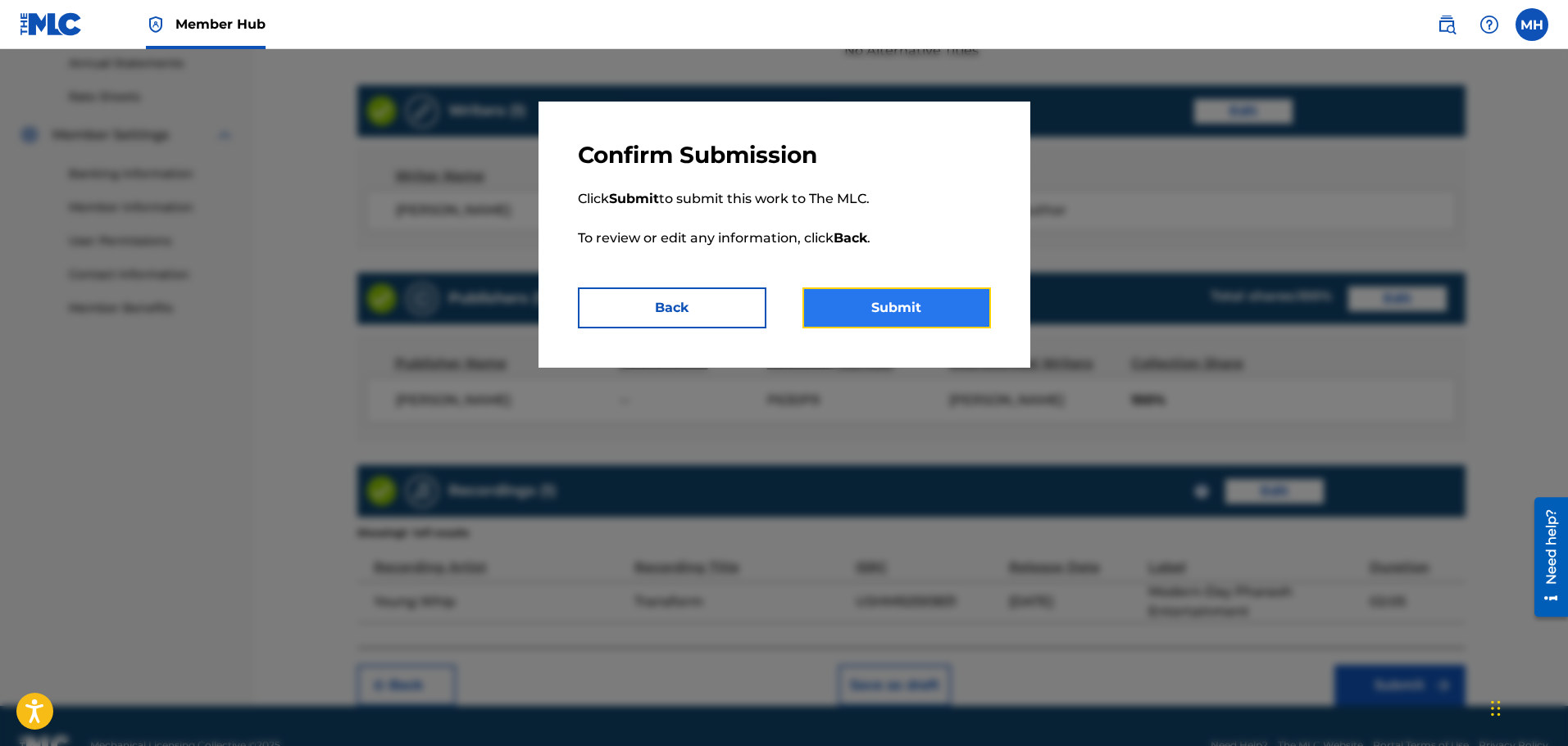
click at [879, 307] on button "Submit" at bounding box center [897, 308] width 189 height 41
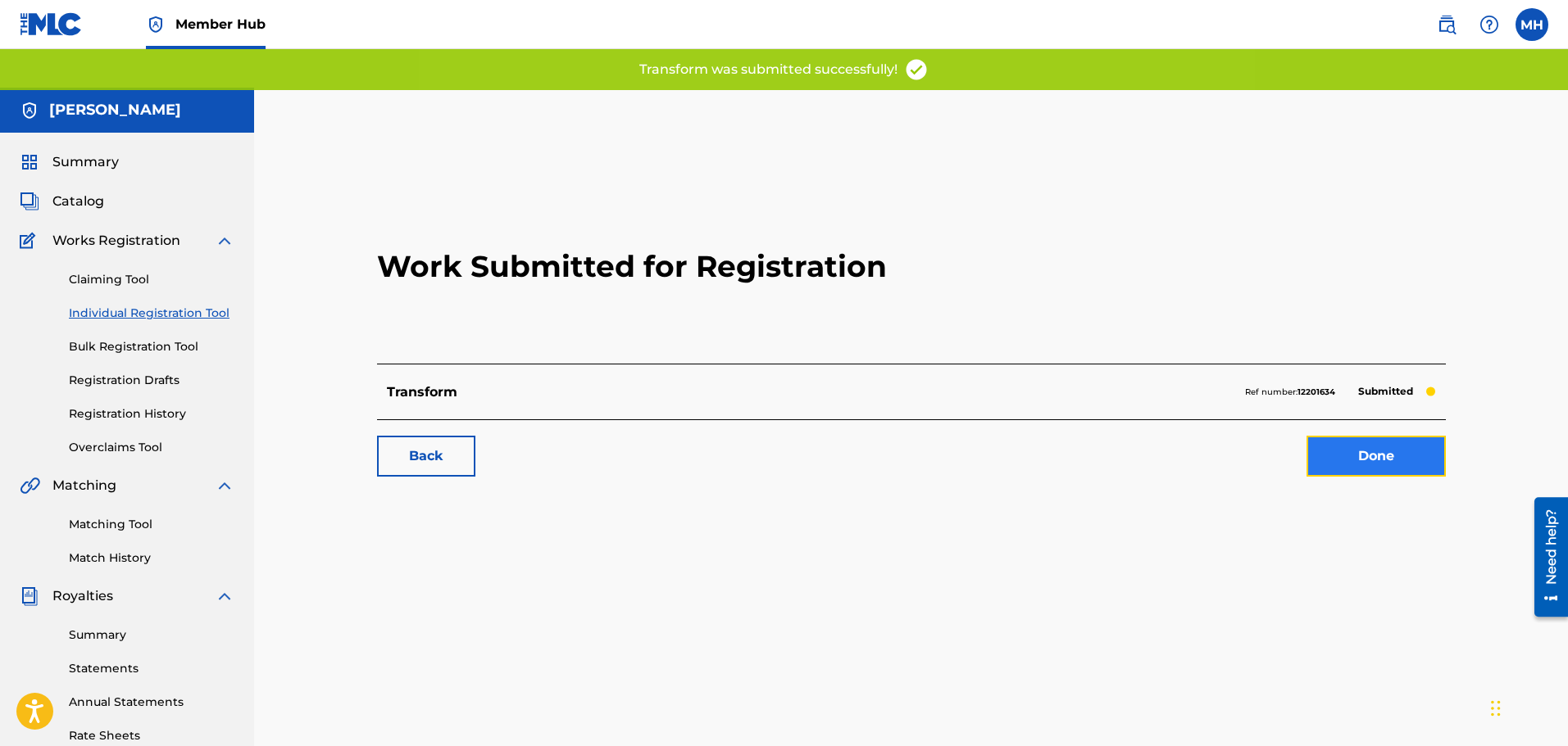
click at [1359, 436] on link "Done" at bounding box center [1376, 456] width 139 height 41
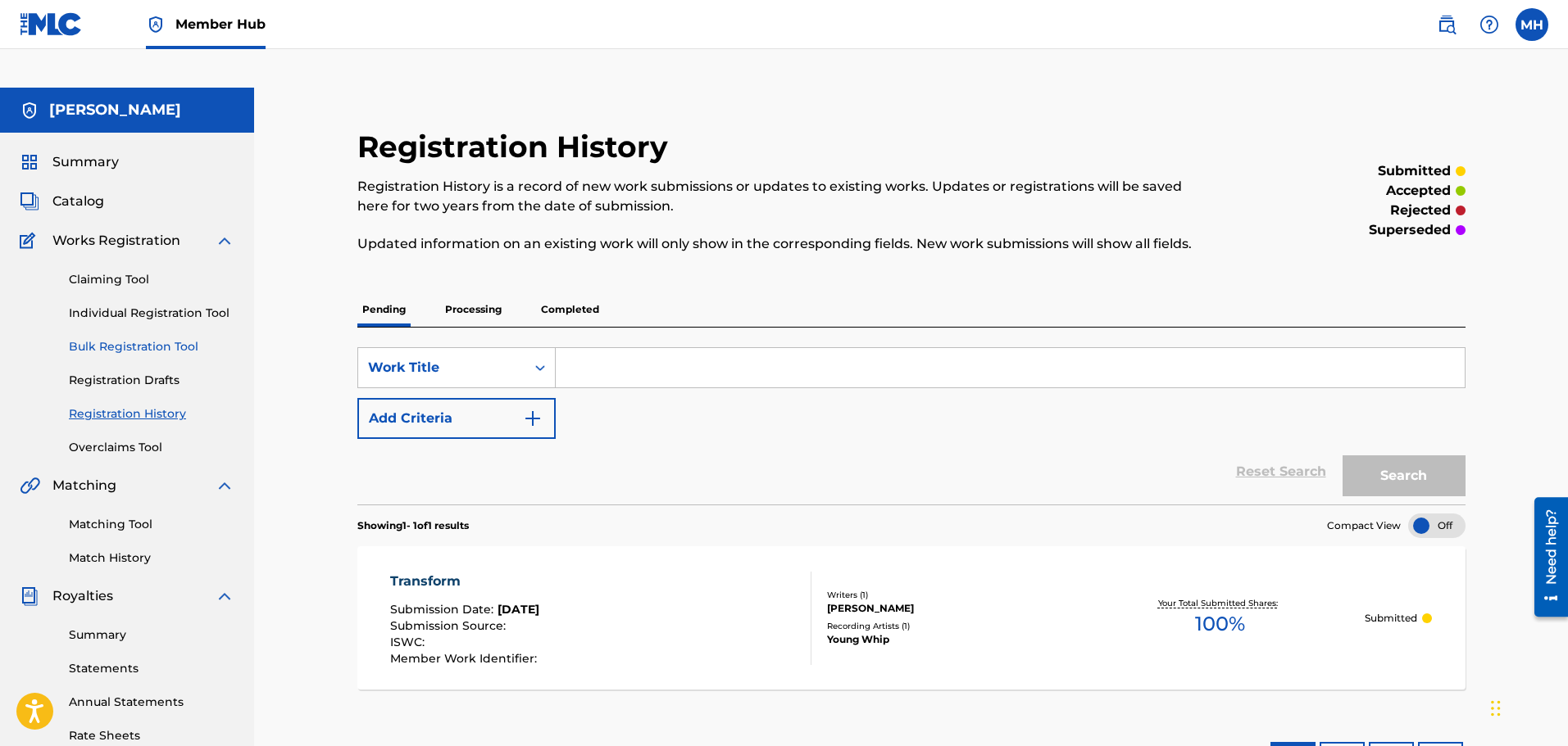
click at [164, 338] on link "Bulk Registration Tool" at bounding box center [151, 346] width 165 height 18
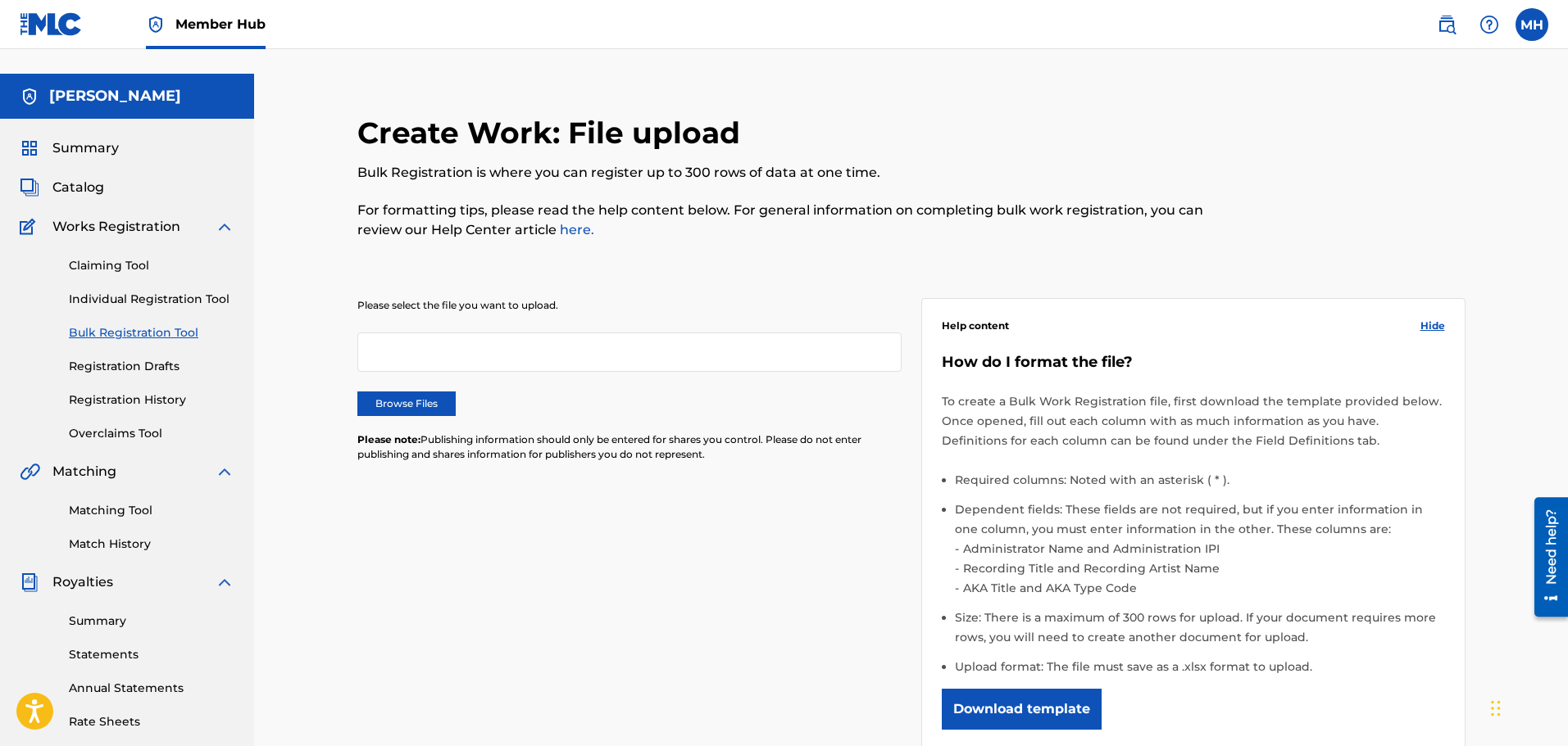
scroll to position [12, 0]
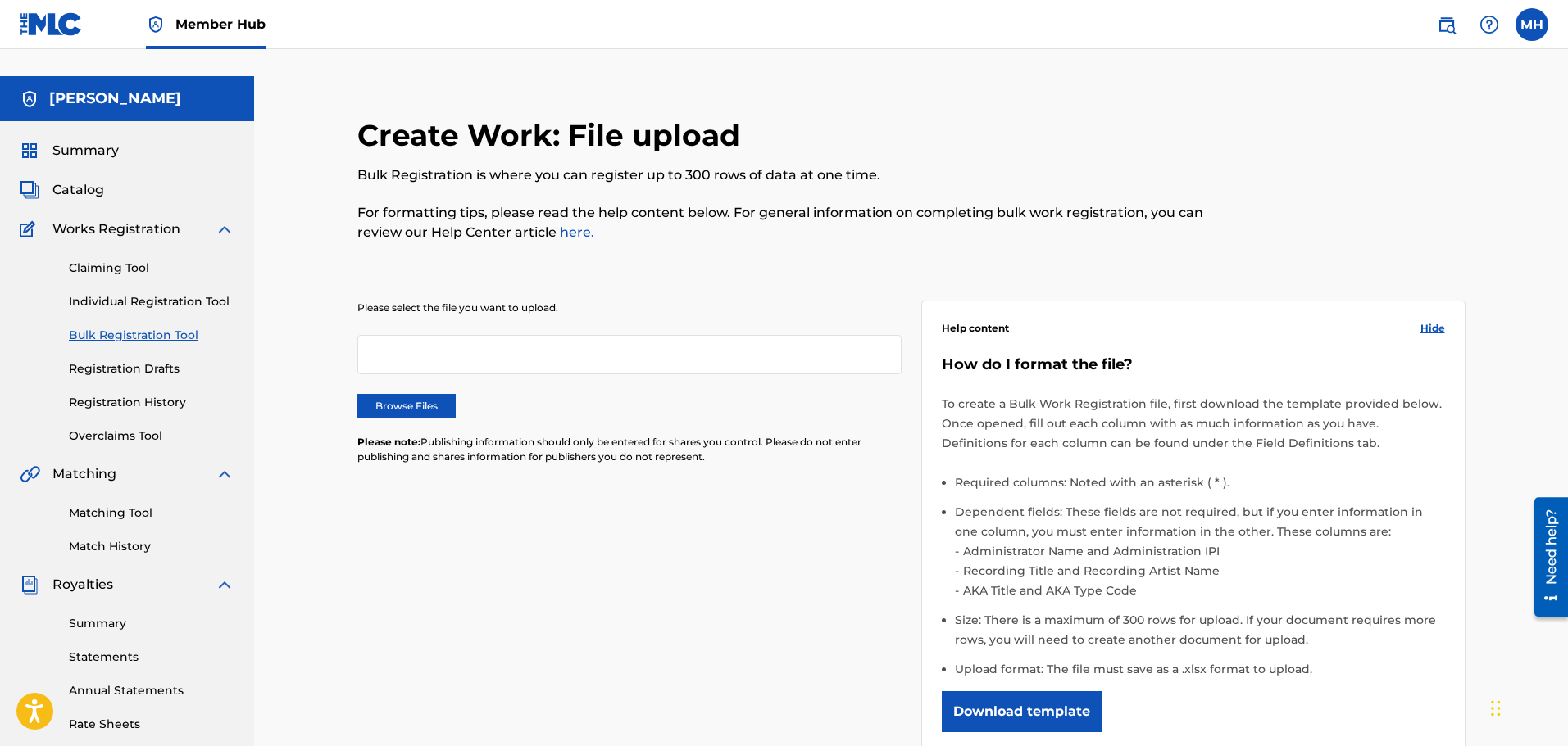
click at [566, 224] on link "here." at bounding box center [575, 232] width 38 height 16
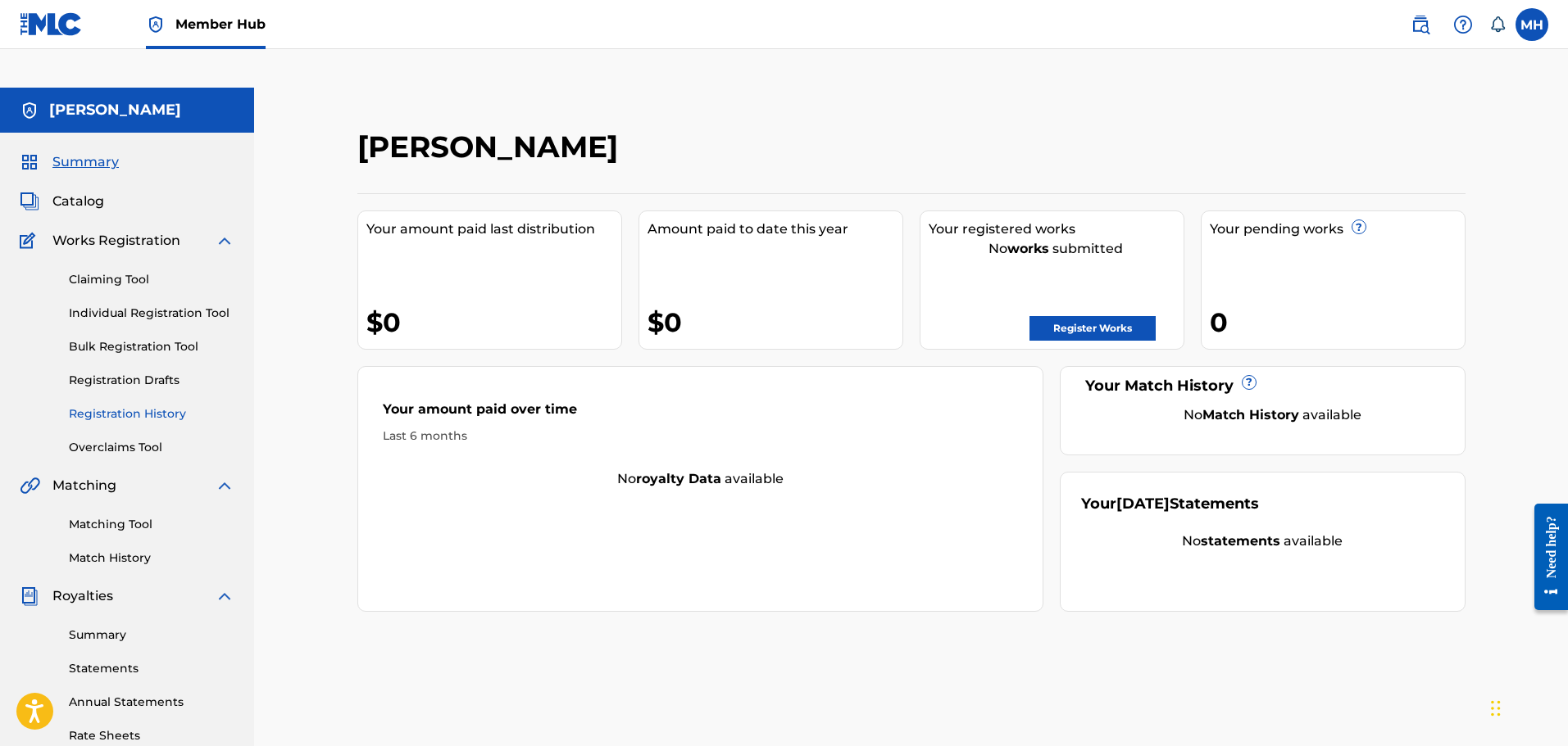
click at [164, 406] on link "Registration History" at bounding box center [151, 414] width 165 height 18
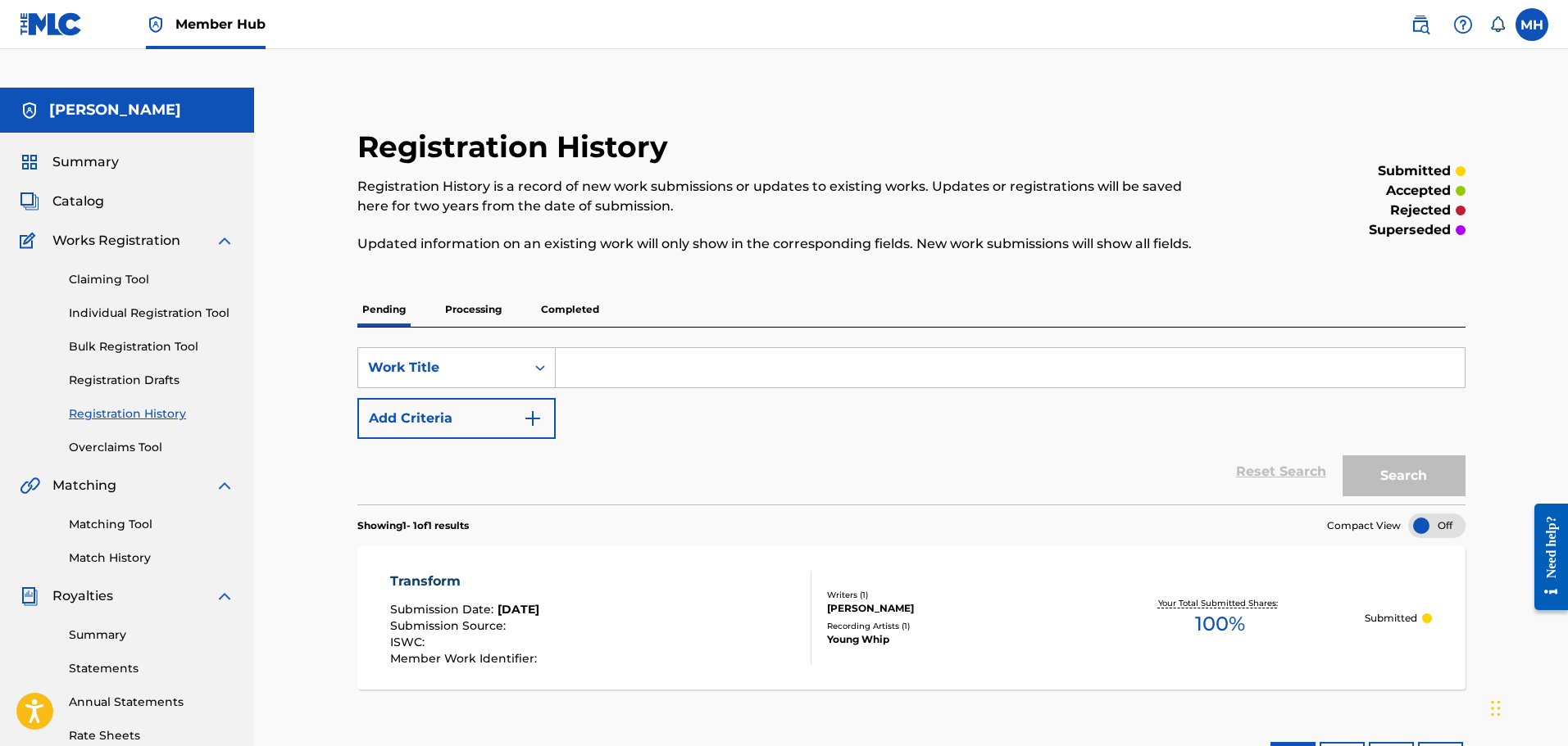
click at [798, 589] on div at bounding box center [804, 618] width 13 height 93
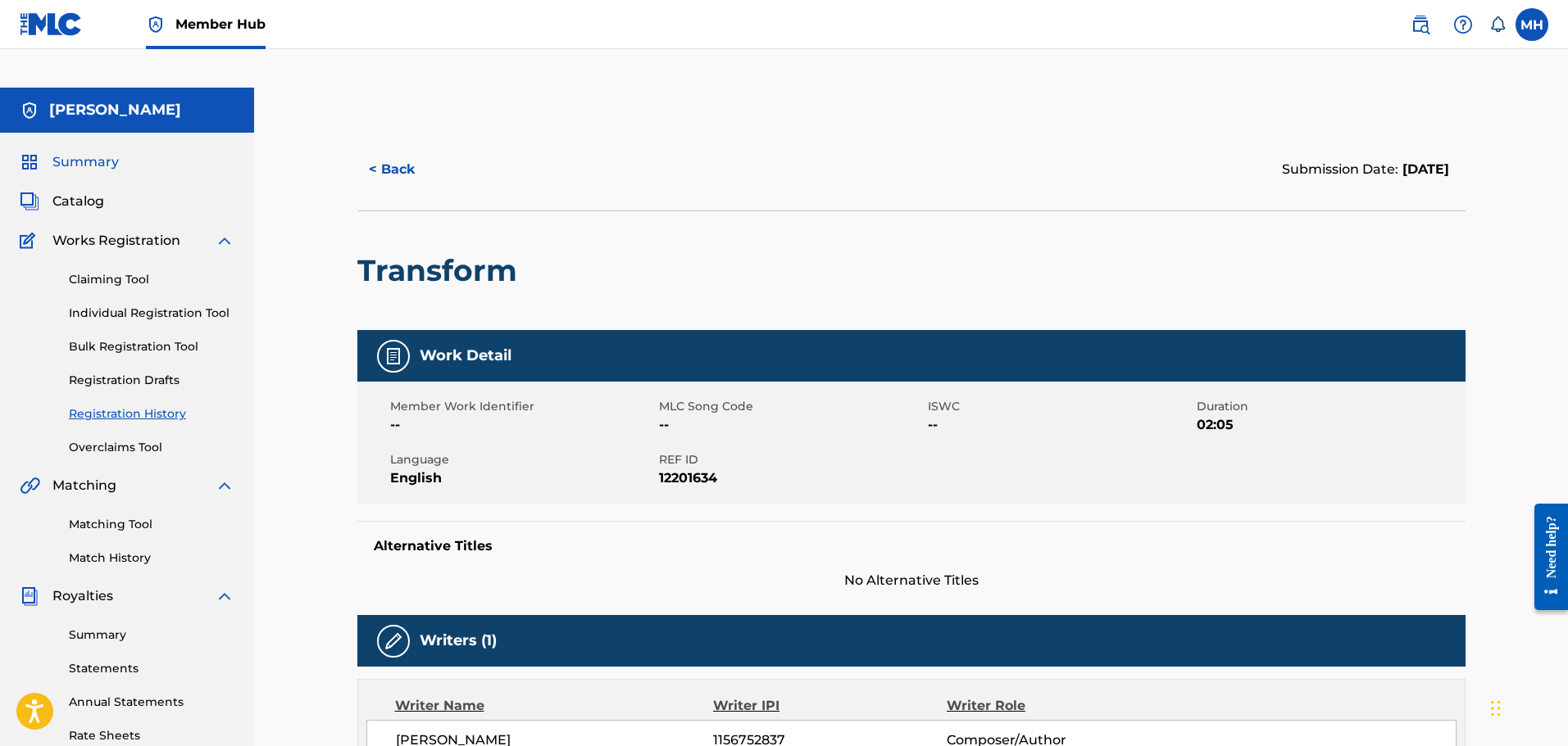
click at [73, 153] on span "Summary" at bounding box center [86, 163] width 67 height 20
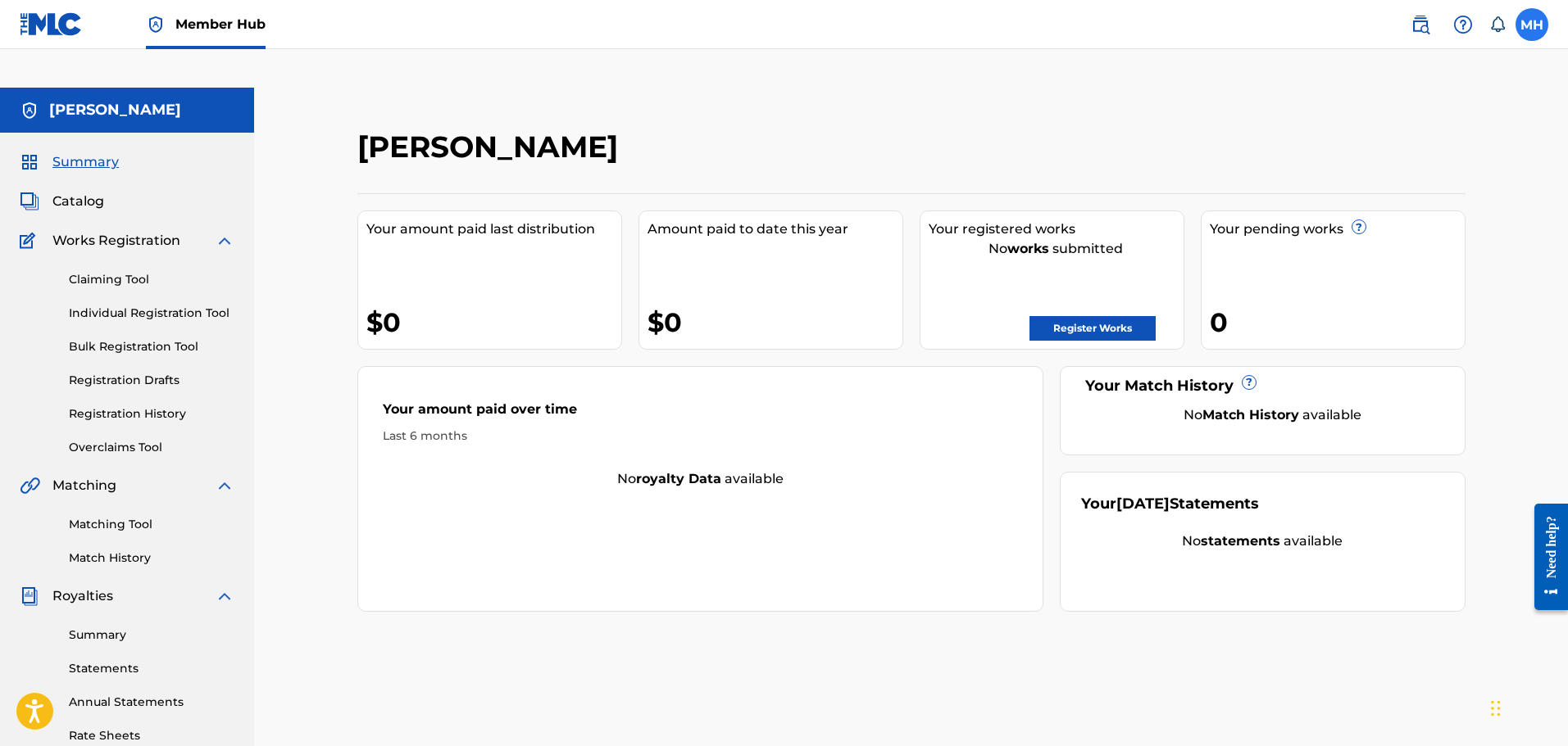
click at [1523, 33] on label at bounding box center [1531, 24] width 33 height 33
click at [1532, 24] on input "MH Marcus Hart djpotential414@gmail.com Notification Preferences Profile Log out" at bounding box center [1532, 24] width 0 height 0
click at [1523, 33] on div "MH MH Marcus Hart djpotential414@gmail.com Notification Preferences Profile Log…" at bounding box center [1531, 24] width 33 height 33
click at [144, 372] on link "Registration Drafts" at bounding box center [151, 381] width 165 height 18
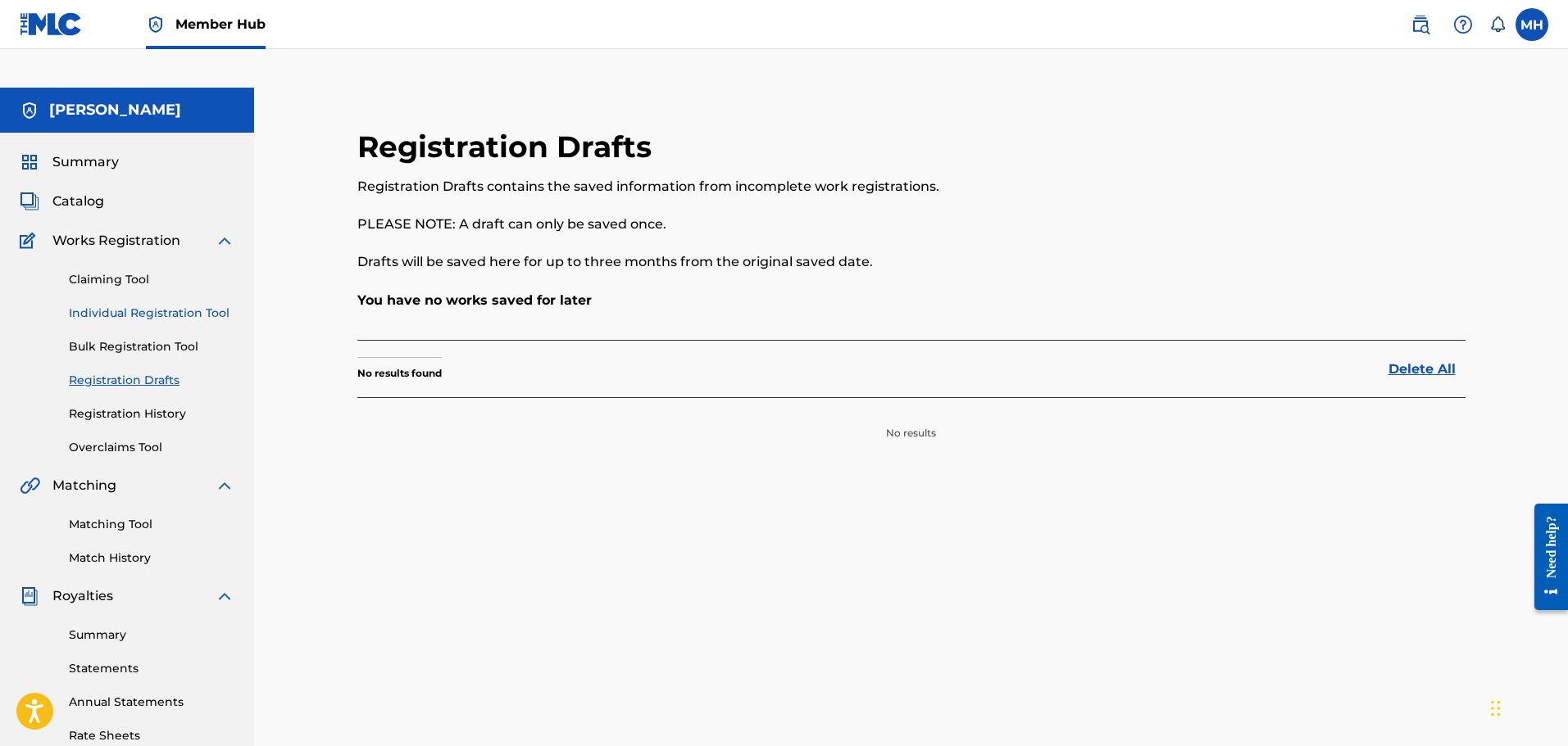
click at [143, 305] on link "Individual Registration Tool" at bounding box center [151, 313] width 165 height 18
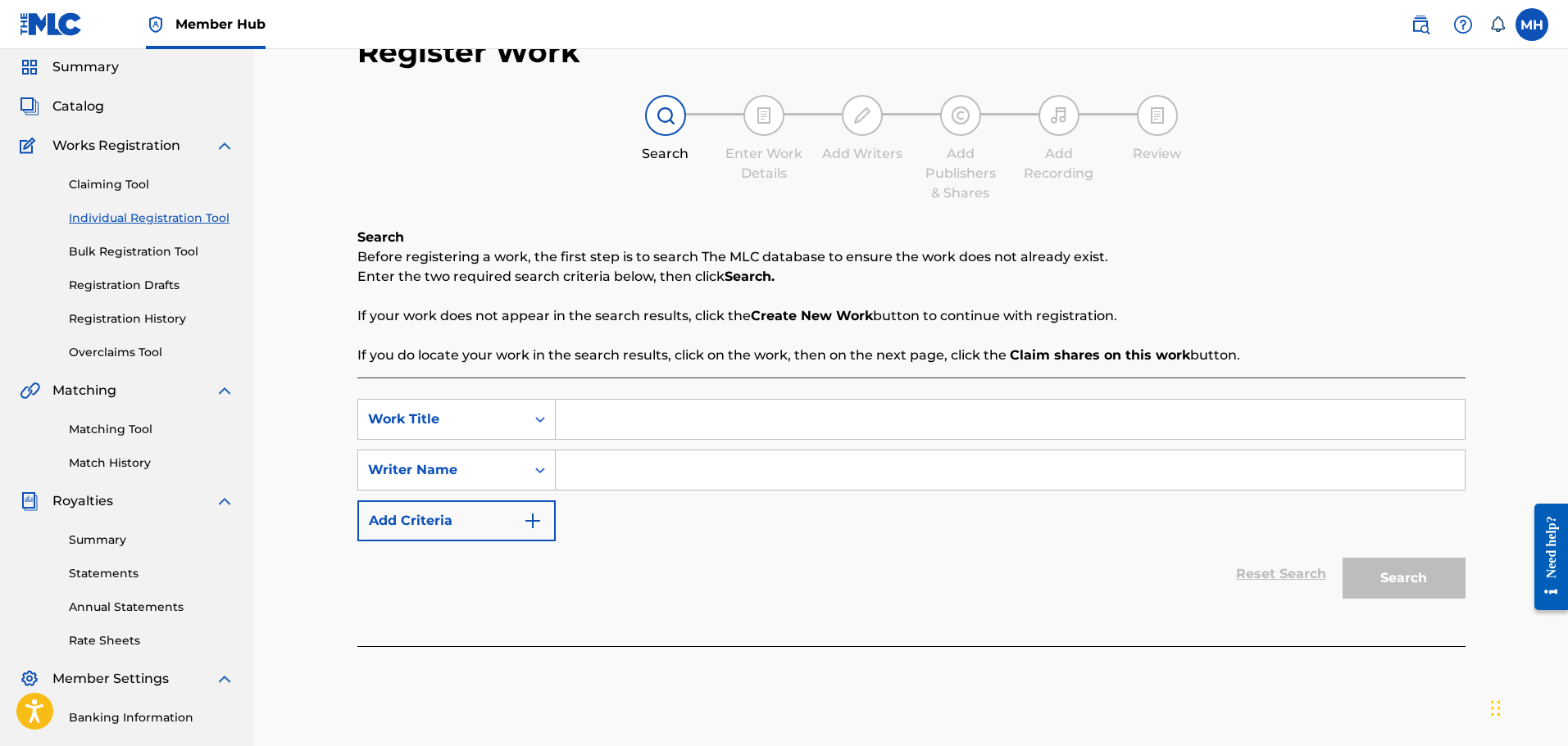
scroll to position [94, 0]
click at [615, 401] on input "Search Form" at bounding box center [1010, 420] width 909 height 39
type input "Grinding All Time"
click at [604, 451] on input "Search Form" at bounding box center [1010, 471] width 909 height 39
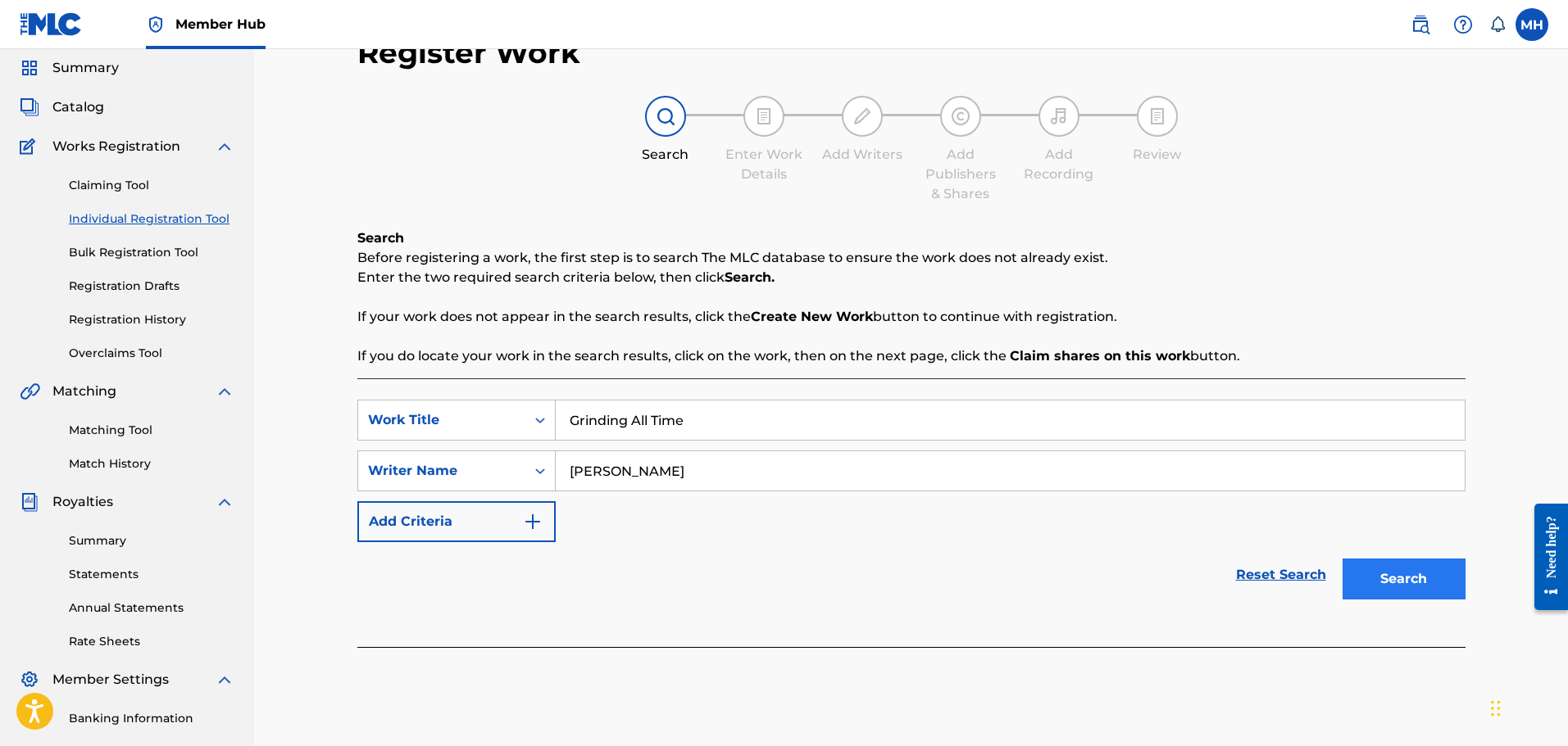
type input "[PERSON_NAME]"
click at [1391, 559] on button "Search" at bounding box center [1404, 579] width 123 height 41
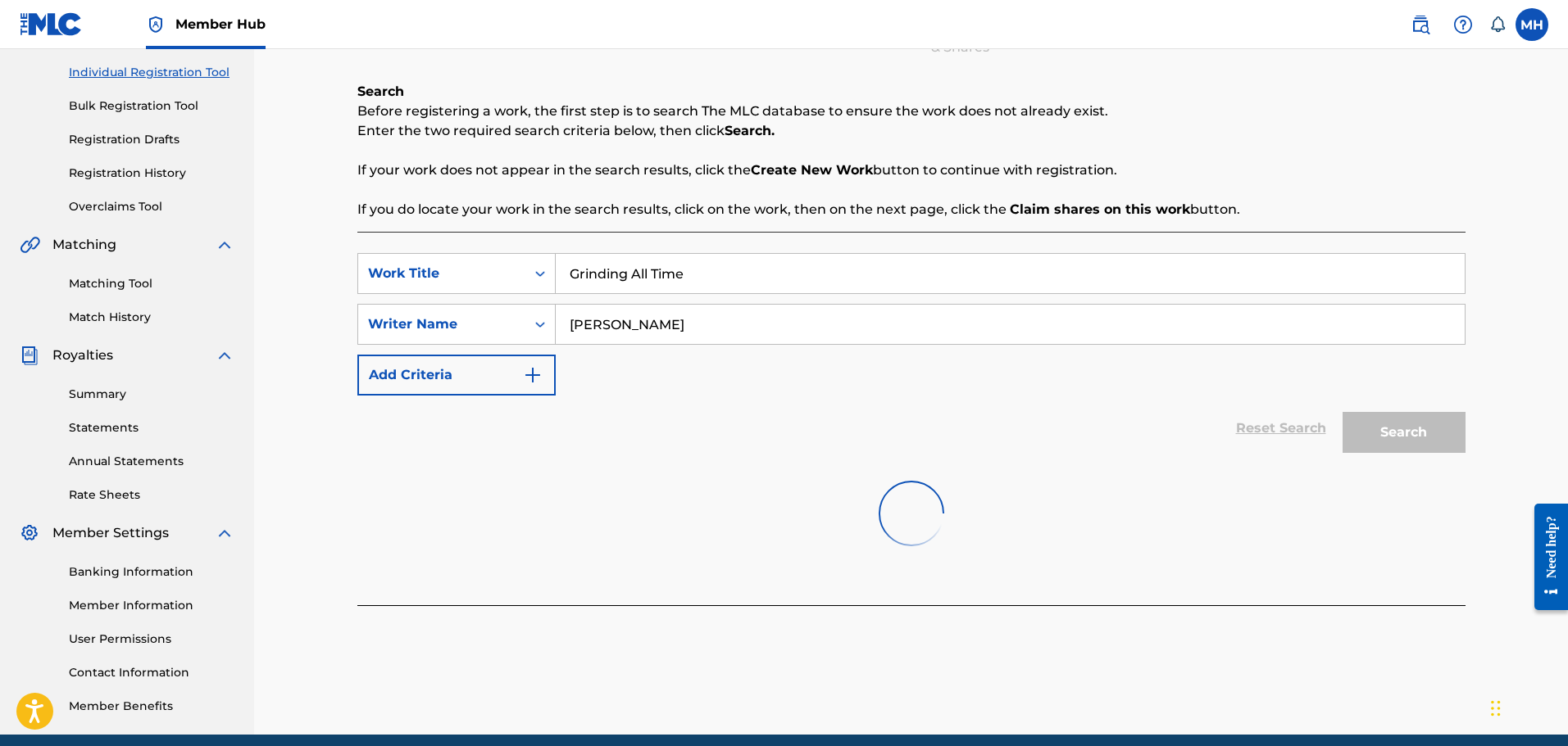
scroll to position [239, 0]
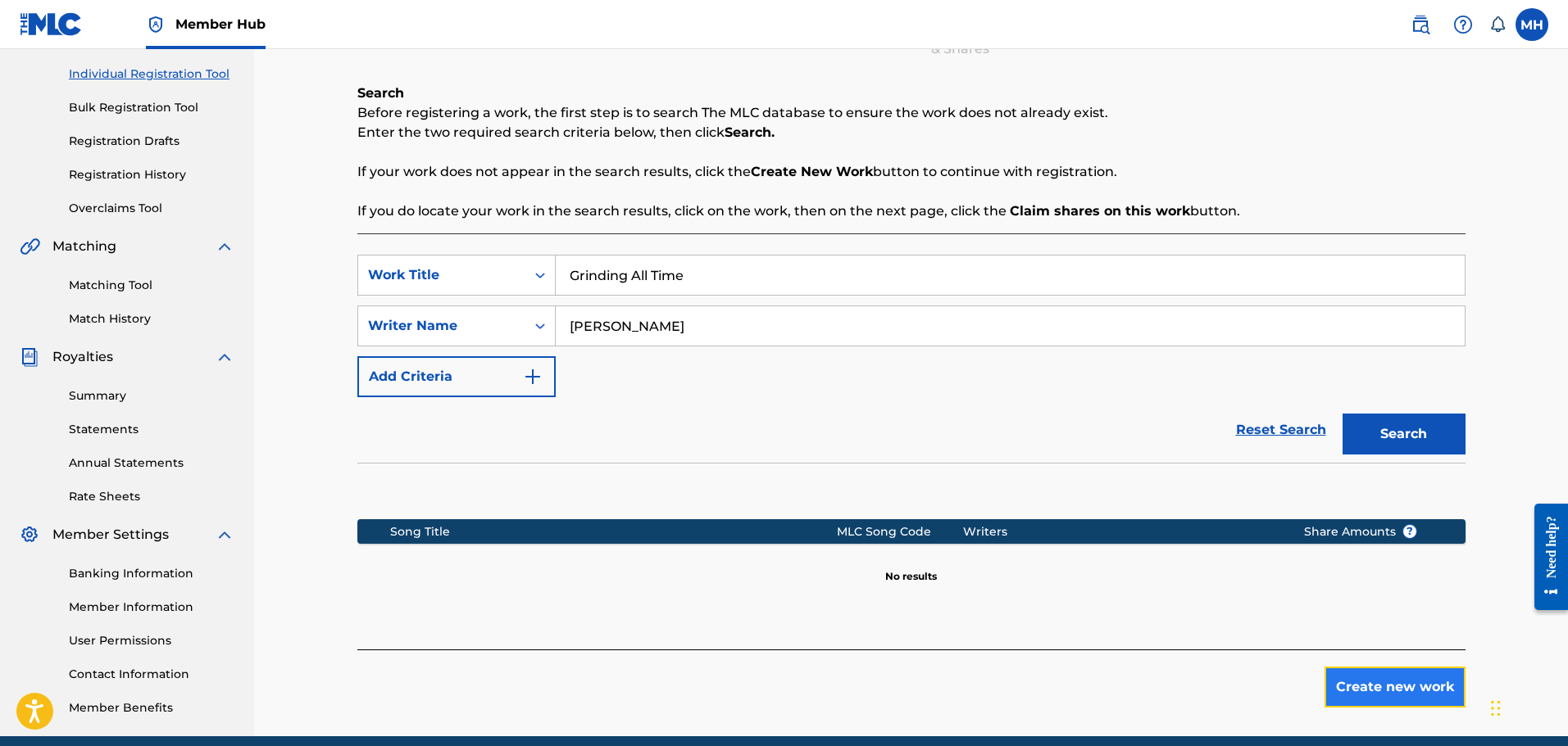
click at [1354, 667] on button "Create new work" at bounding box center [1395, 687] width 141 height 41
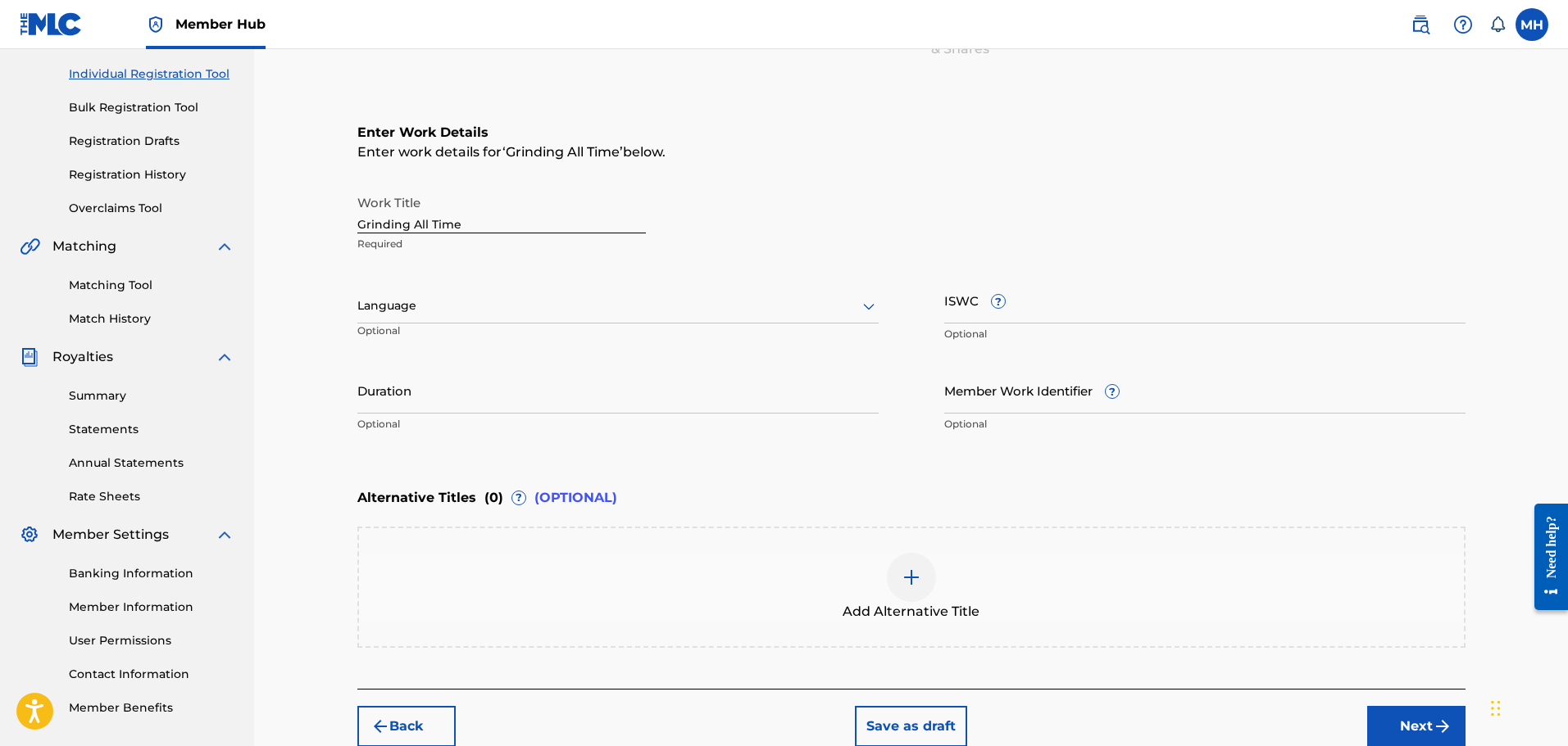
scroll to position [280, 0]
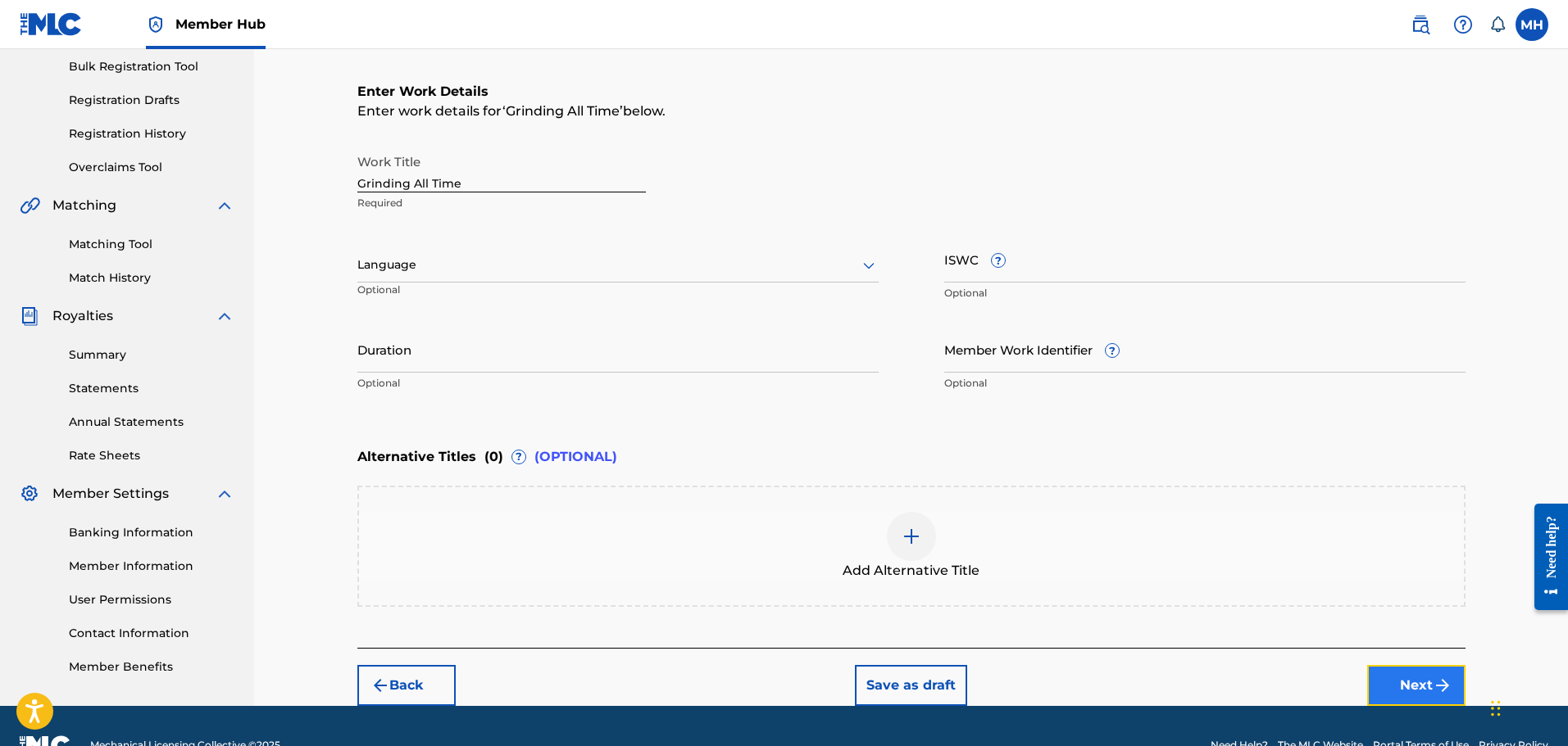
click at [1399, 665] on button "Next" at bounding box center [1417, 685] width 99 height 41
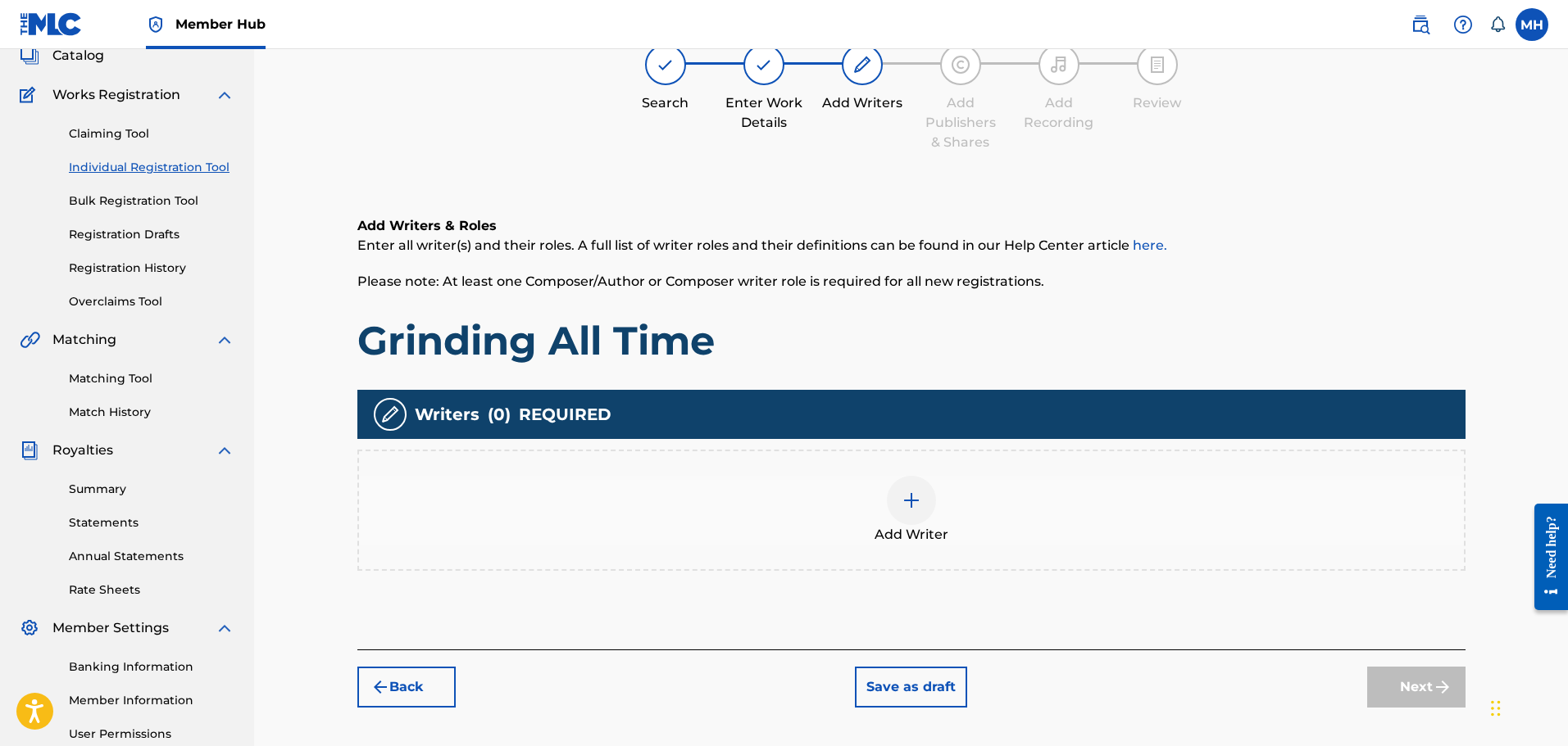
scroll to position [147, 0]
click at [922, 475] on div at bounding box center [911, 499] width 49 height 49
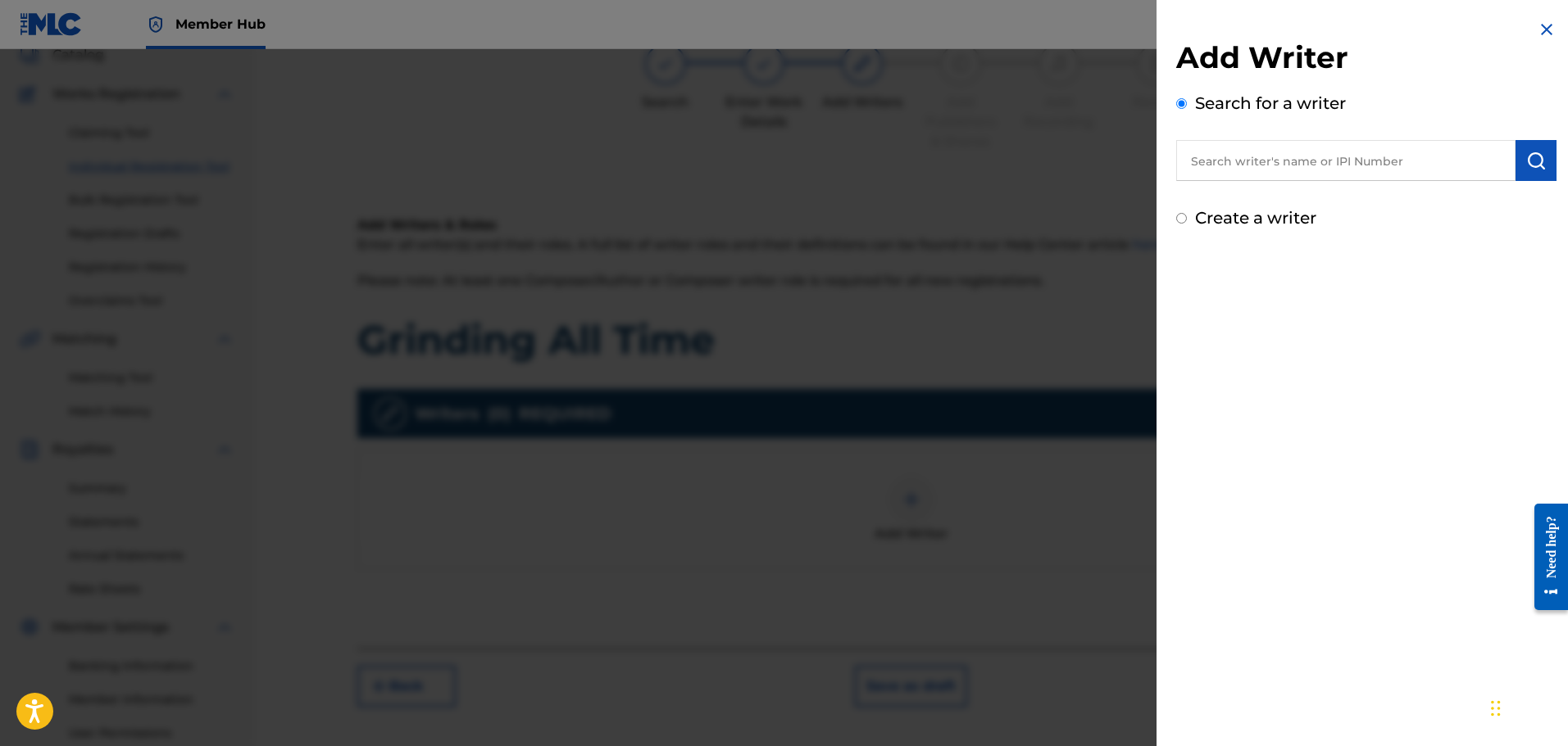
click at [1225, 159] on input "text" at bounding box center [1346, 160] width 339 height 41
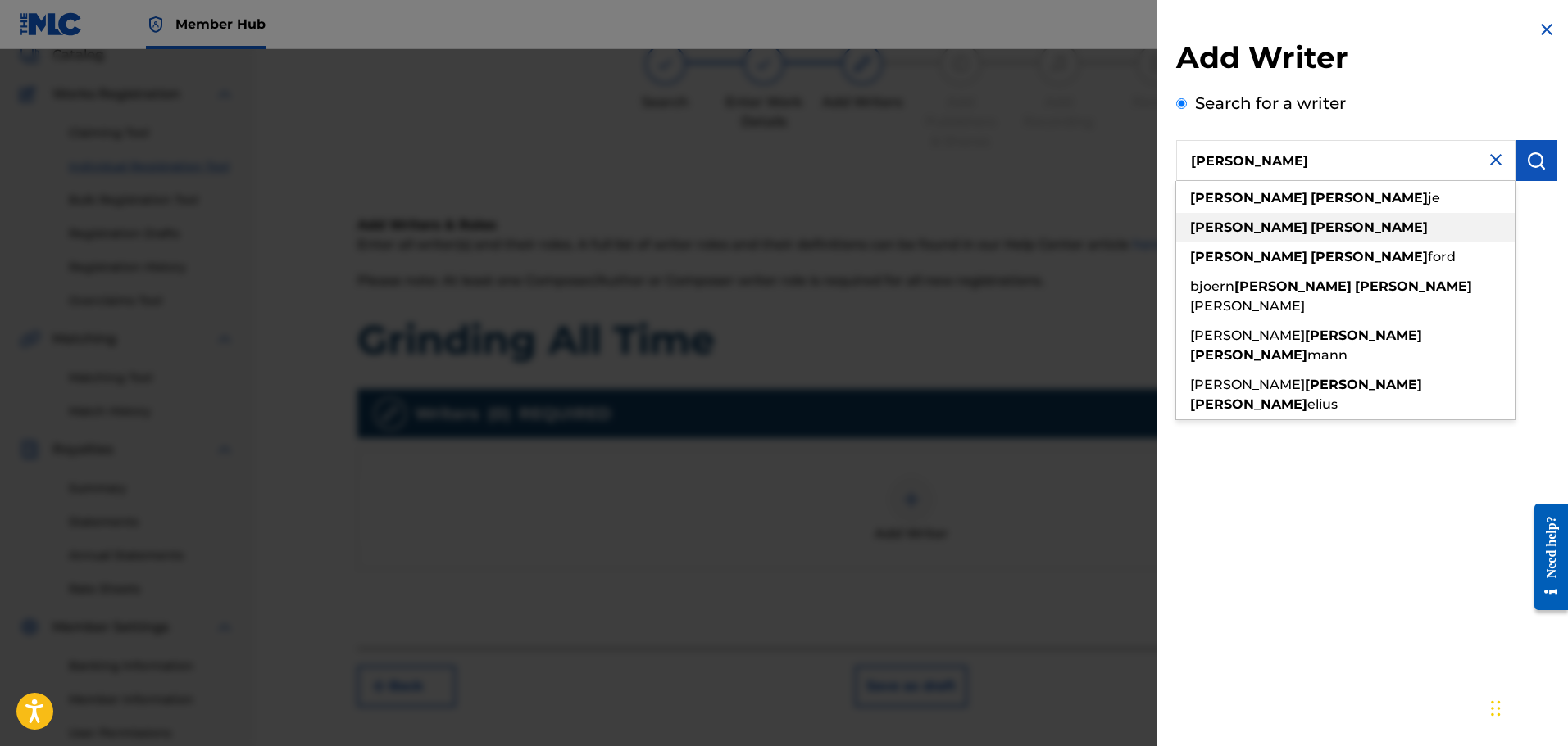
click at [1262, 235] on div "marcus hart" at bounding box center [1345, 227] width 338 height 29
type input "marcus hart"
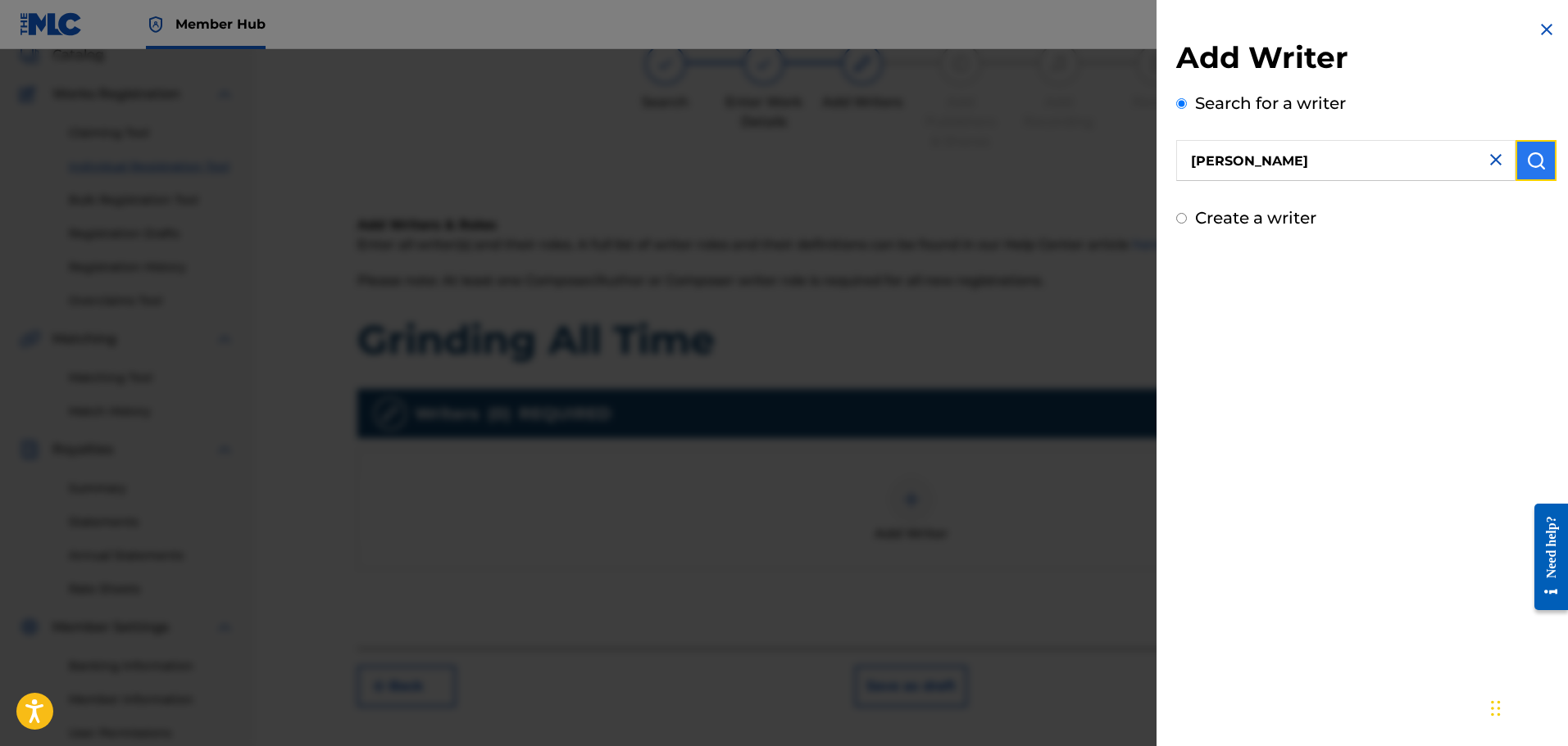
click at [1531, 151] on img "submit" at bounding box center [1536, 161] width 20 height 20
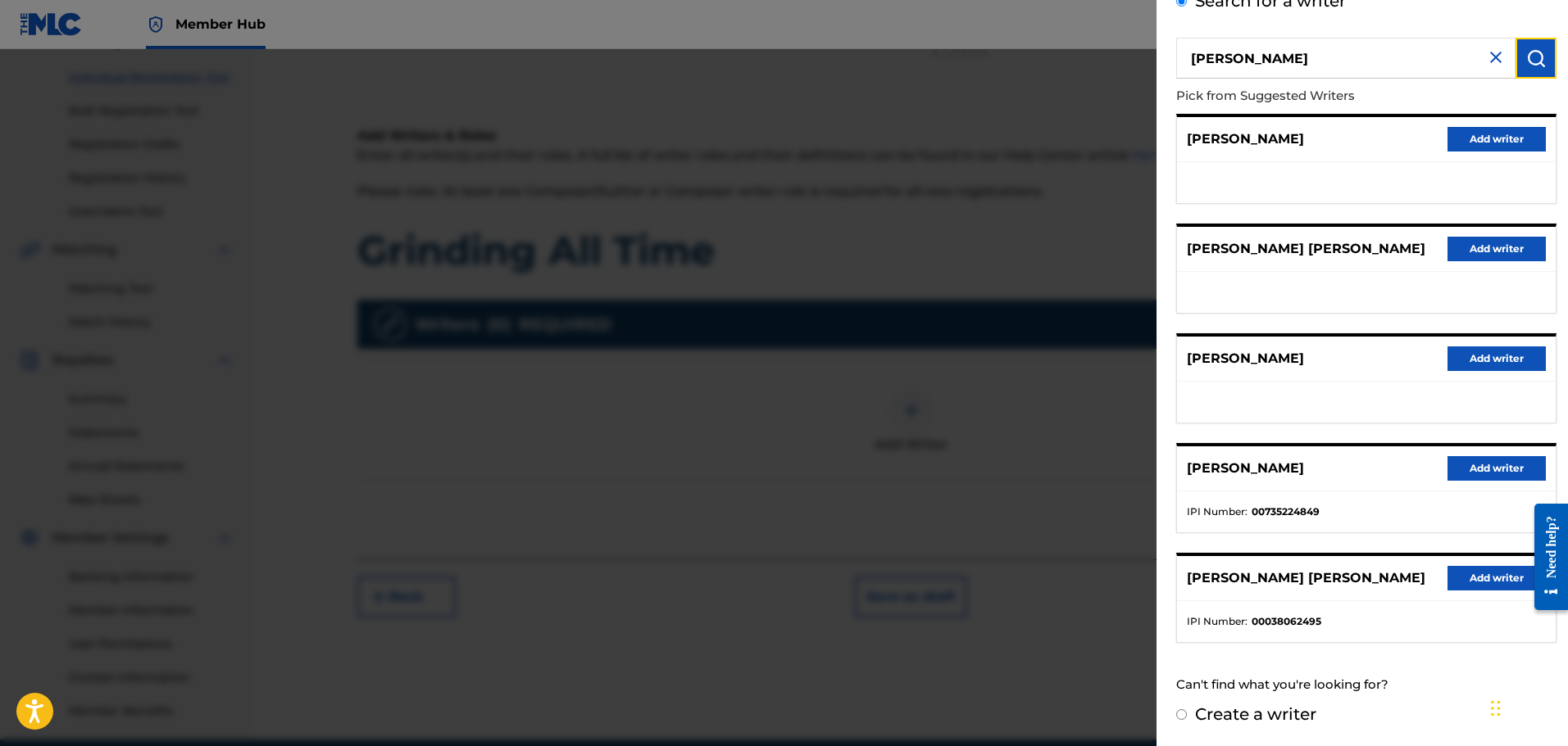
scroll to position [0, 0]
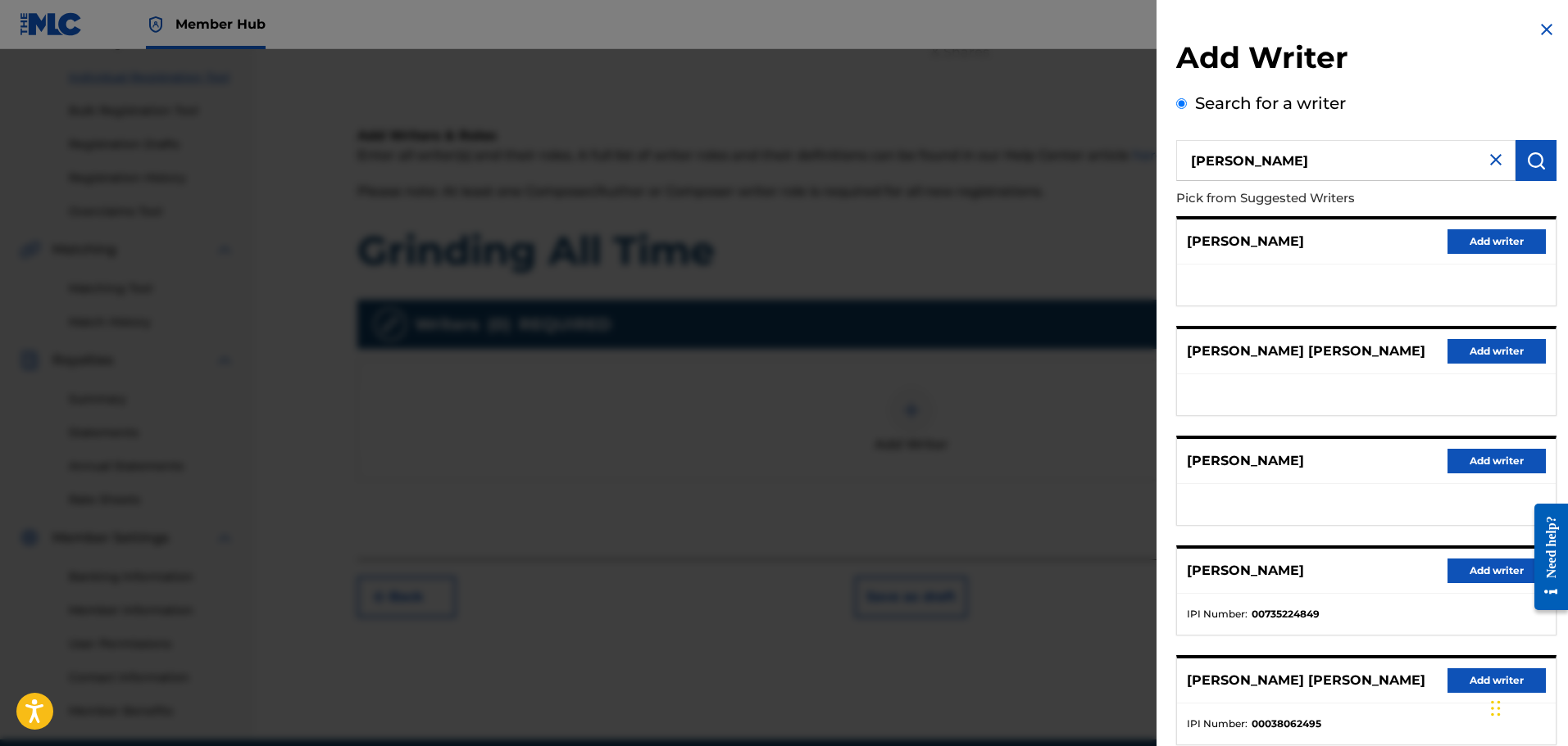
click at [1490, 159] on img at bounding box center [1496, 160] width 20 height 20
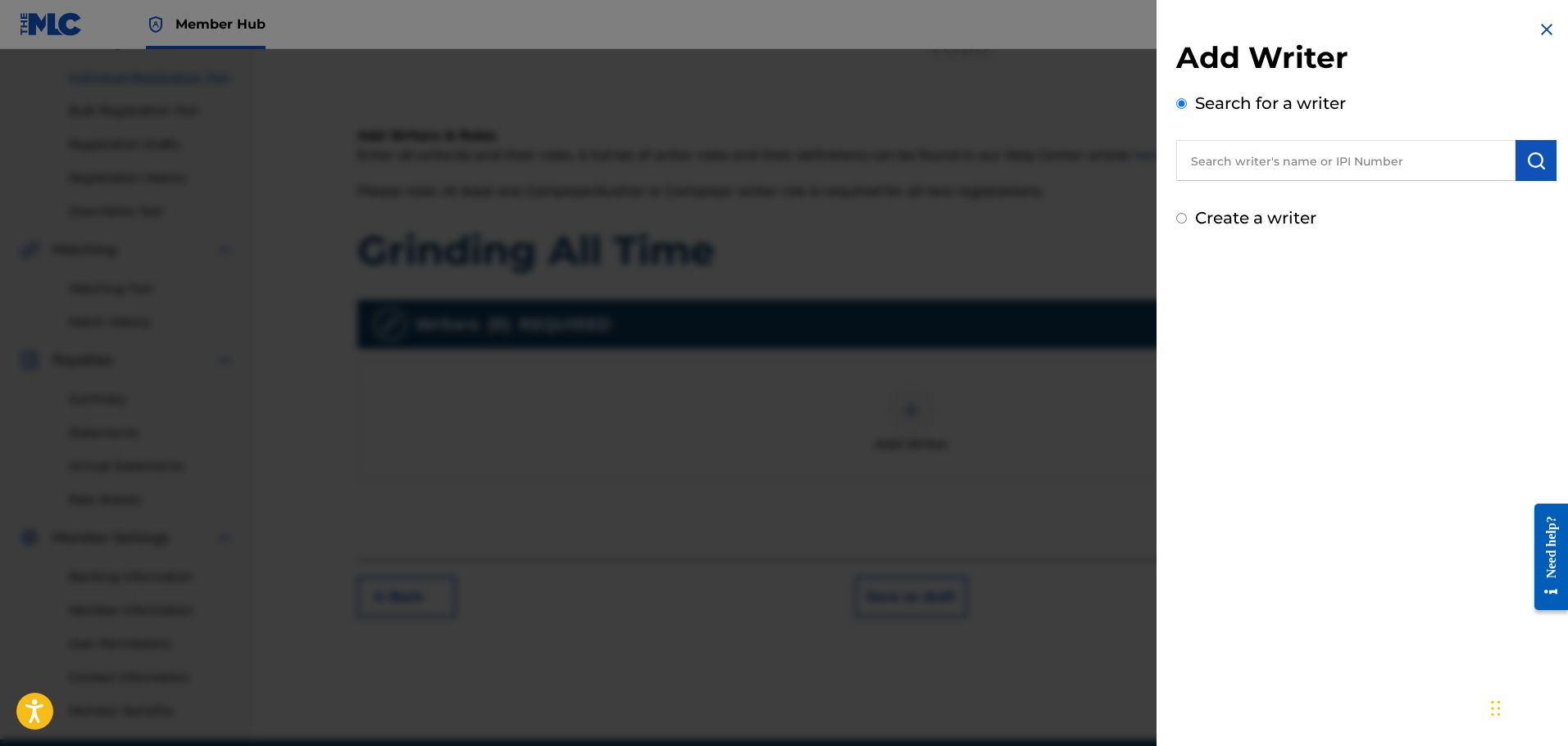
click at [1322, 164] on input "text" at bounding box center [1346, 160] width 339 height 41
paste input "1156752837"
type input "1156752837"
click at [1540, 165] on img "submit" at bounding box center [1536, 161] width 20 height 20
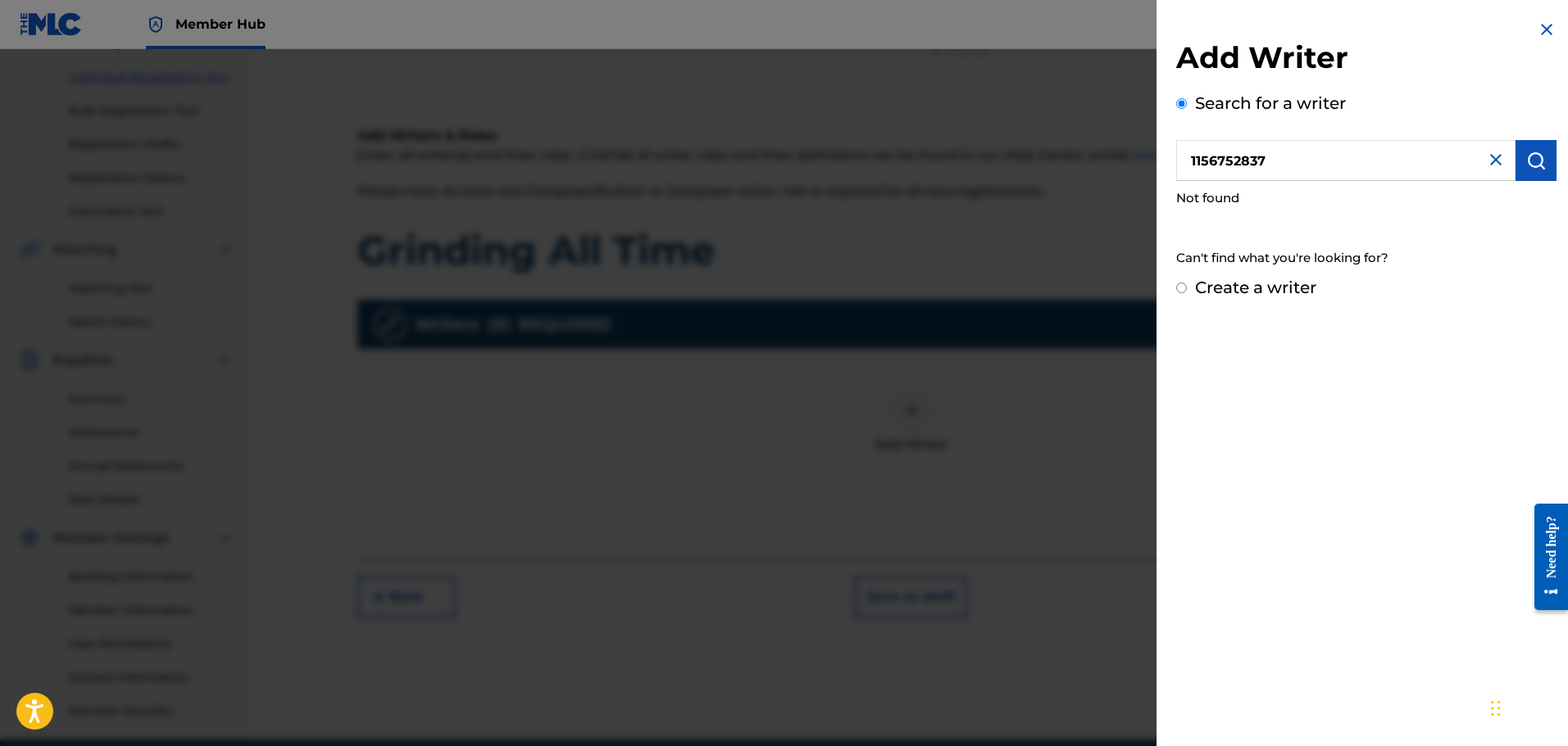
click at [1267, 288] on label "Create a writer" at bounding box center [1255, 288] width 121 height 20
radio input "true"
click at [1187, 288] on input "Create a writer" at bounding box center [1181, 288] width 11 height 11
radio input "false"
radio input "true"
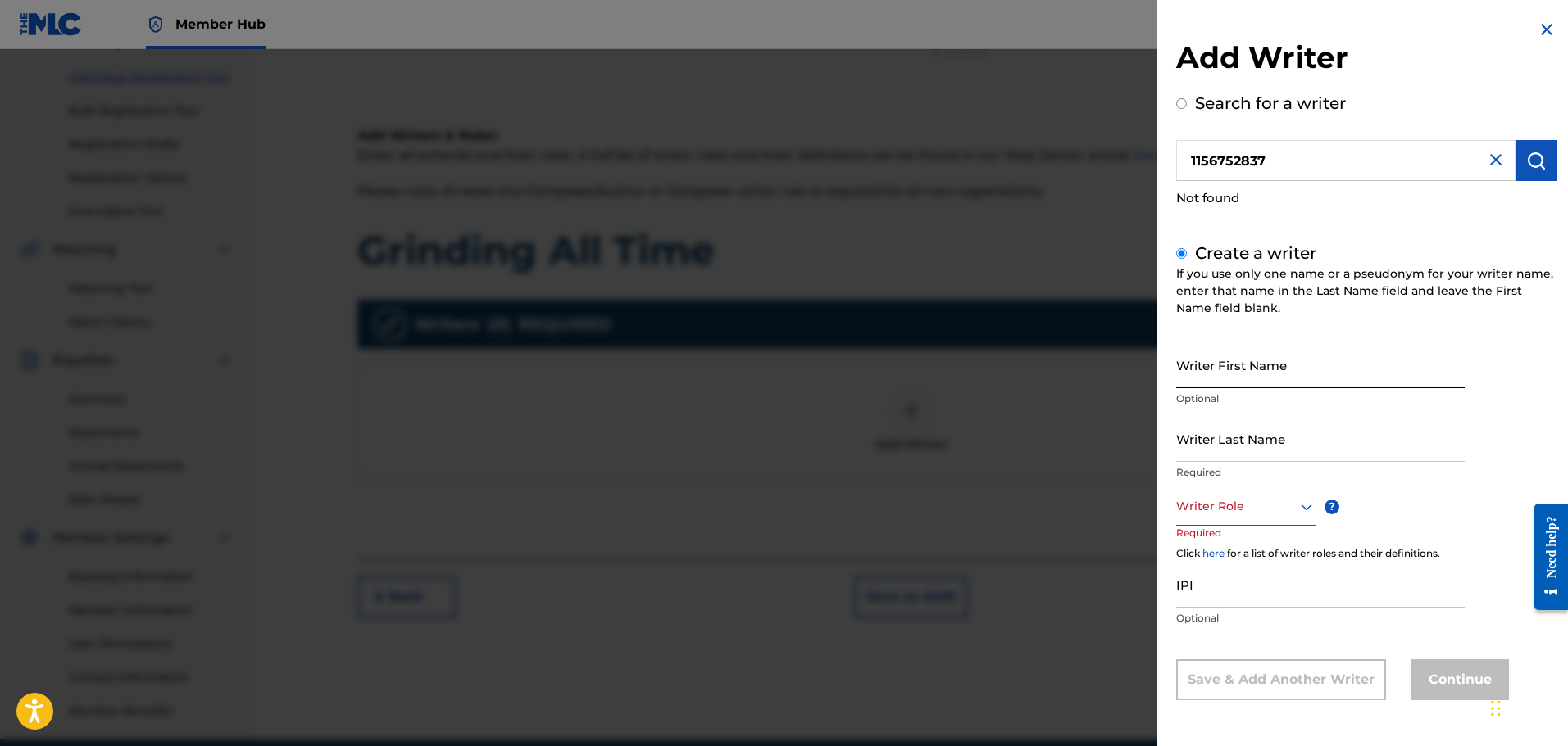
click at [1279, 379] on input "Writer First Name" at bounding box center [1321, 365] width 289 height 47
type input "[PERSON_NAME]"
click at [1252, 523] on div "Writer Role" at bounding box center [1247, 507] width 140 height 37
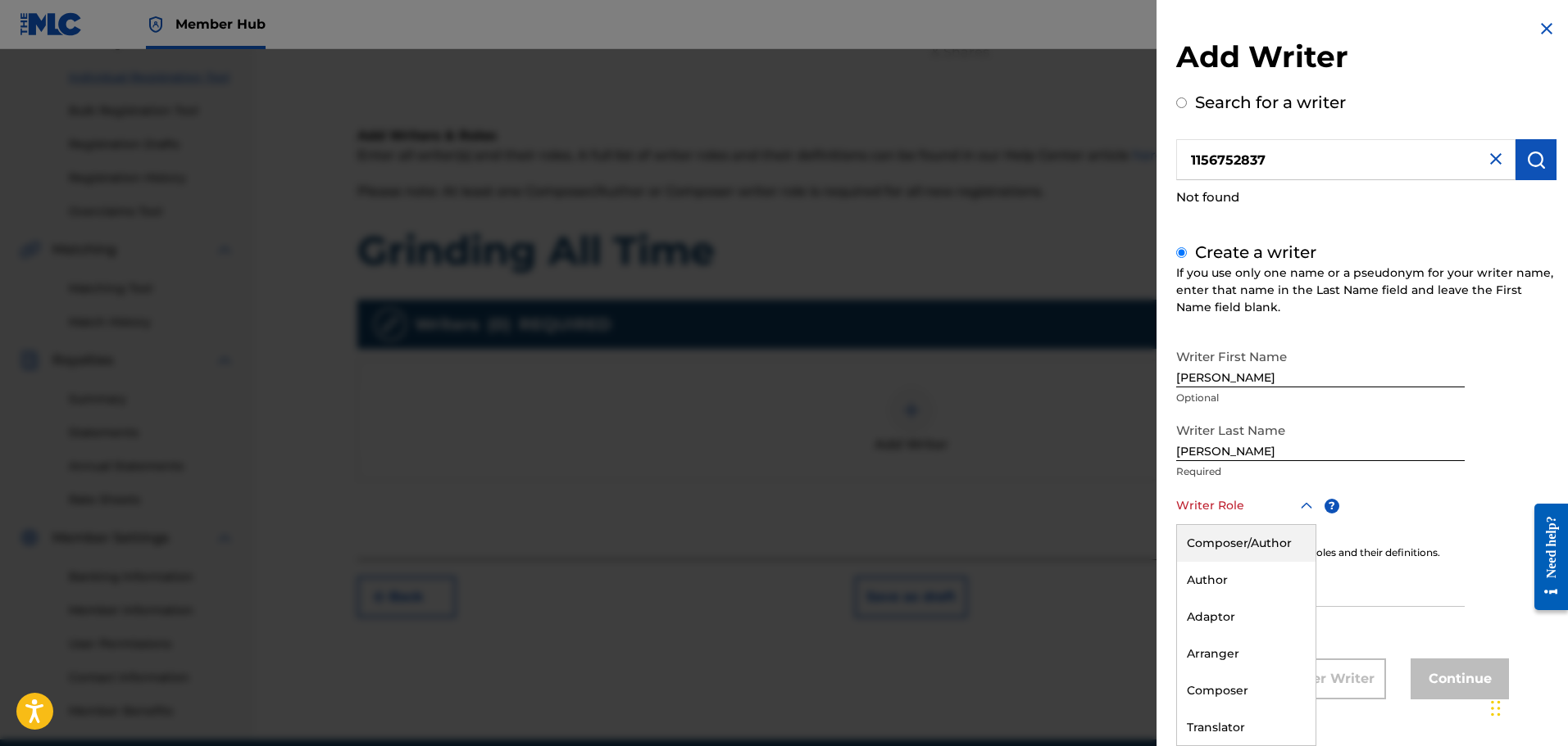
click at [1241, 551] on div "Composer/Author" at bounding box center [1247, 543] width 139 height 37
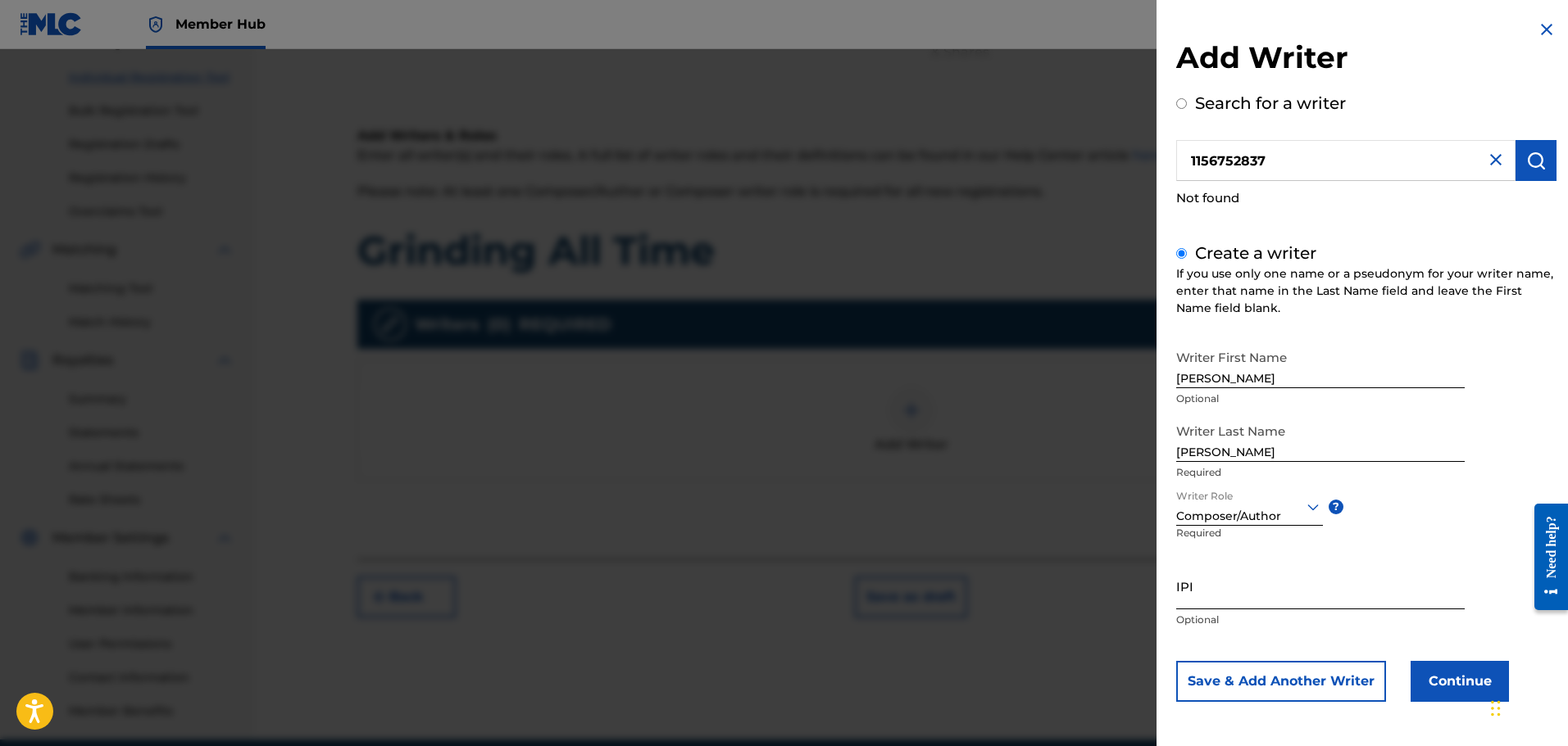
click at [1241, 577] on input "IPI" at bounding box center [1321, 587] width 289 height 47
paste input "1156752837"
type input "1156752837"
click at [1439, 678] on button "Continue" at bounding box center [1460, 681] width 99 height 41
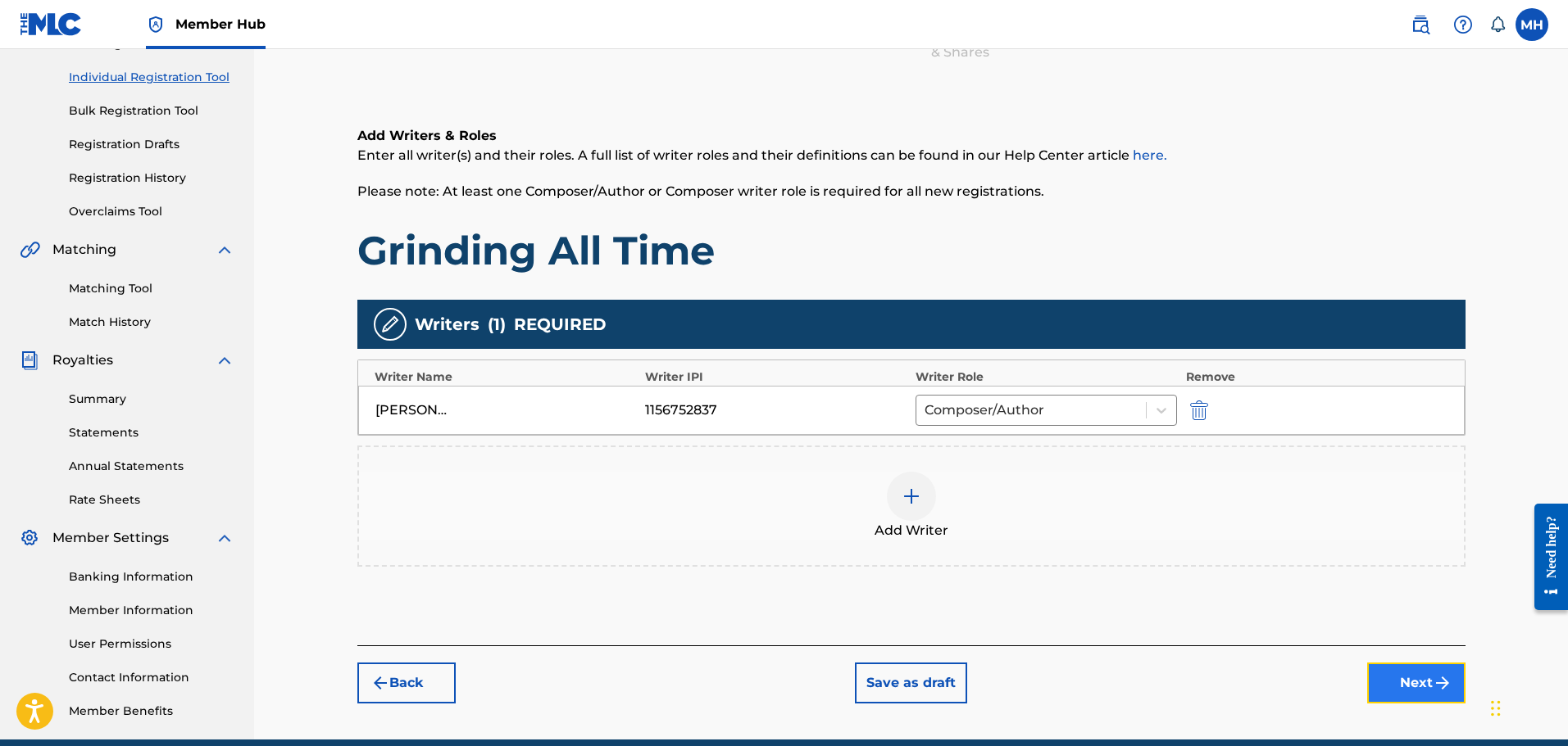
click at [1393, 663] on button "Next" at bounding box center [1417, 683] width 99 height 41
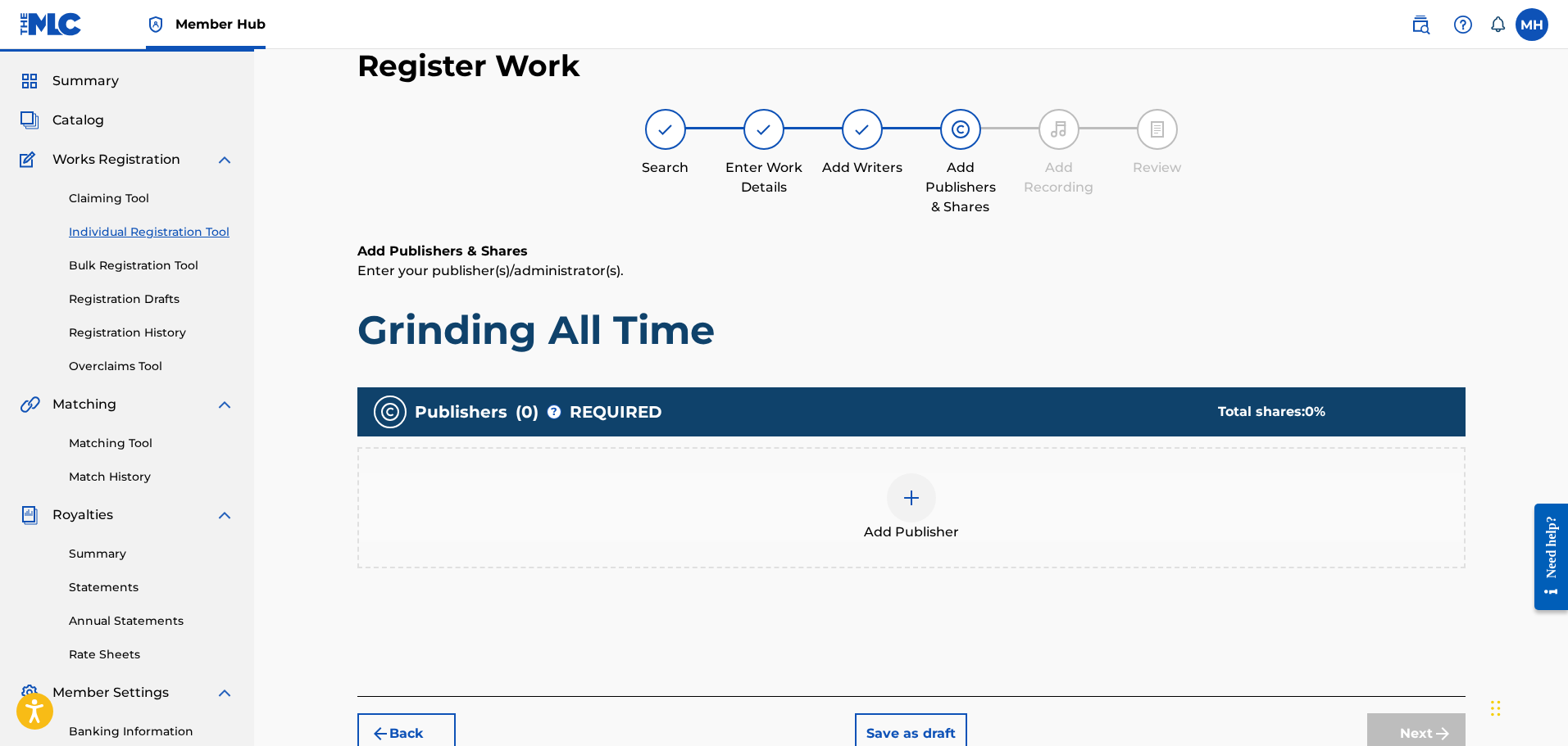
scroll to position [73, 0]
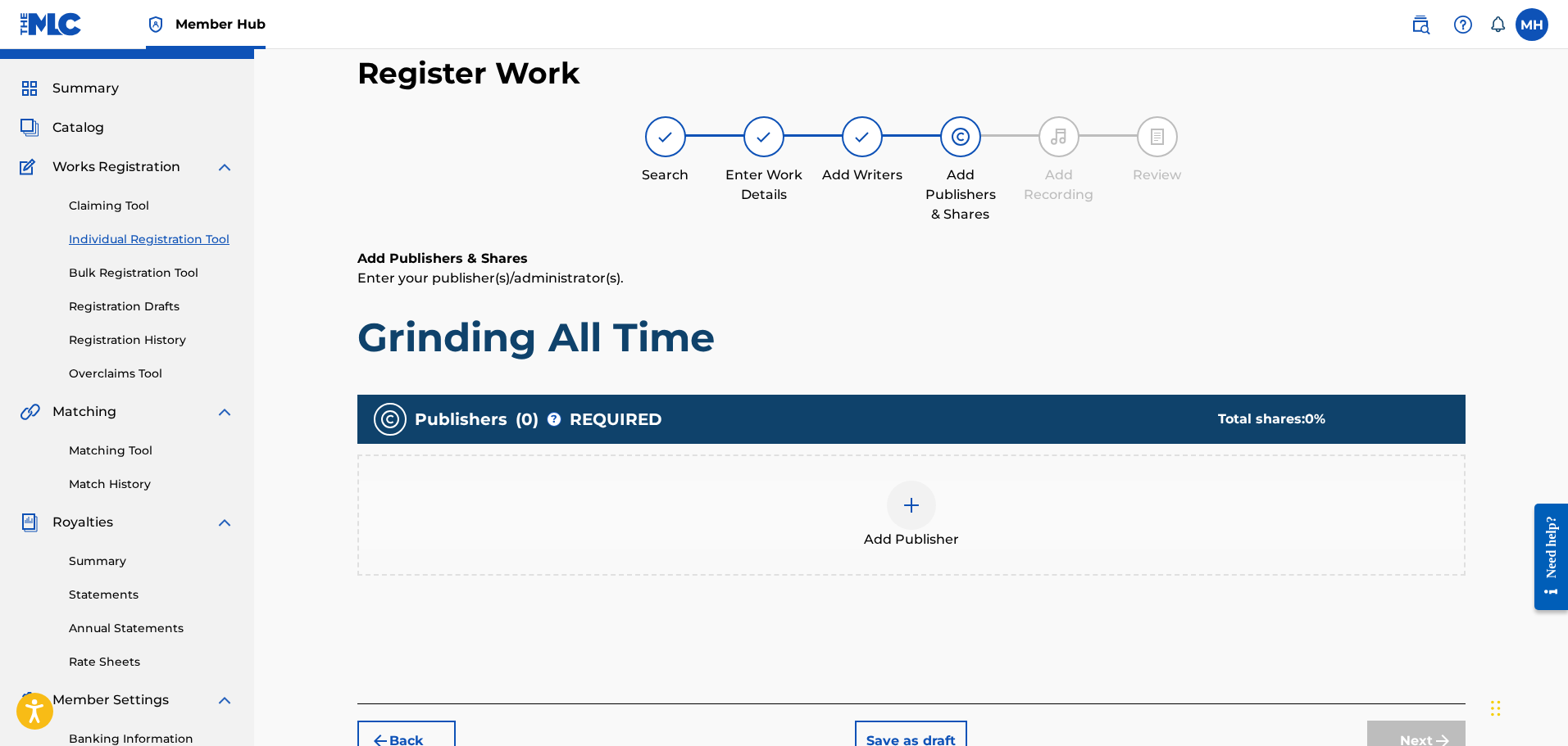
click at [950, 481] on div "Add Publisher" at bounding box center [911, 515] width 1105 height 68
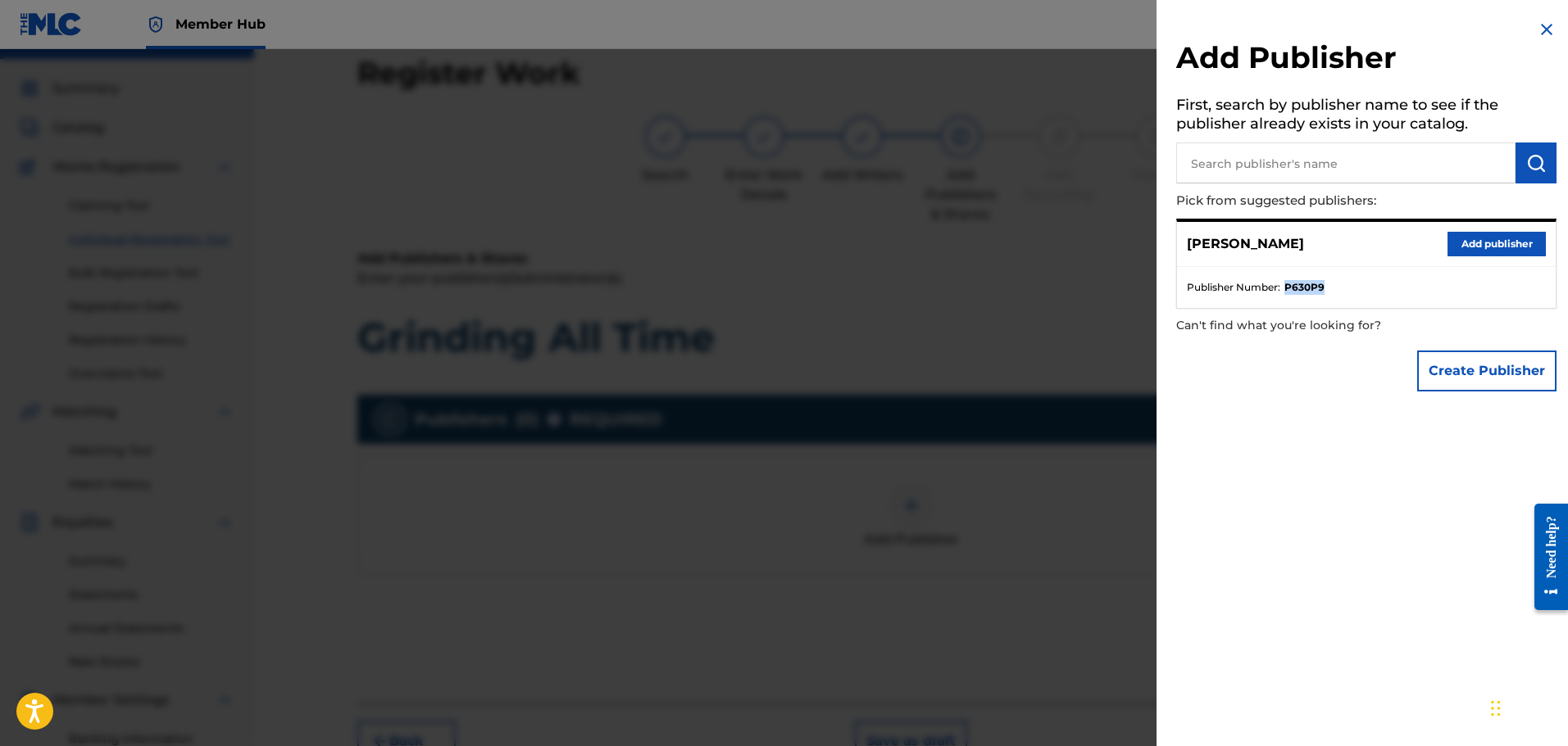
drag, startPoint x: 1324, startPoint y: 287, endPoint x: 1287, endPoint y: 290, distance: 37.1
click at [1287, 290] on strong "P630P9" at bounding box center [1305, 288] width 40 height 15
copy strong "P630P9"
click at [1319, 408] on div "Add Publisher First, search by publisher name to see if the publisher already e…" at bounding box center [1366, 209] width 420 height 420
click at [1474, 248] on button "Add publisher" at bounding box center [1497, 244] width 99 height 24
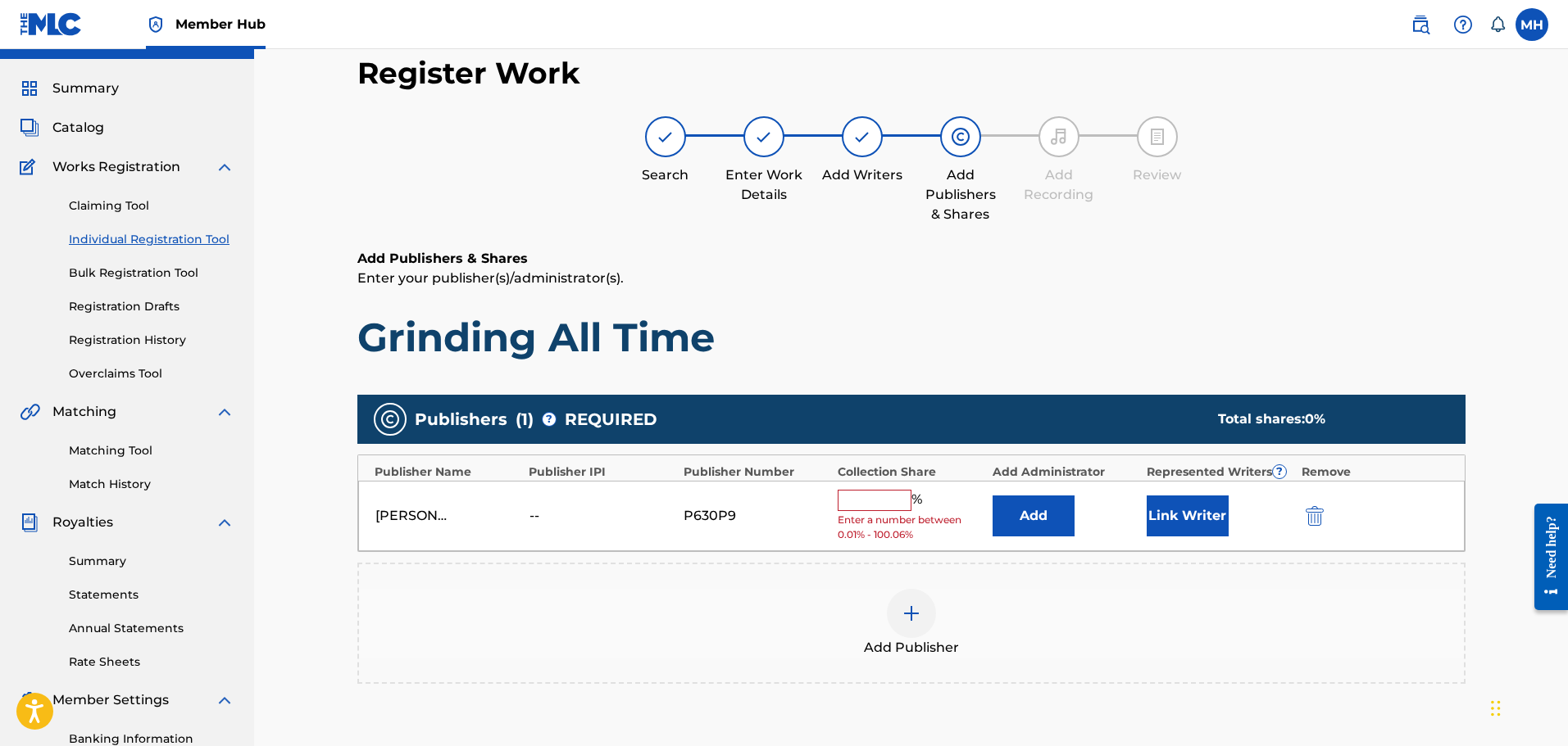
click at [856, 490] on input "text" at bounding box center [874, 501] width 73 height 22
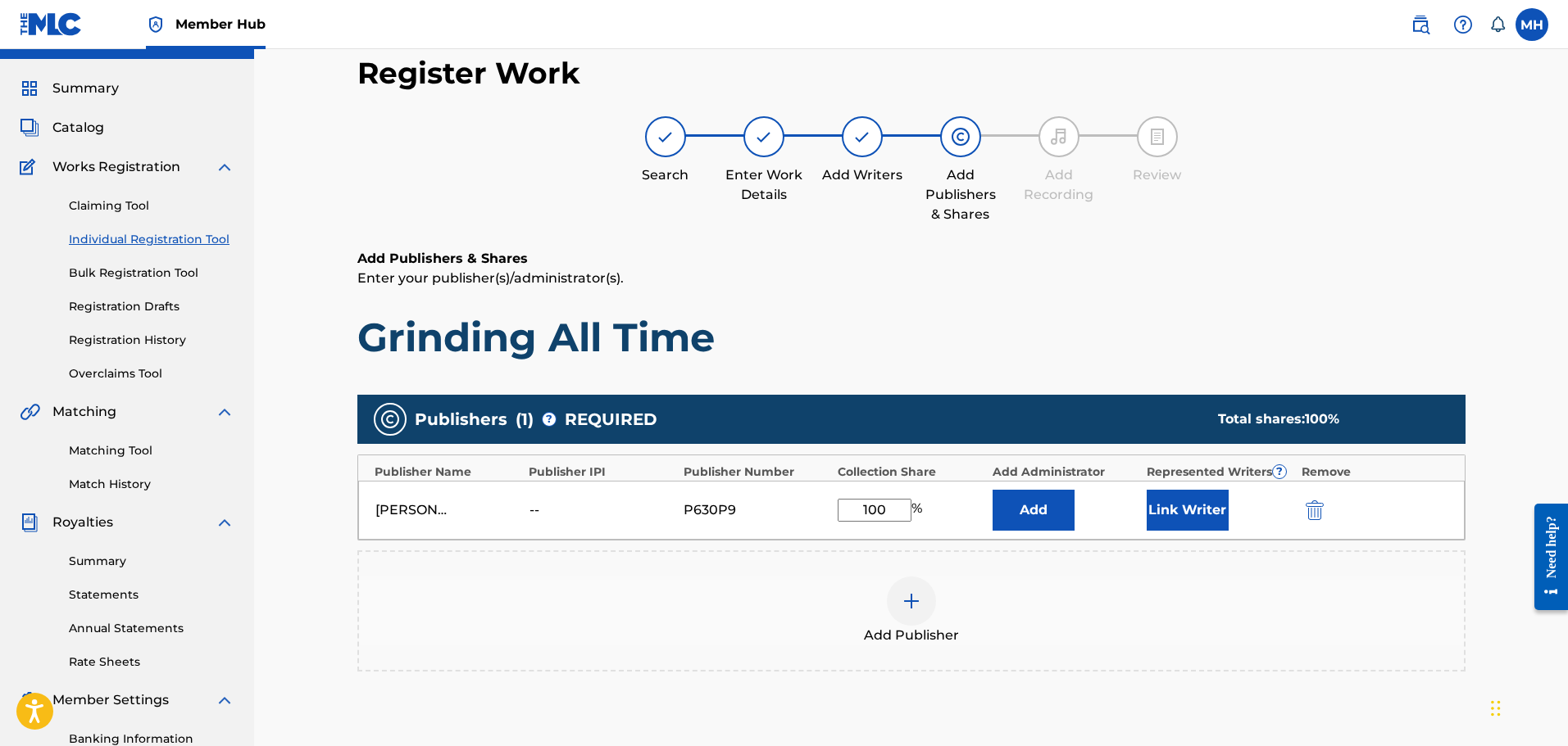
type input "100"
click at [776, 583] on div "Add Publisher" at bounding box center [911, 611] width 1105 height 68
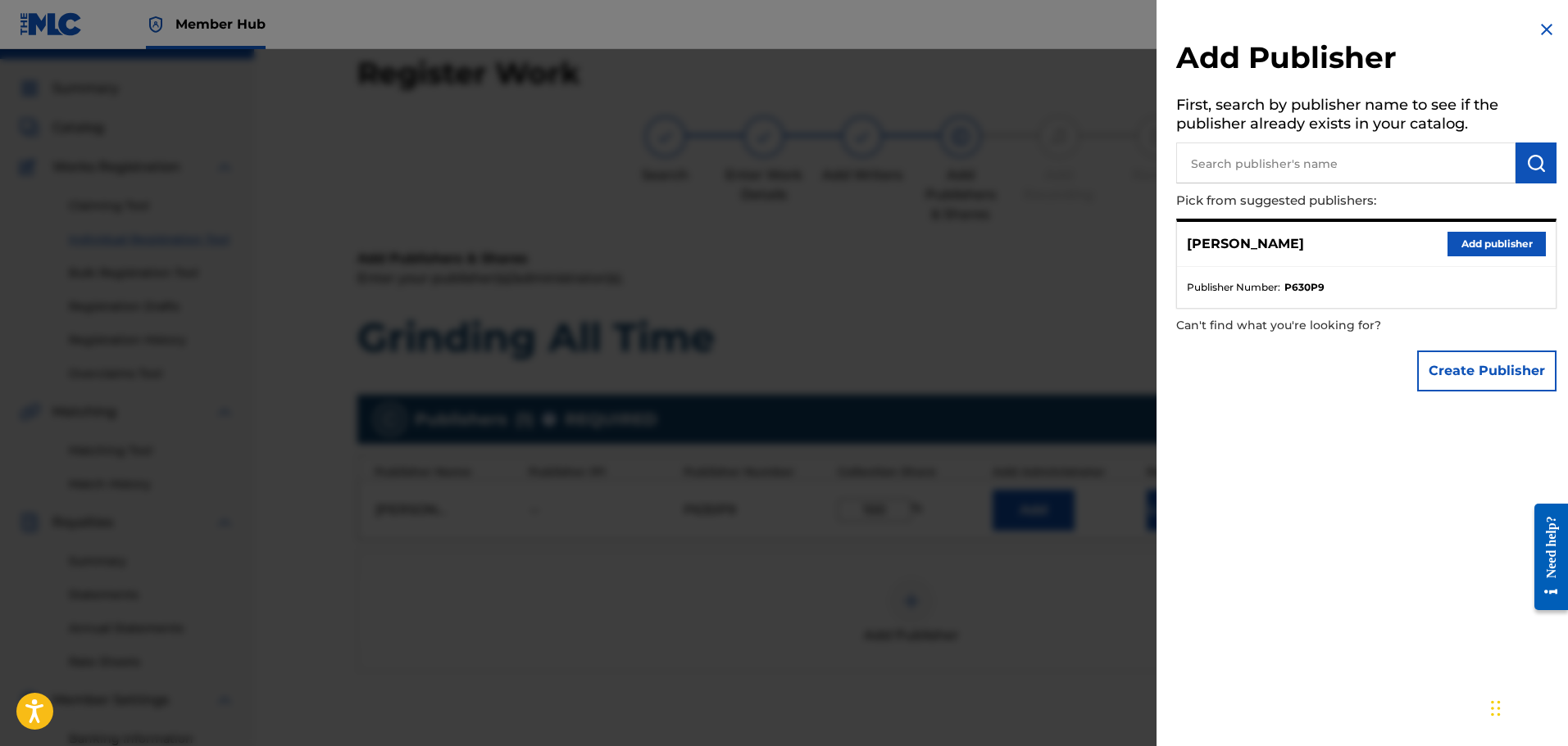
click at [1537, 36] on img at bounding box center [1547, 30] width 20 height 20
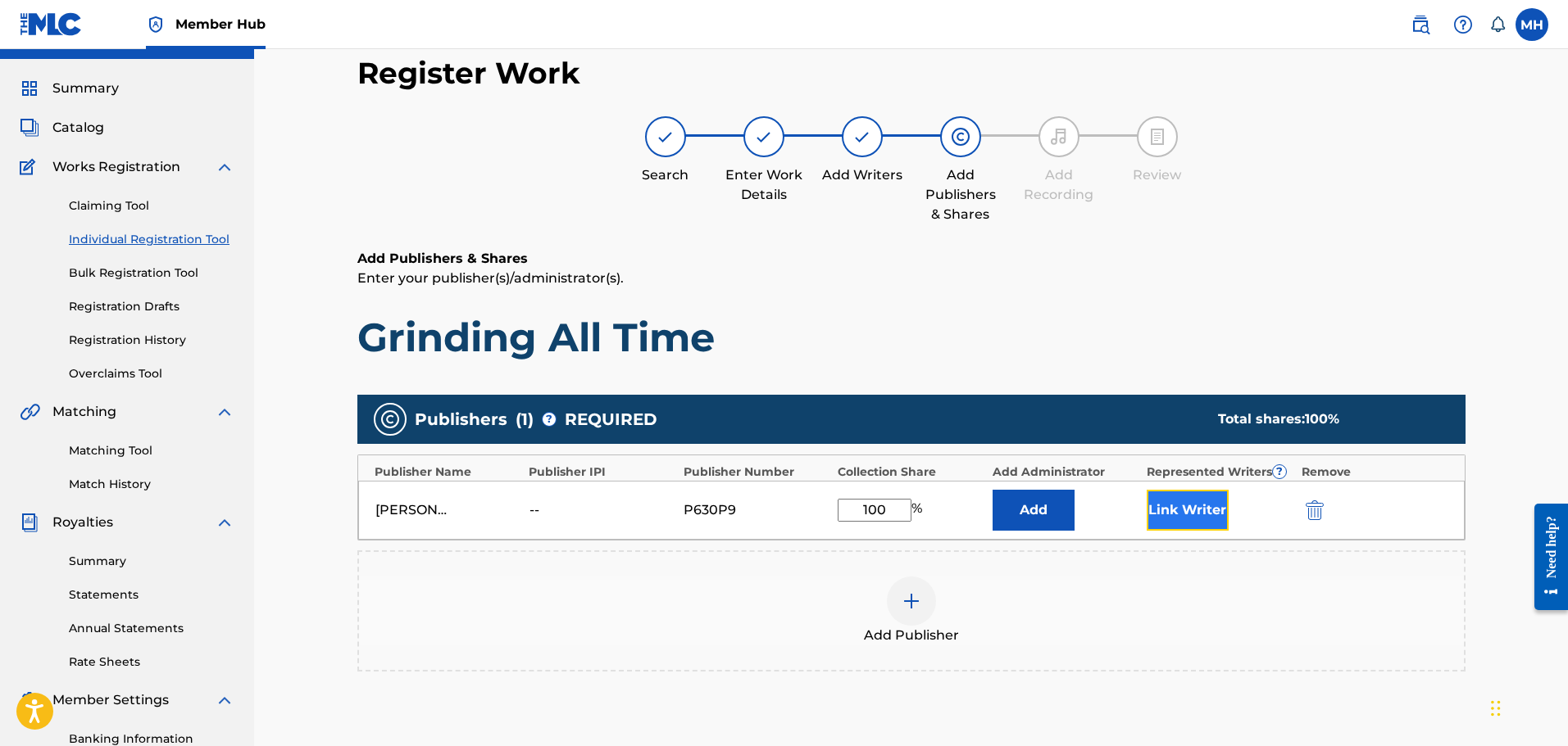
click at [1220, 490] on button "Link Writer" at bounding box center [1188, 510] width 82 height 41
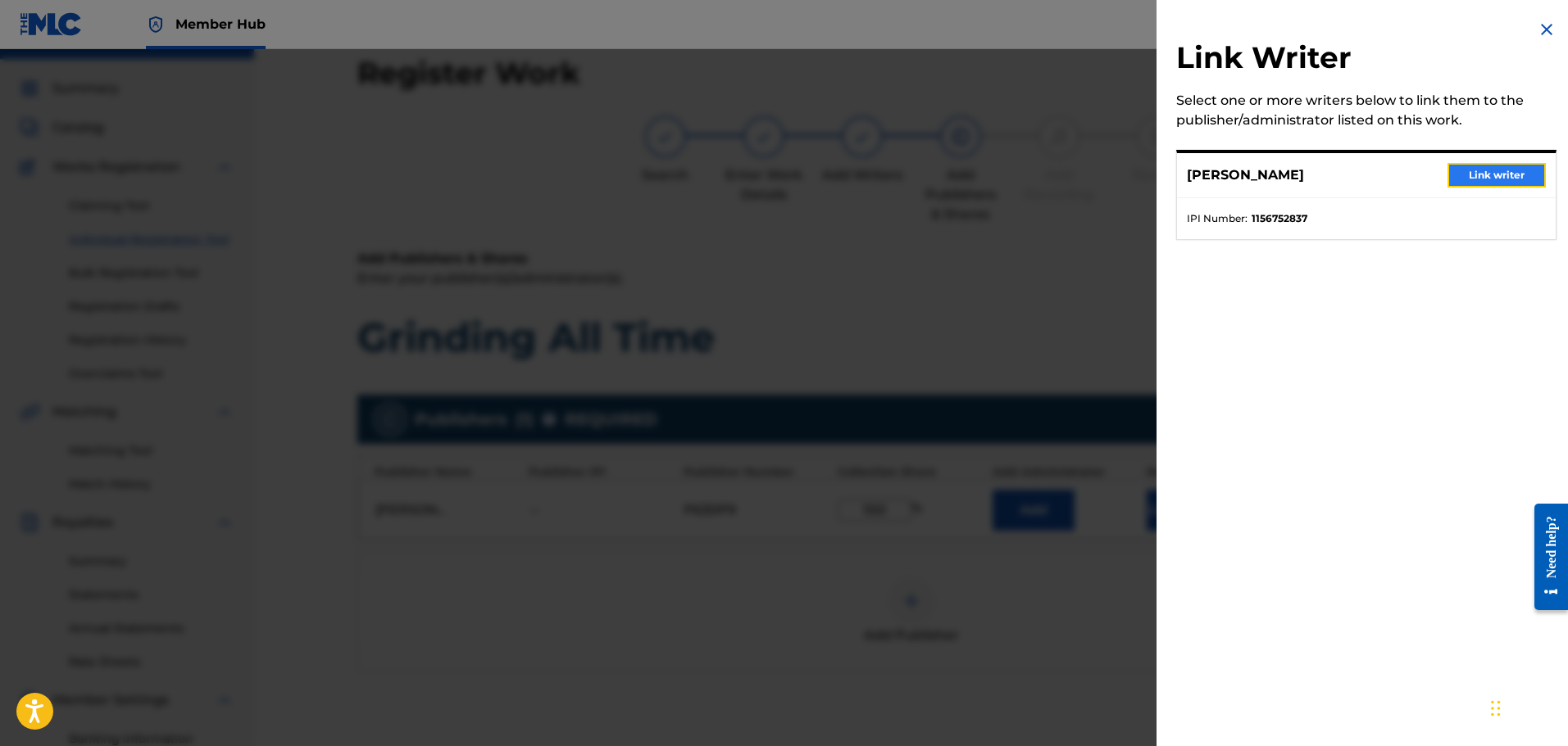
click at [1477, 169] on button "Link writer" at bounding box center [1497, 174] width 99 height 24
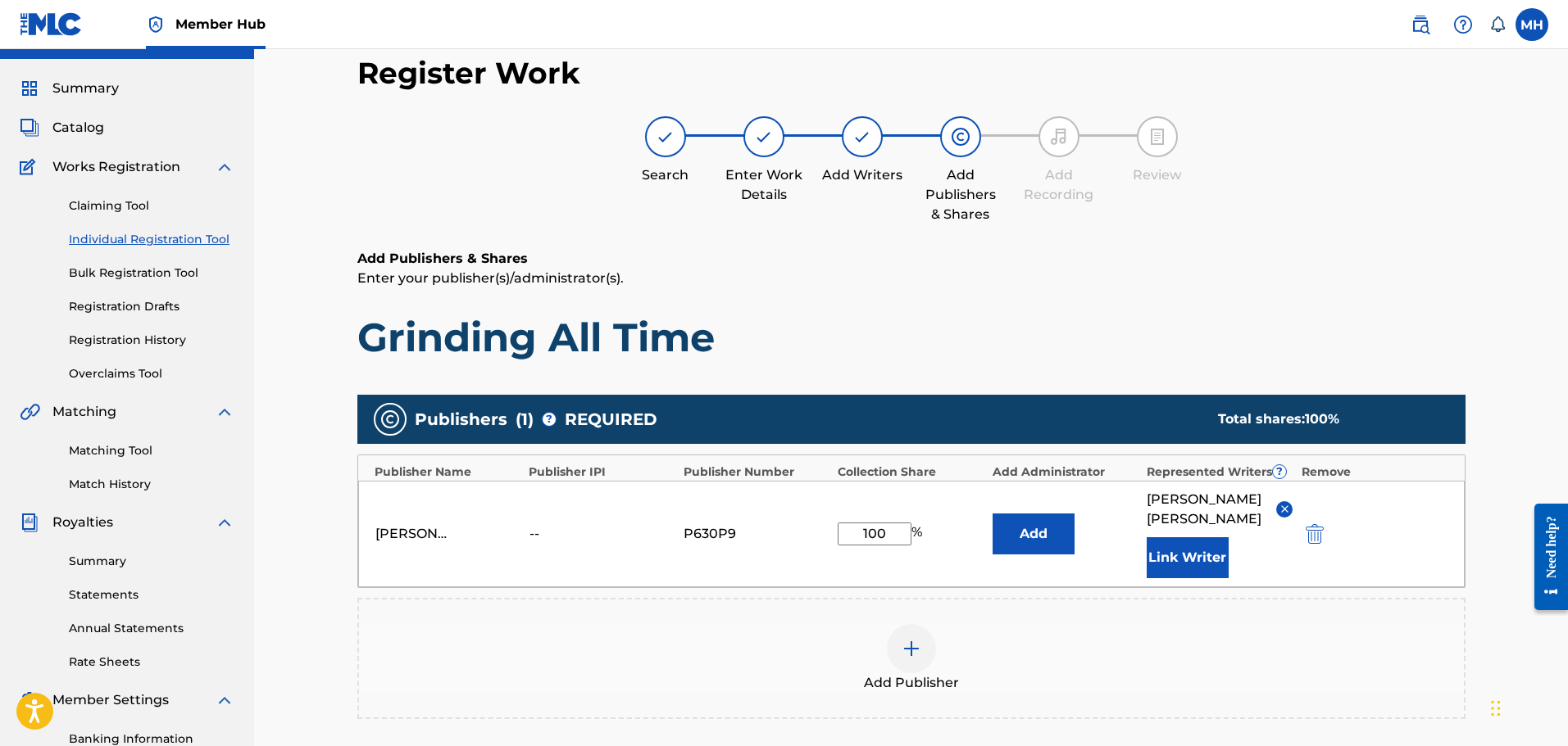
scroll to position [270, 0]
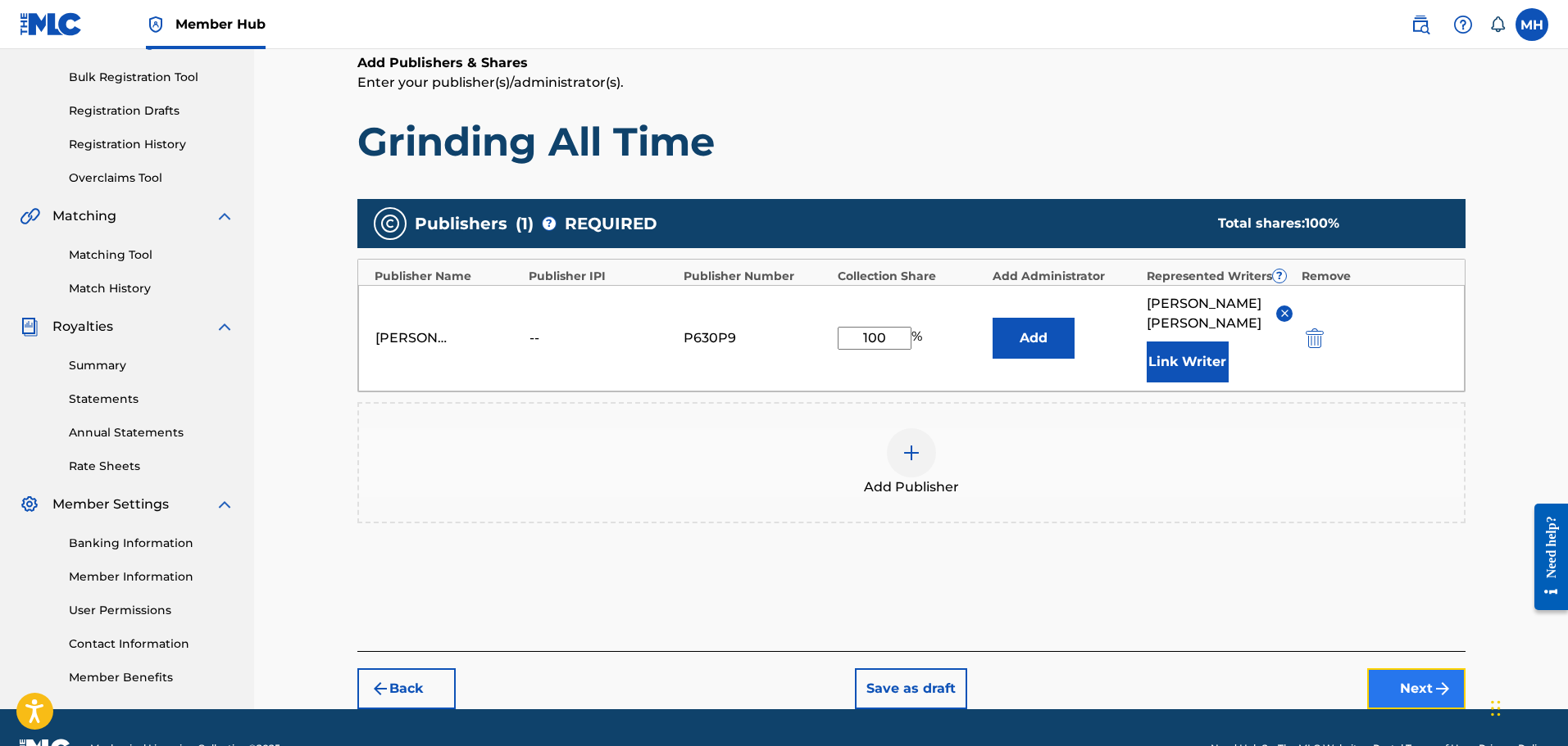
click at [1409, 668] on button "Next" at bounding box center [1417, 688] width 99 height 41
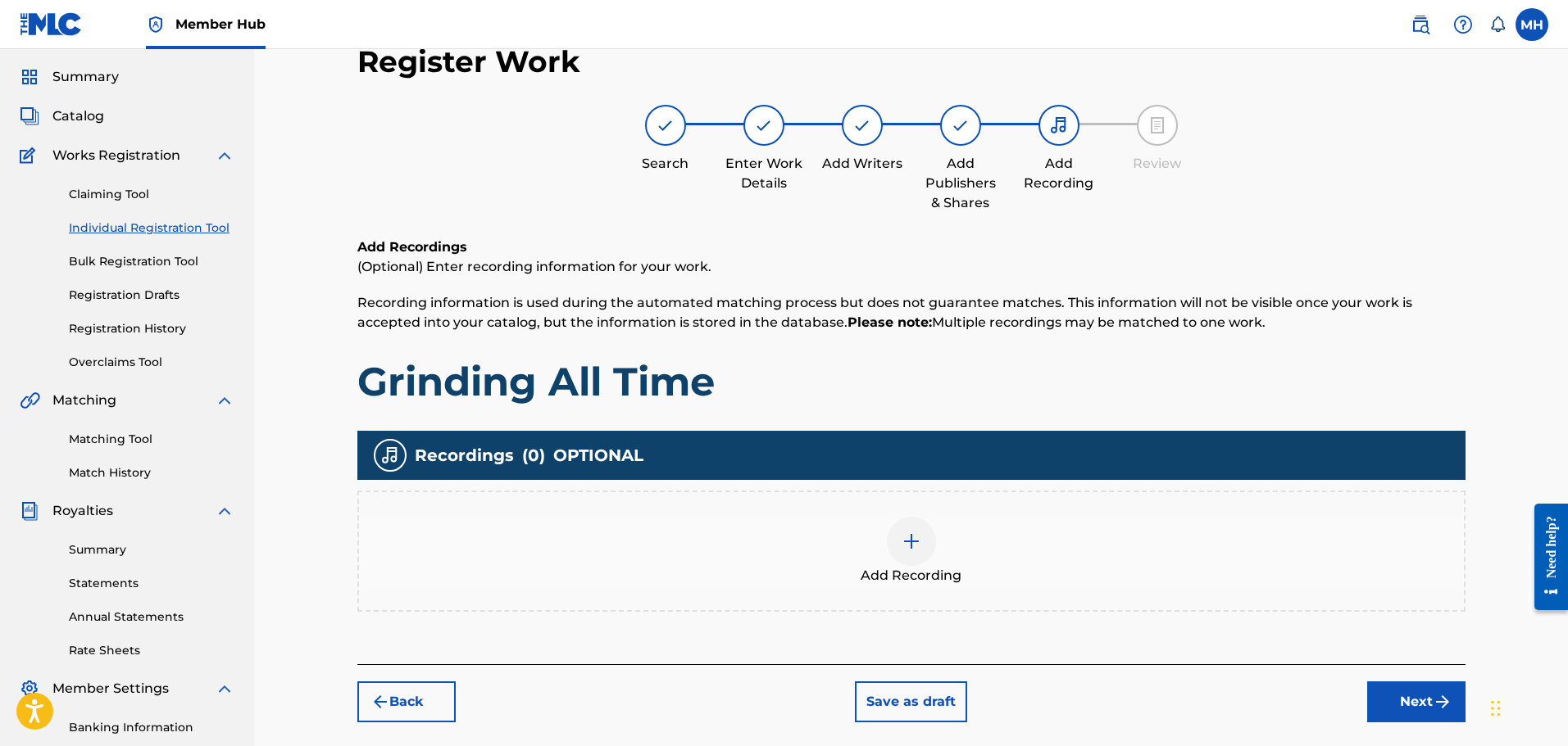
scroll to position [73, 0]
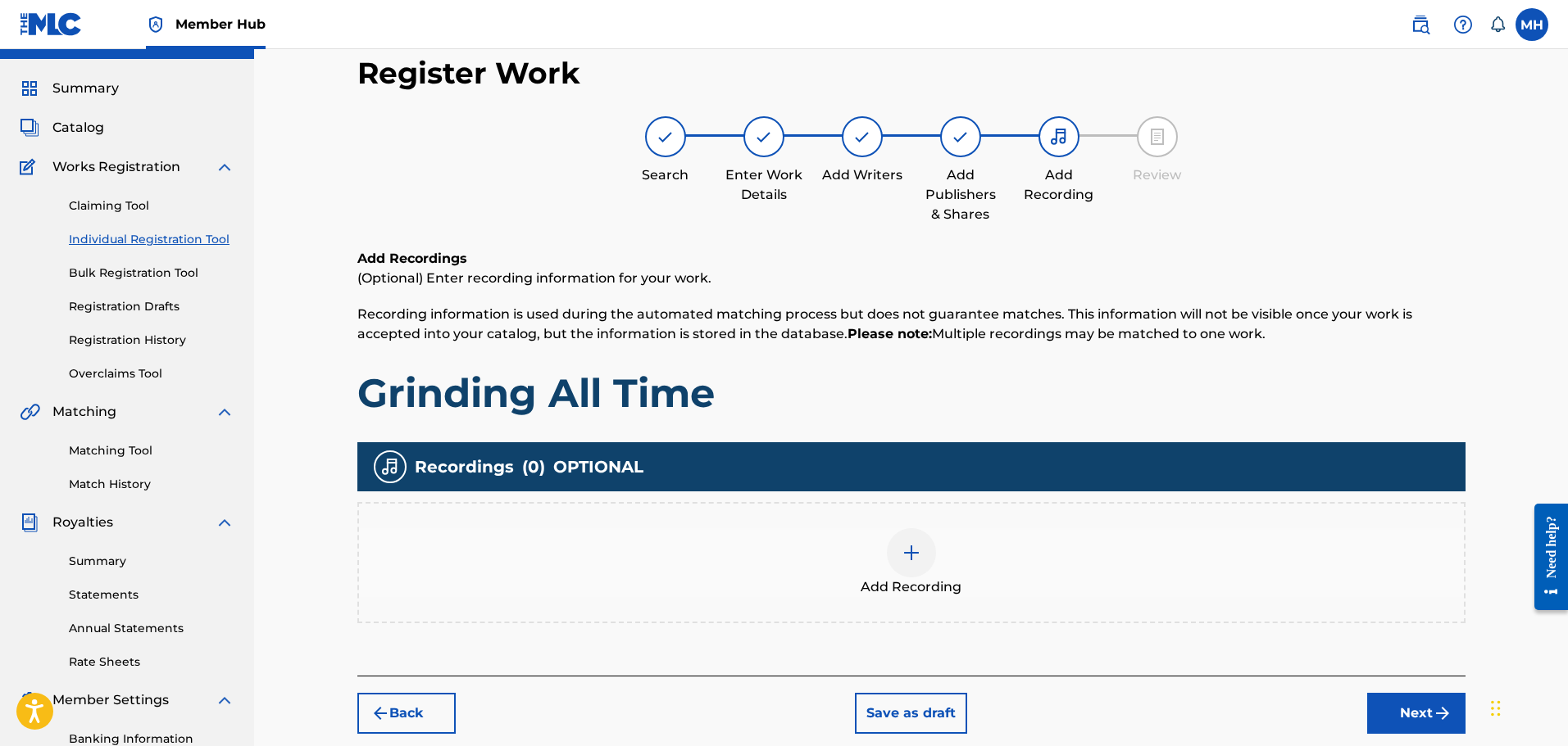
click at [923, 528] on div at bounding box center [911, 552] width 49 height 49
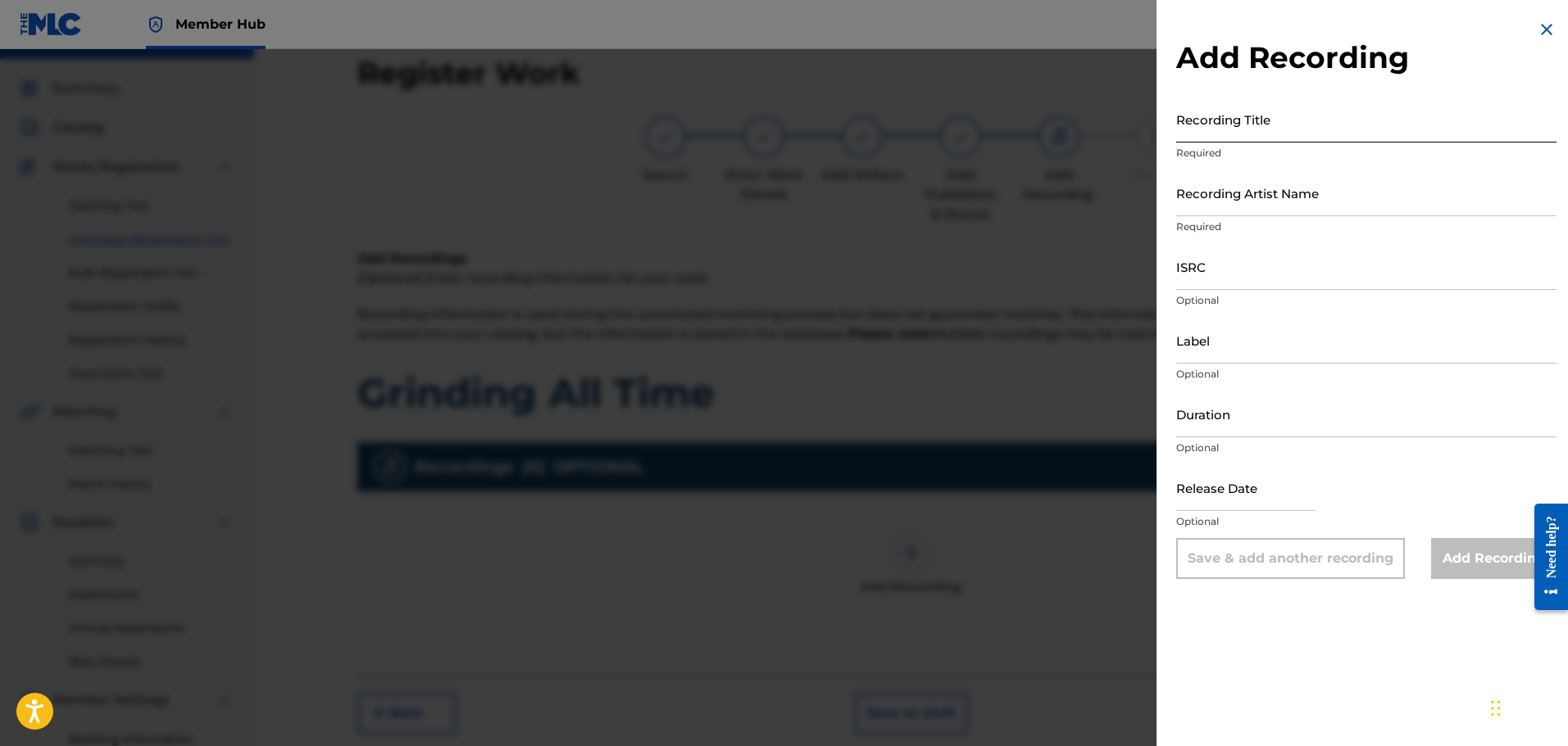
click at [1257, 130] on input "Recording Title" at bounding box center [1367, 119] width 381 height 47
type input "Grinding All the Time"
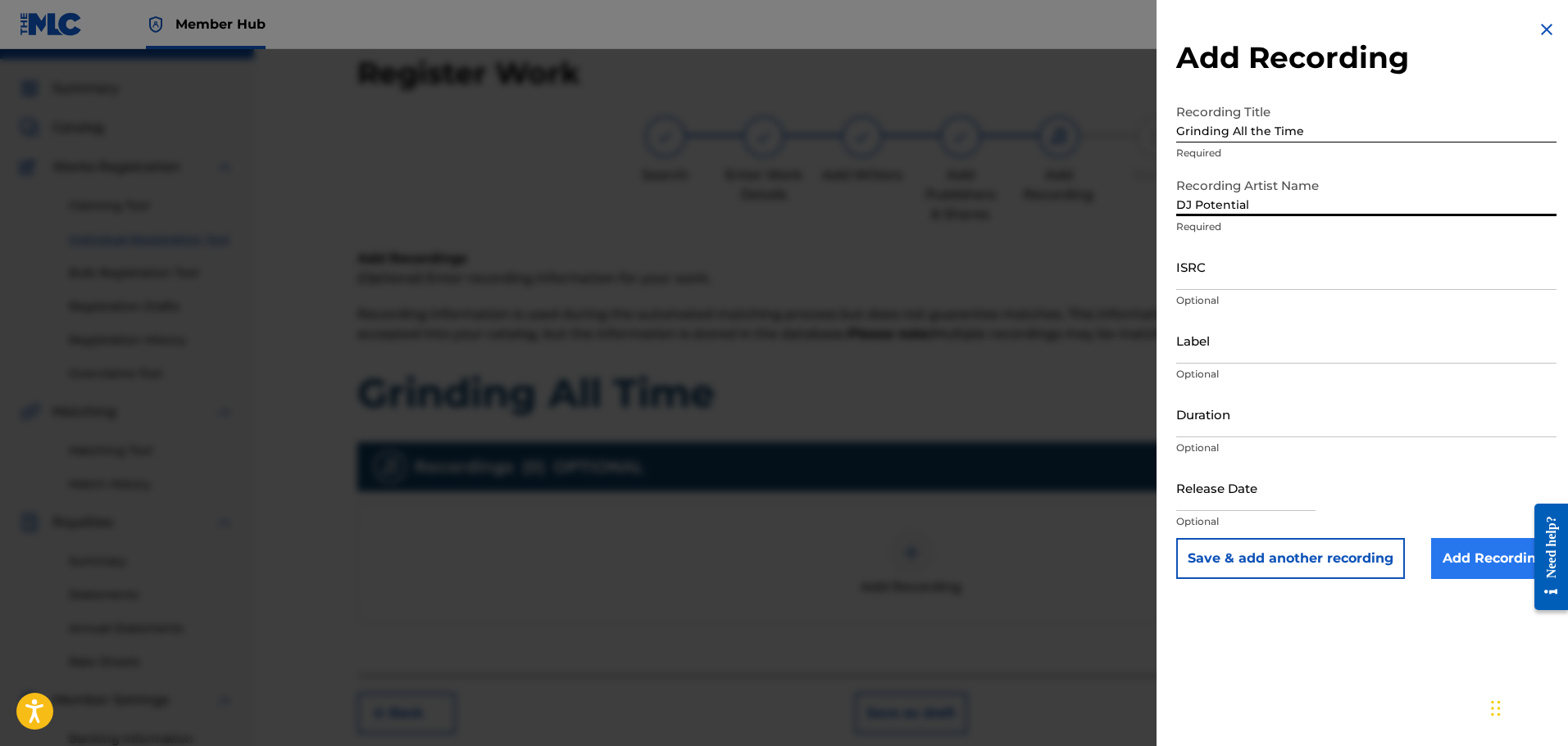
type input "DJ Potential"
click at [1473, 545] on input "Add Recording" at bounding box center [1494, 558] width 125 height 41
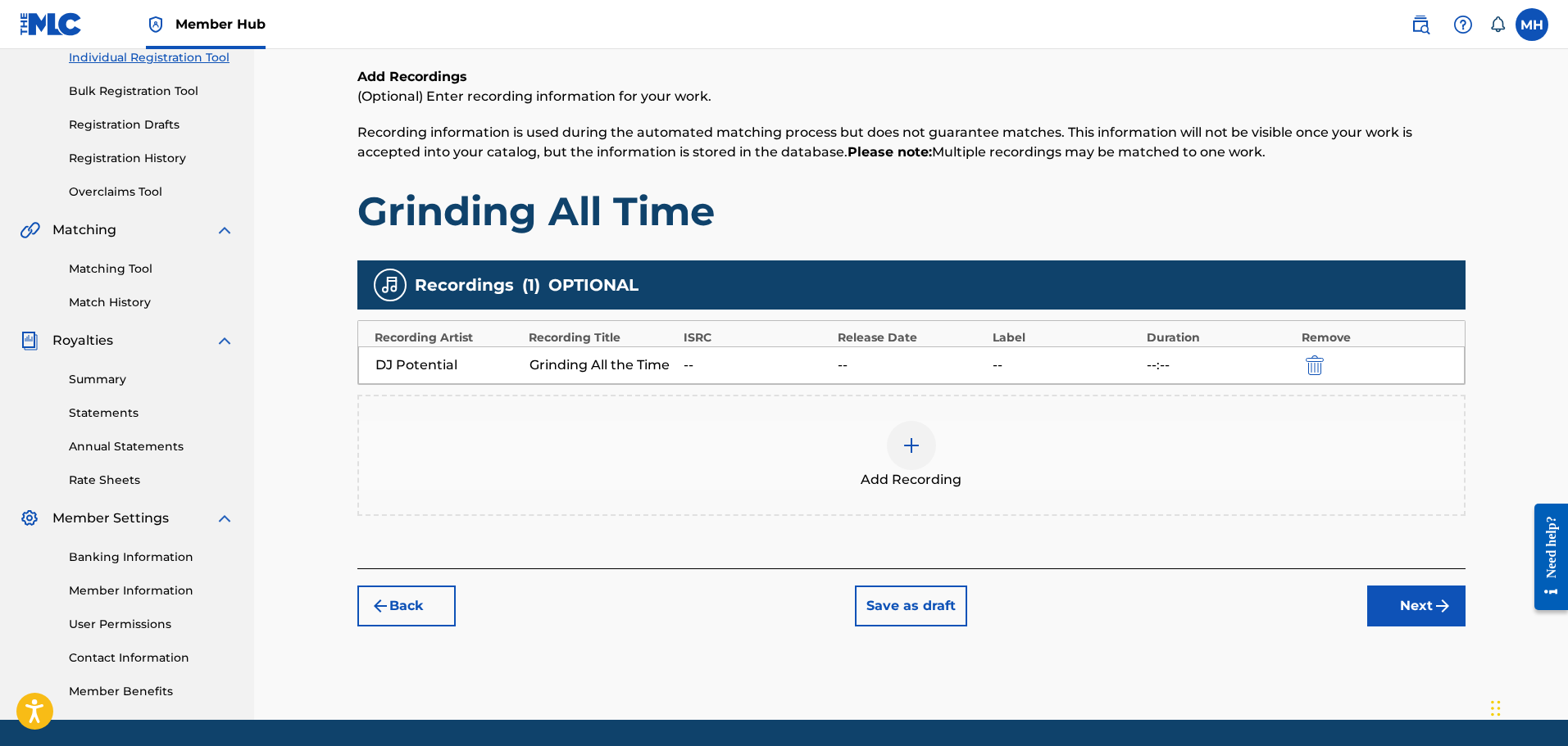
scroll to position [270, 0]
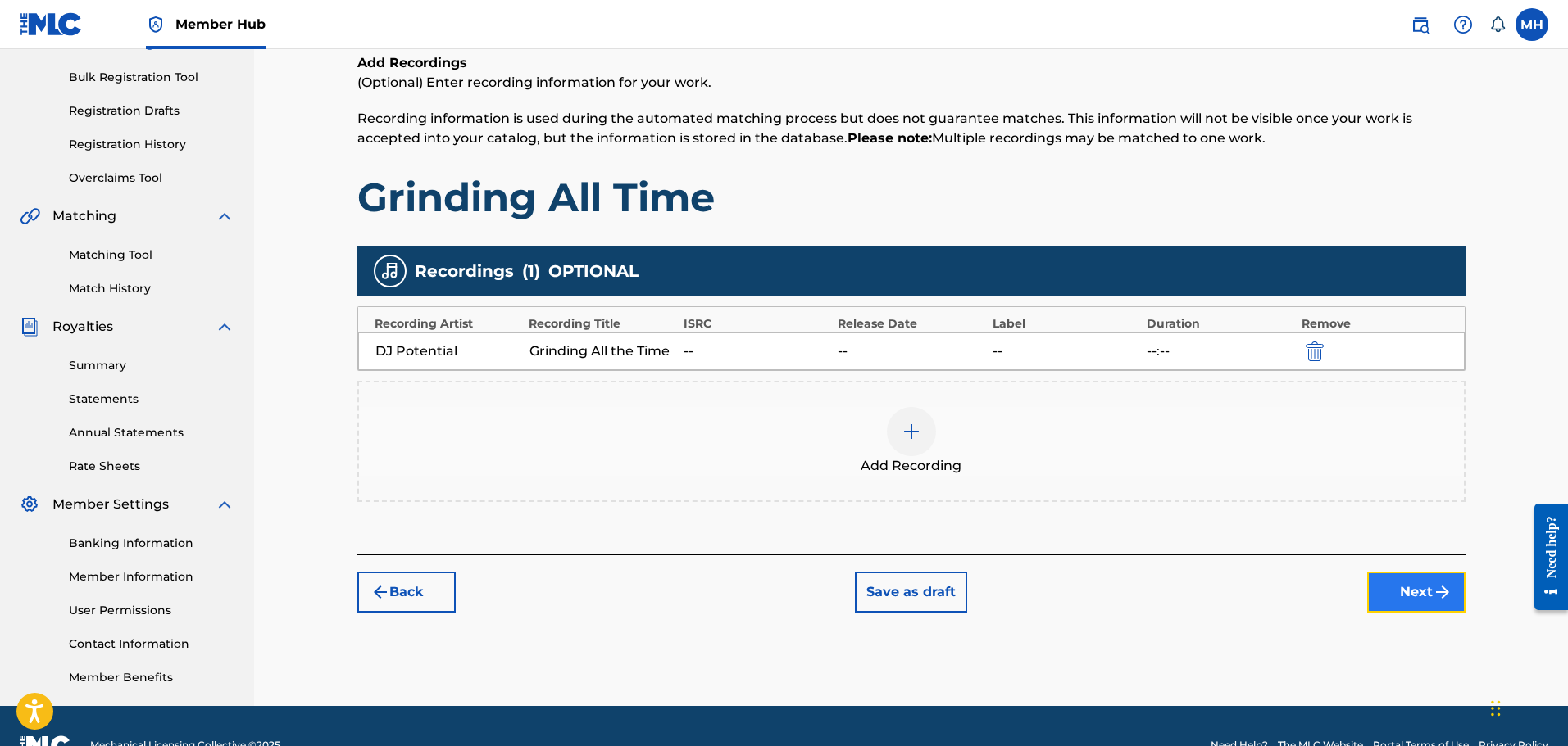
click at [1414, 572] on button "Next" at bounding box center [1417, 592] width 99 height 41
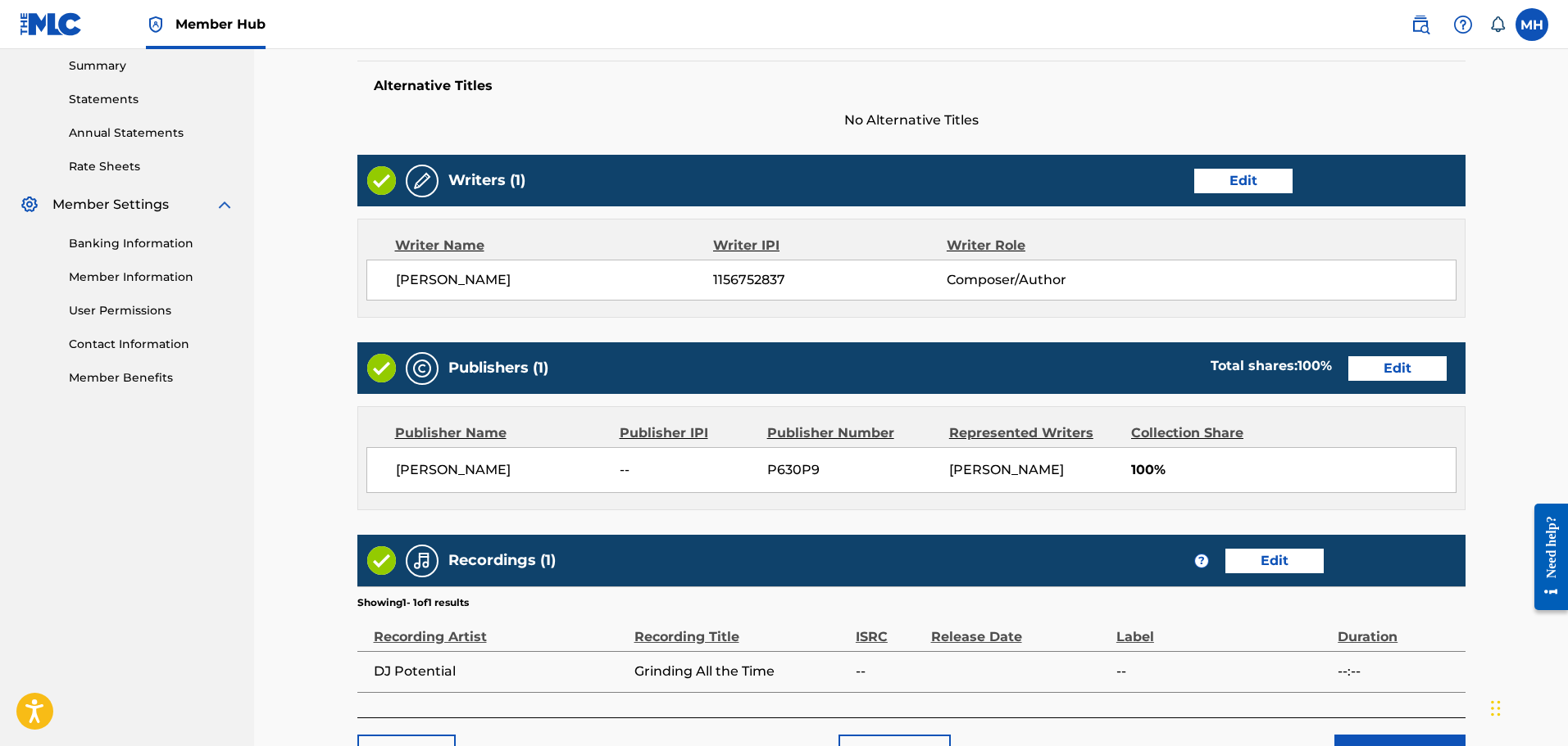
scroll to position [639, 0]
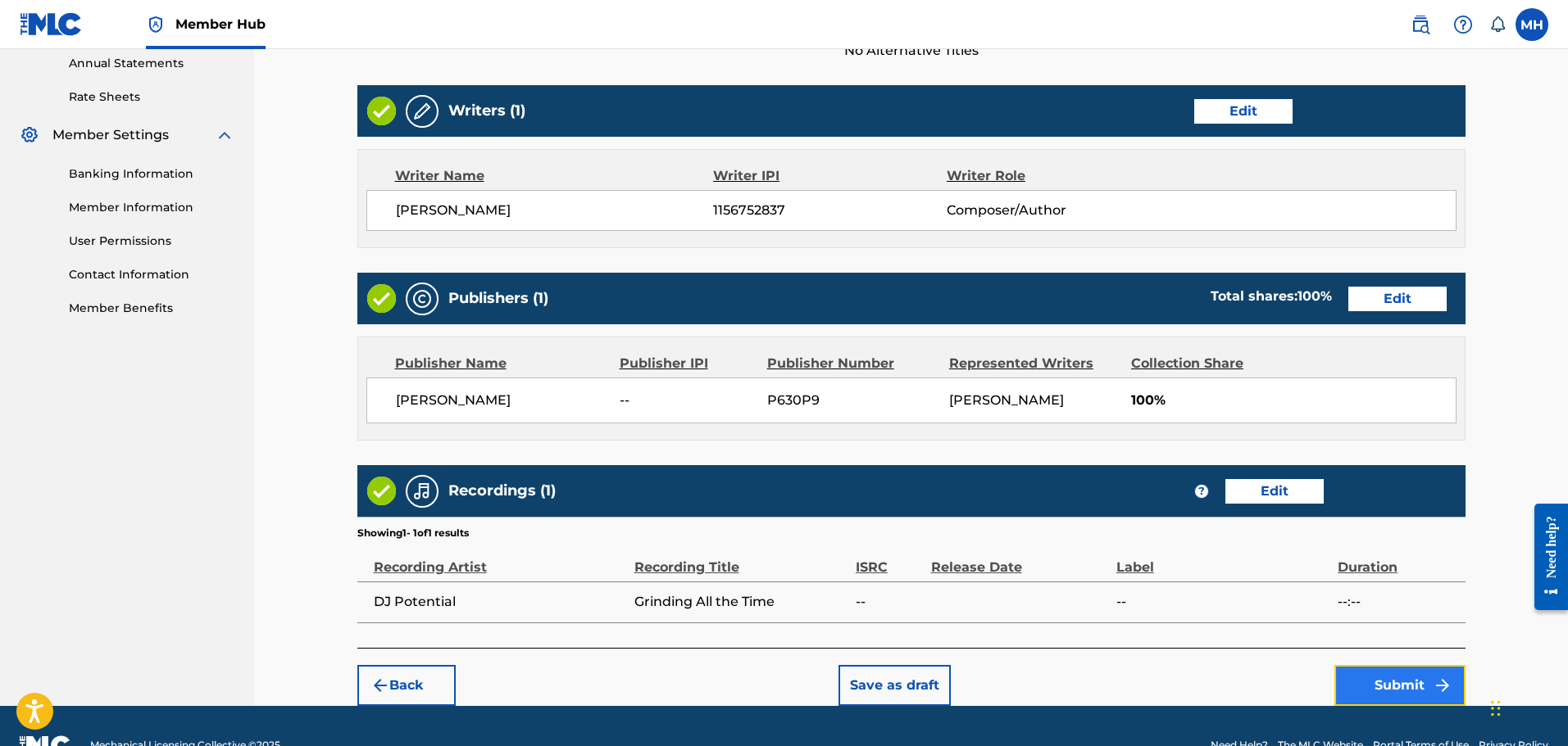
click at [1379, 665] on button "Submit" at bounding box center [1399, 685] width 131 height 41
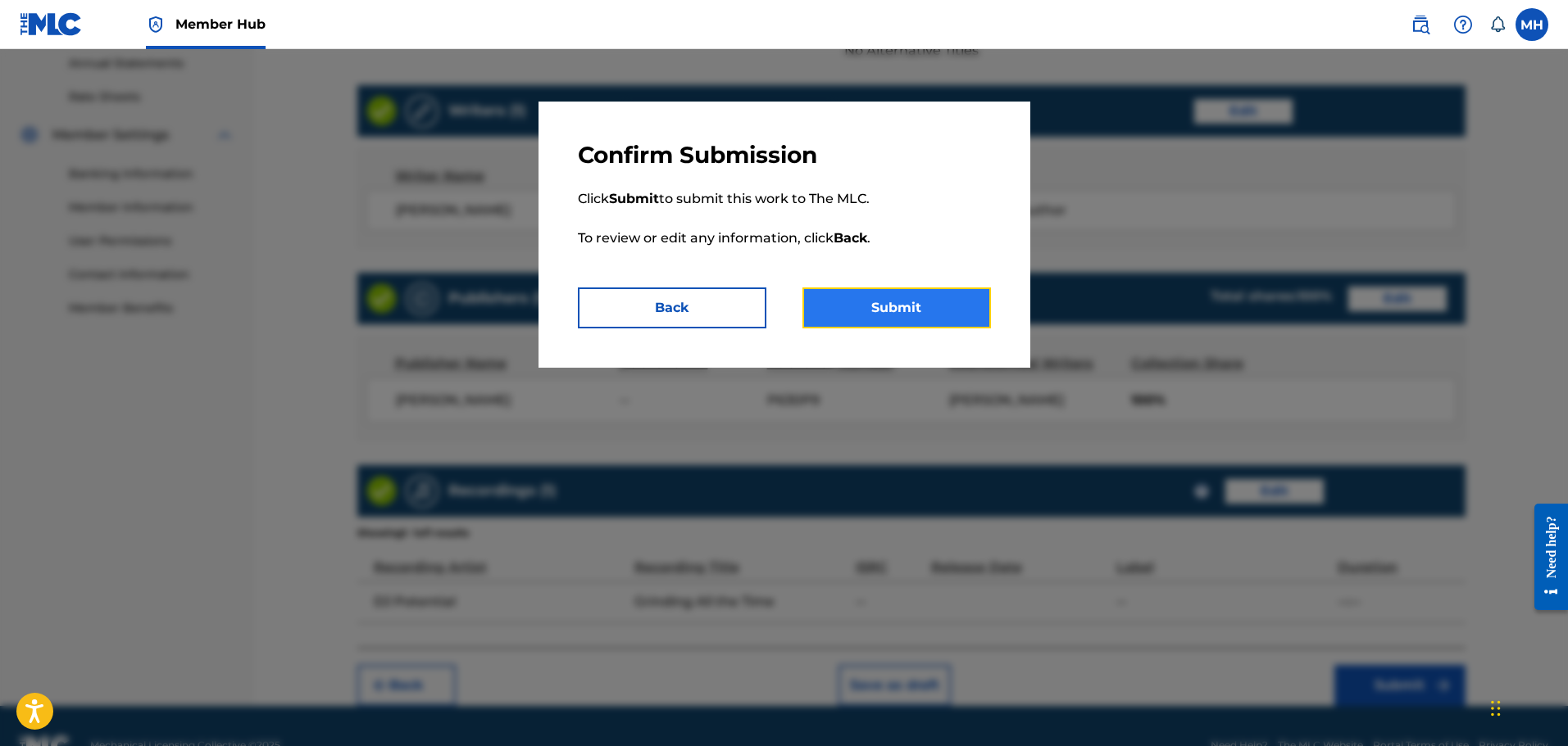
click at [893, 302] on button "Submit" at bounding box center [897, 308] width 189 height 41
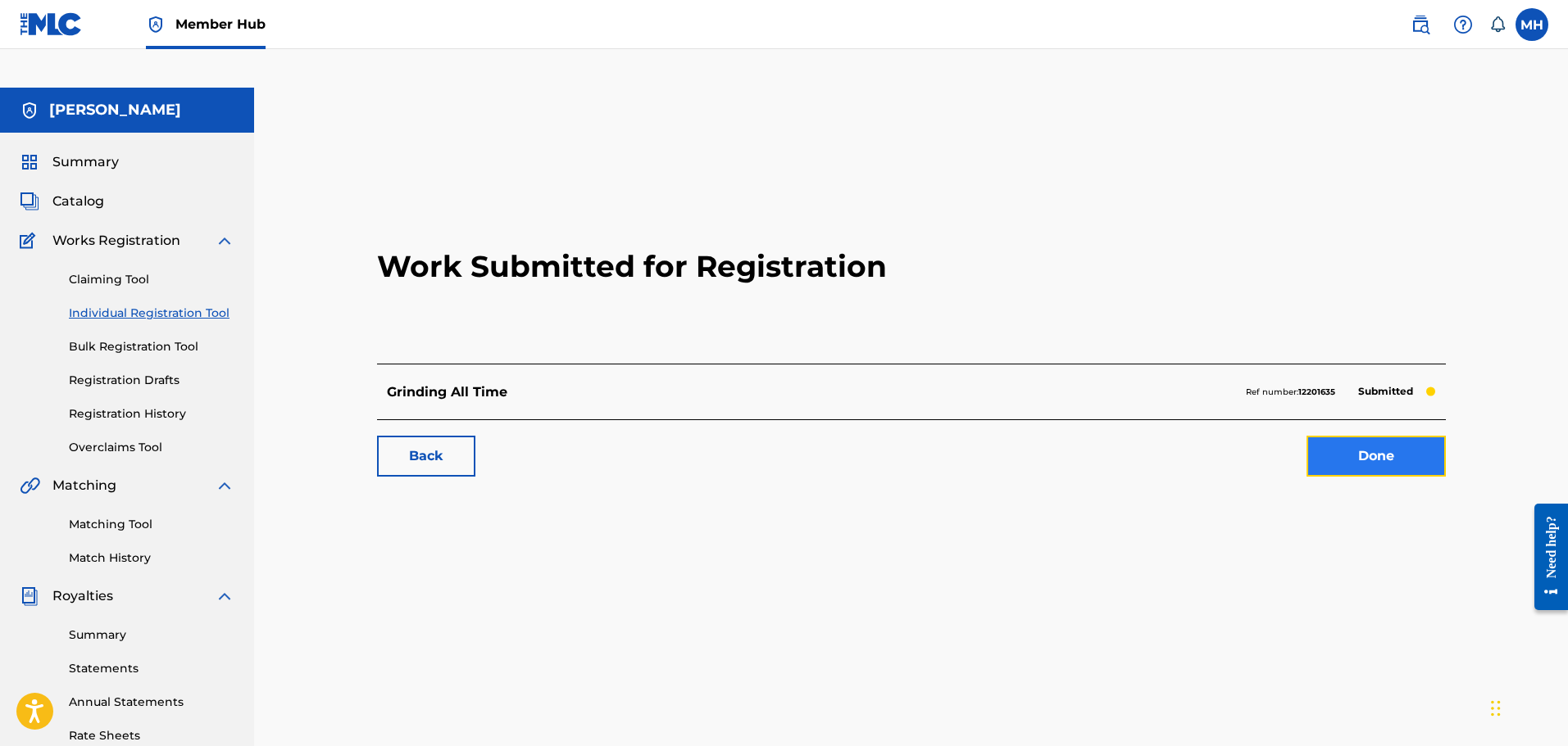
click at [1333, 436] on link "Done" at bounding box center [1376, 456] width 139 height 41
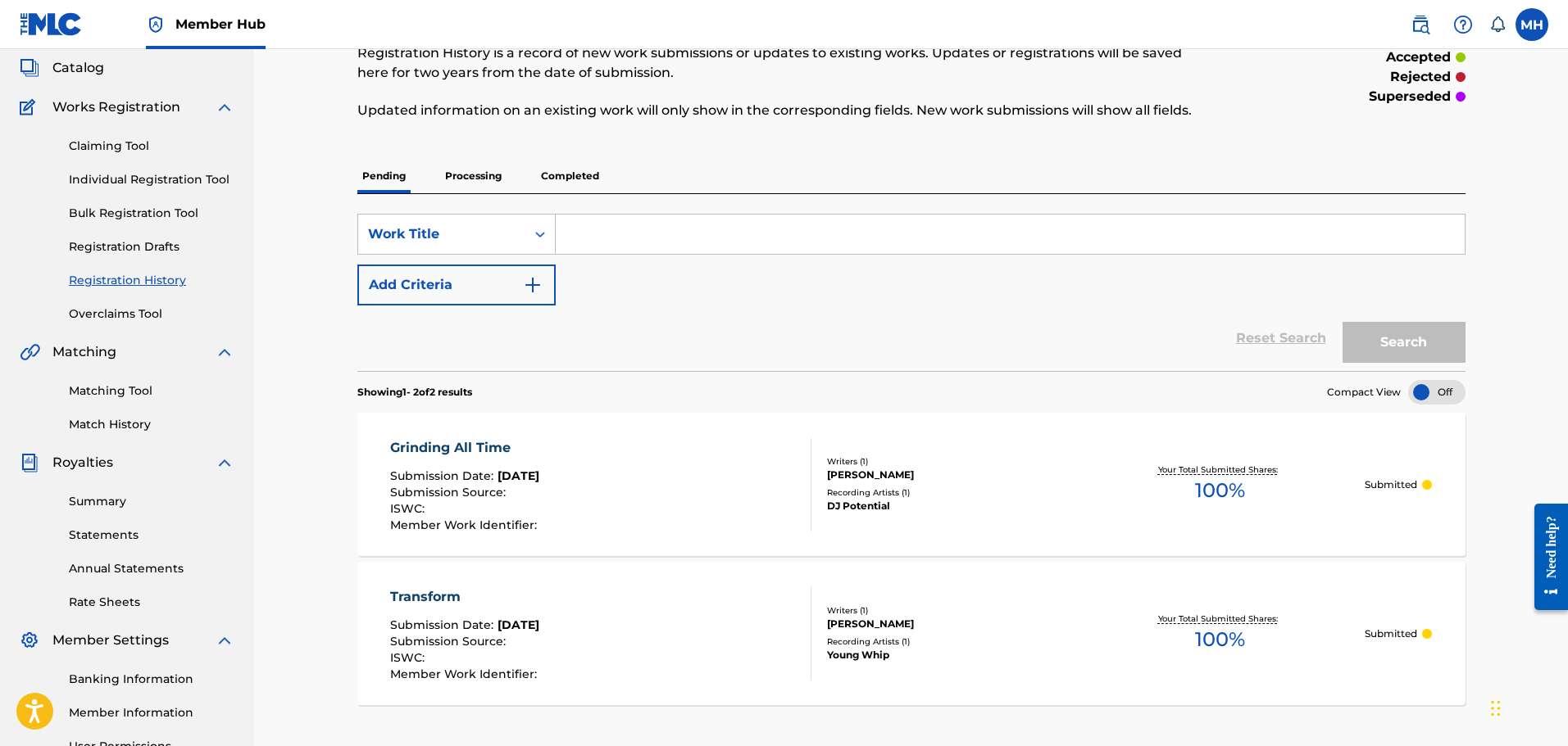
scroll to position [134, 0]
click at [732, 587] on div "Transform Submission Date : Sep 28, 2025 Submission Source : ISWC : Member Work…" at bounding box center [600, 633] width 422 height 93
